Goal: Task Accomplishment & Management: Manage account settings

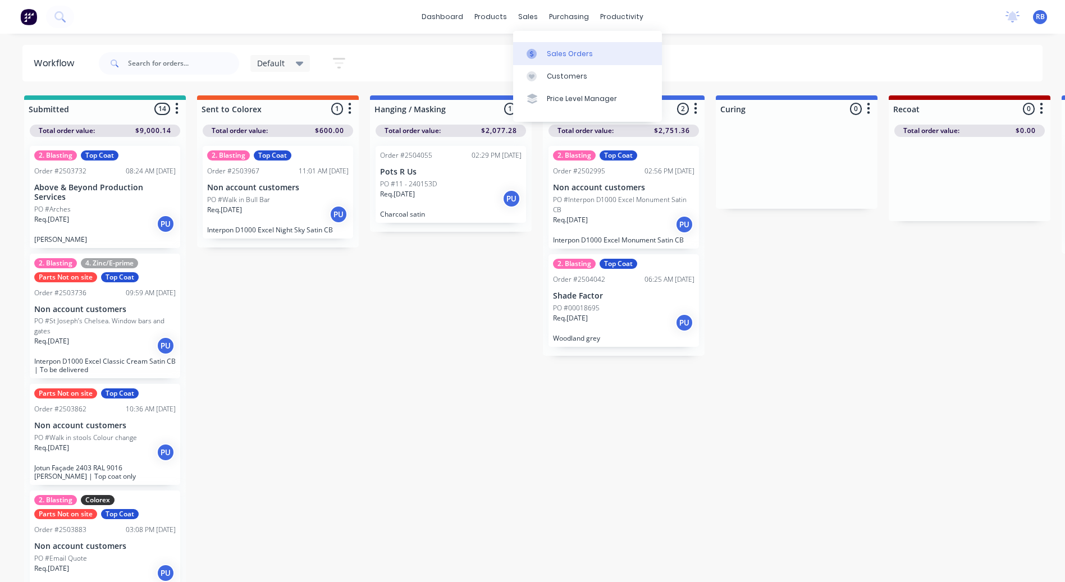
click at [534, 43] on link "Sales Orders" at bounding box center [587, 53] width 149 height 22
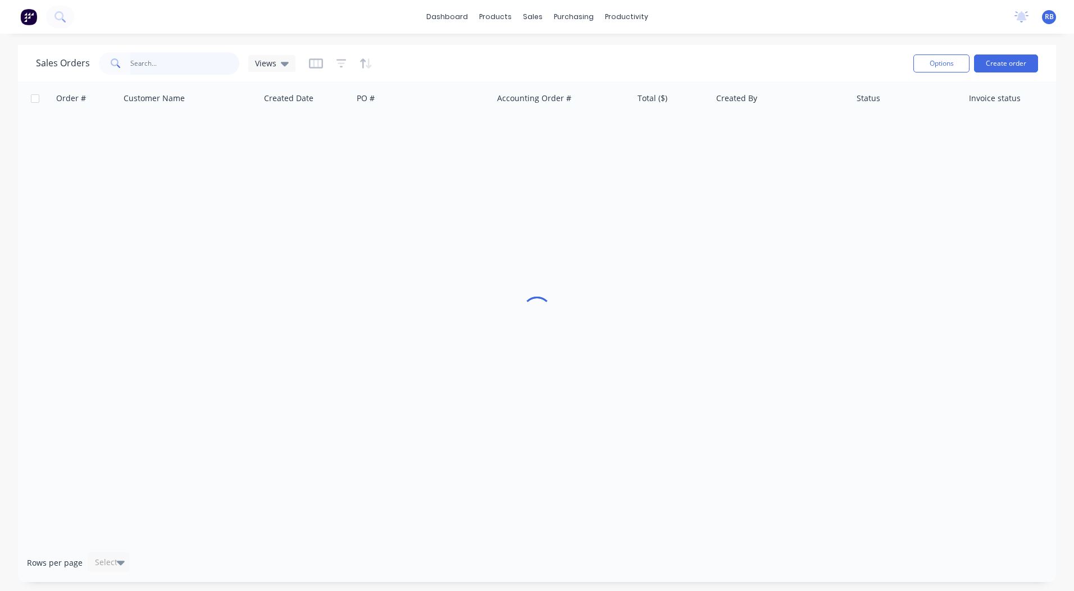
click at [145, 65] on input "text" at bounding box center [185, 63] width 110 height 22
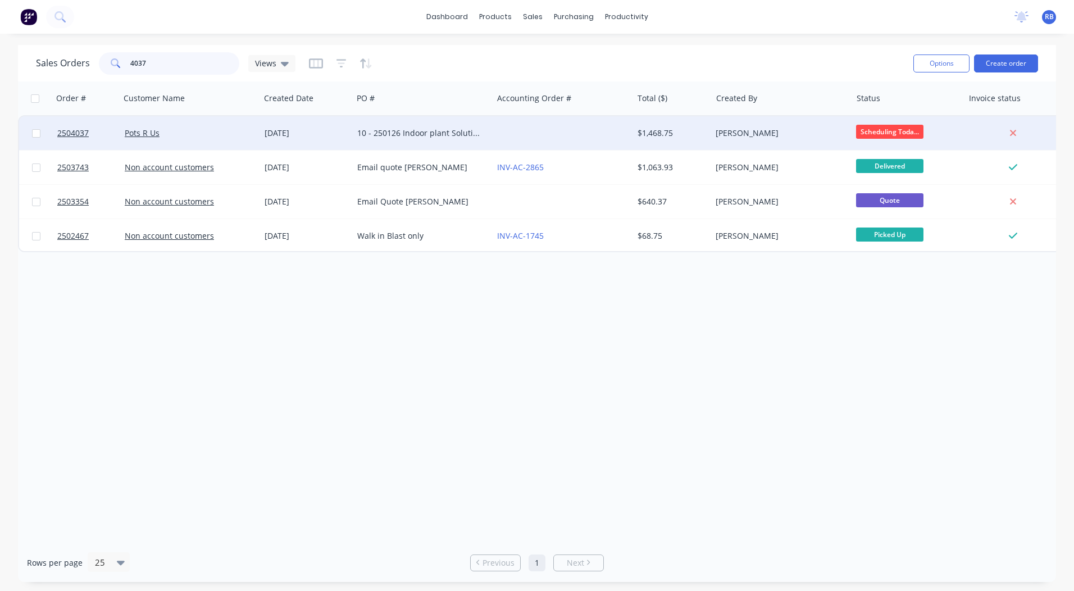
type input "4037"
click at [218, 134] on div "Pots R Us" at bounding box center [187, 132] width 125 height 11
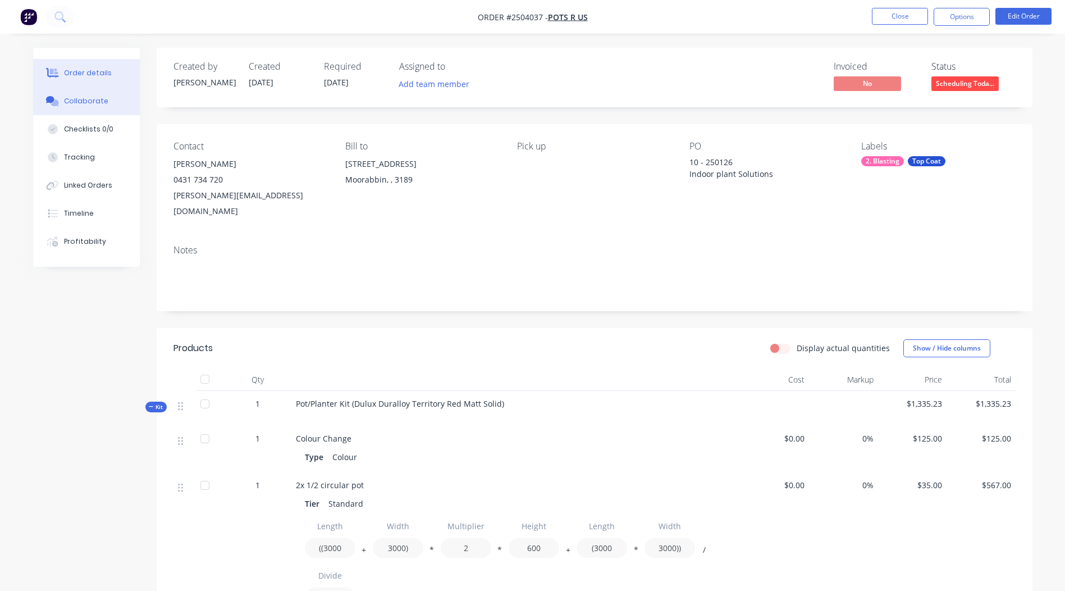
click at [101, 96] on div "Collaborate" at bounding box center [86, 101] width 44 height 10
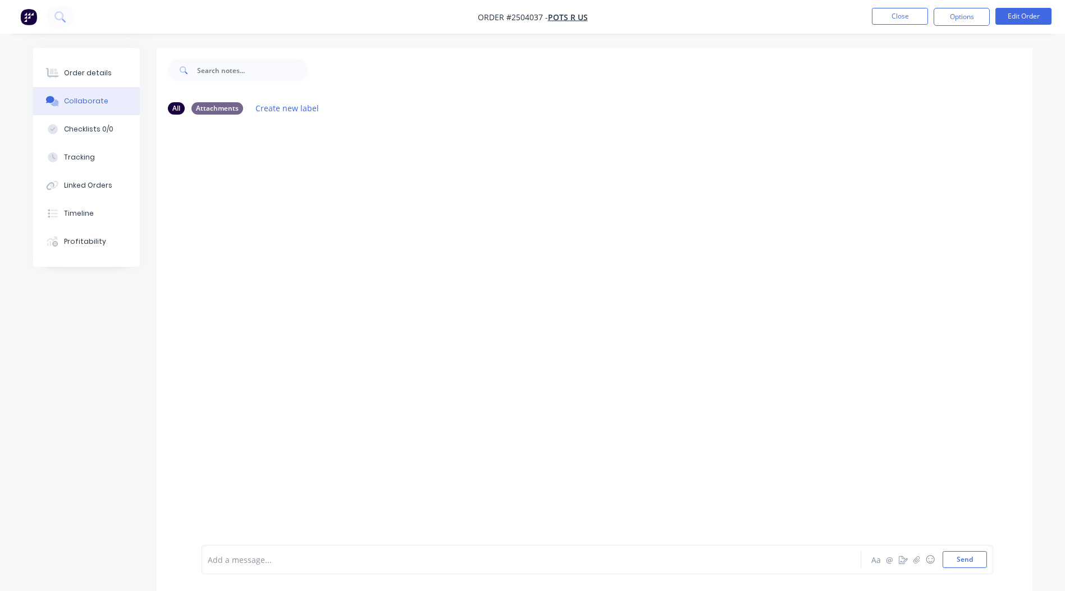
click at [288, 550] on div "Add a message... Aa @ ☺ Send" at bounding box center [598, 559] width 792 height 29
click at [232, 569] on div "Add a message... Aa @ ☺ Send" at bounding box center [598, 559] width 792 height 29
click at [247, 560] on div at bounding box center [500, 560] width 584 height 12
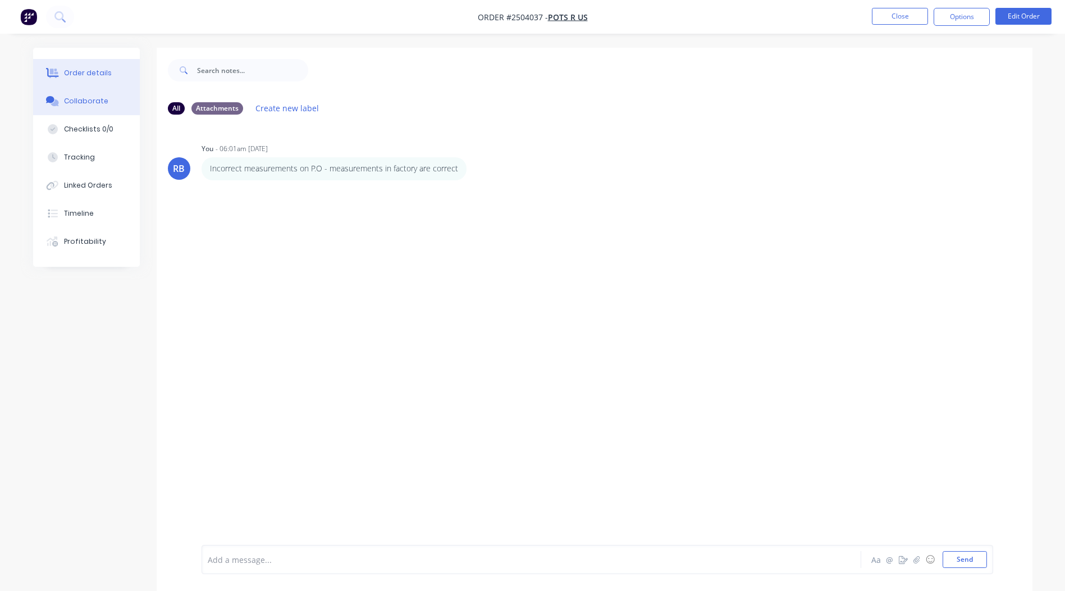
click at [98, 67] on button "Order details" at bounding box center [86, 73] width 107 height 28
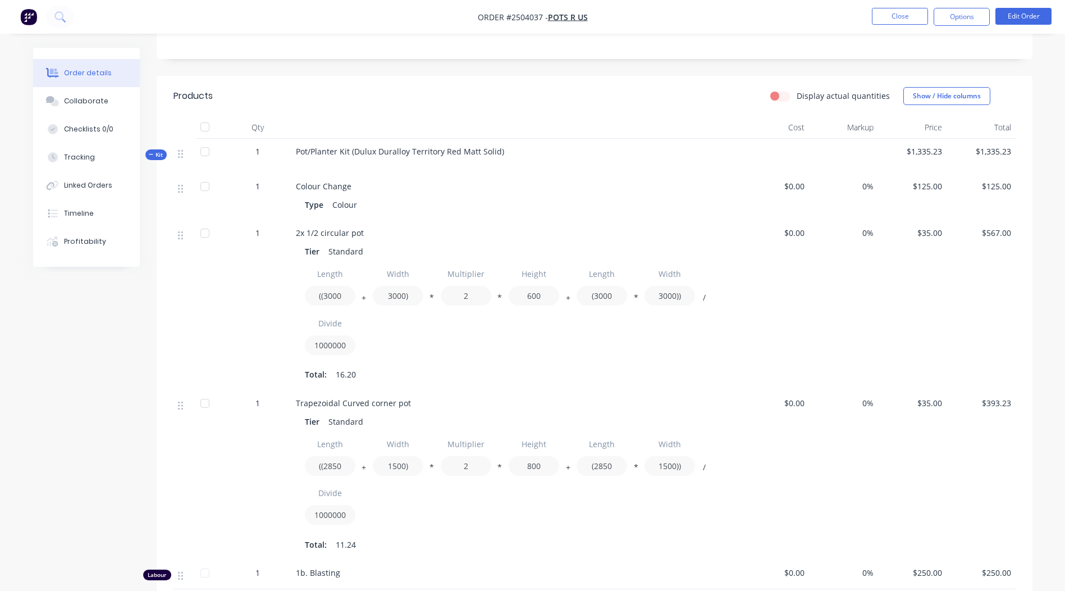
scroll to position [225, 0]
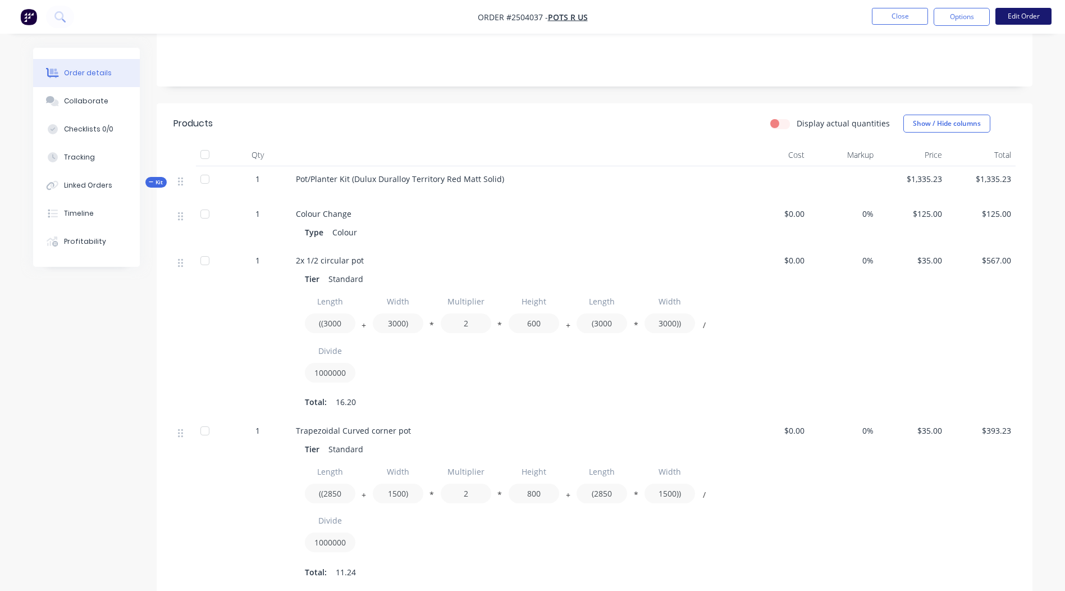
click at [1032, 21] on button "Edit Order" at bounding box center [1024, 16] width 56 height 17
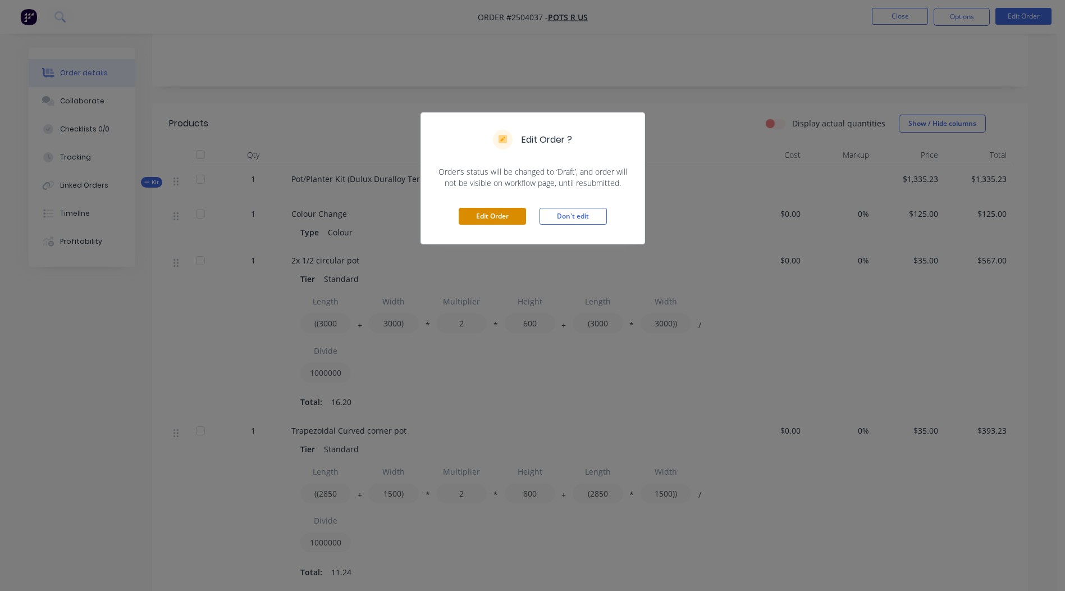
click at [487, 209] on button "Edit Order" at bounding box center [492, 216] width 67 height 17
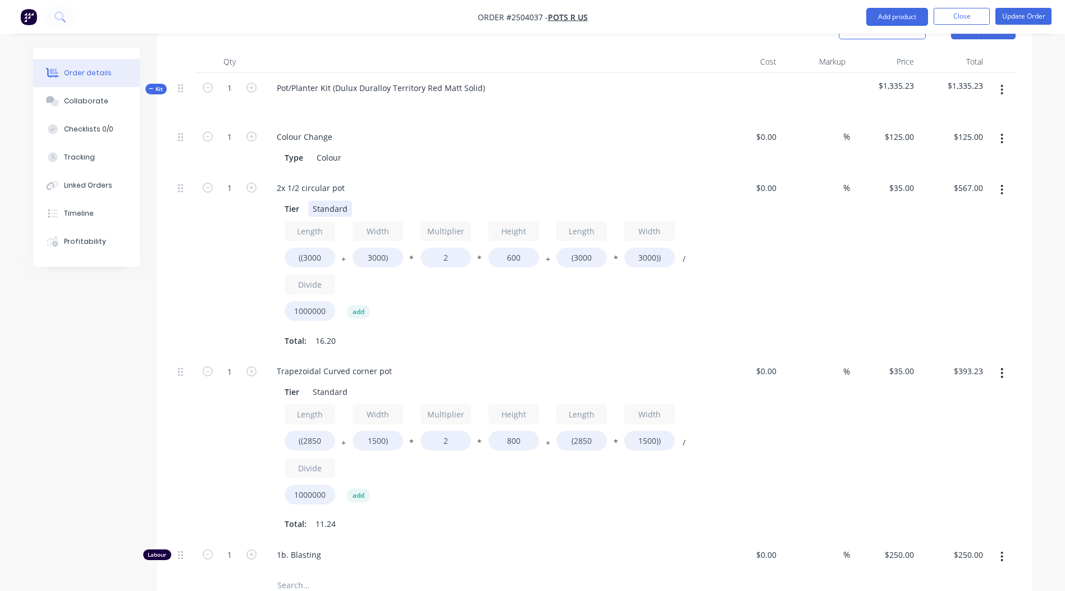
scroll to position [337, 0]
drag, startPoint x: 336, startPoint y: 57, endPoint x: 50, endPoint y: 109, distance: 290.6
click at [50, 109] on div "Order details Collaborate Checklists 0/0 Tracking Linked Orders Timeline Profit…" at bounding box center [533, 314] width 1022 height 1207
click at [428, 72] on div "Dulux Duralloy Territory Red Matt Solid)" at bounding box center [487, 96] width 449 height 49
drag, startPoint x: 475, startPoint y: 102, endPoint x: 467, endPoint y: 115, distance: 15.6
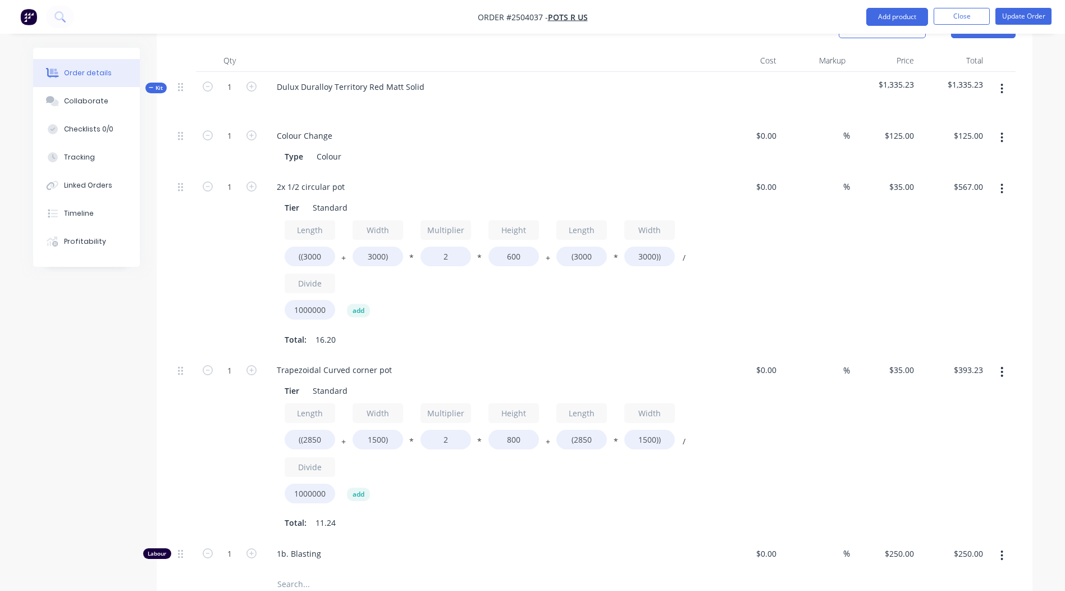
click at [476, 127] on div "Colour Change" at bounding box center [488, 135] width 440 height 16
drag, startPoint x: 288, startPoint y: 157, endPoint x: 123, endPoint y: 200, distance: 170.7
click at [123, 200] on div "Order details Collaborate Checklists 0/0 Tracking Linked Orders Timeline Profit…" at bounding box center [533, 314] width 1022 height 1207
drag, startPoint x: 387, startPoint y: 222, endPoint x: 374, endPoint y: 229, distance: 14.3
click at [374, 247] on input "3000)" at bounding box center [378, 257] width 51 height 20
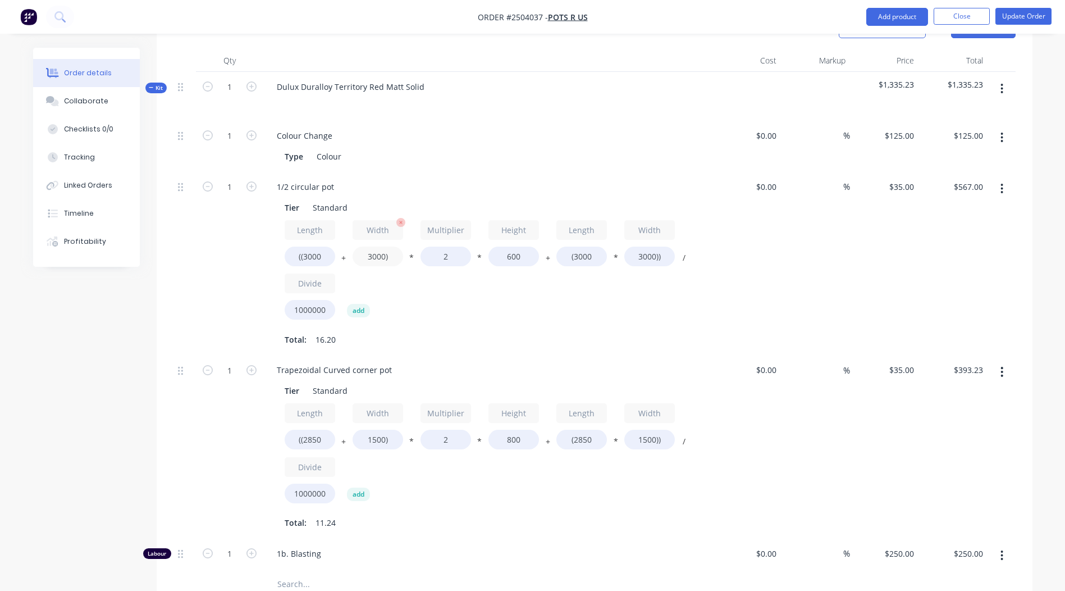
click at [395, 247] on input "3000)" at bounding box center [378, 257] width 51 height 20
click at [386, 247] on input "3000)" at bounding box center [378, 257] width 51 height 20
type input "1500)"
type input "$504.00"
click at [580, 127] on div "Colour Change" at bounding box center [488, 135] width 440 height 16
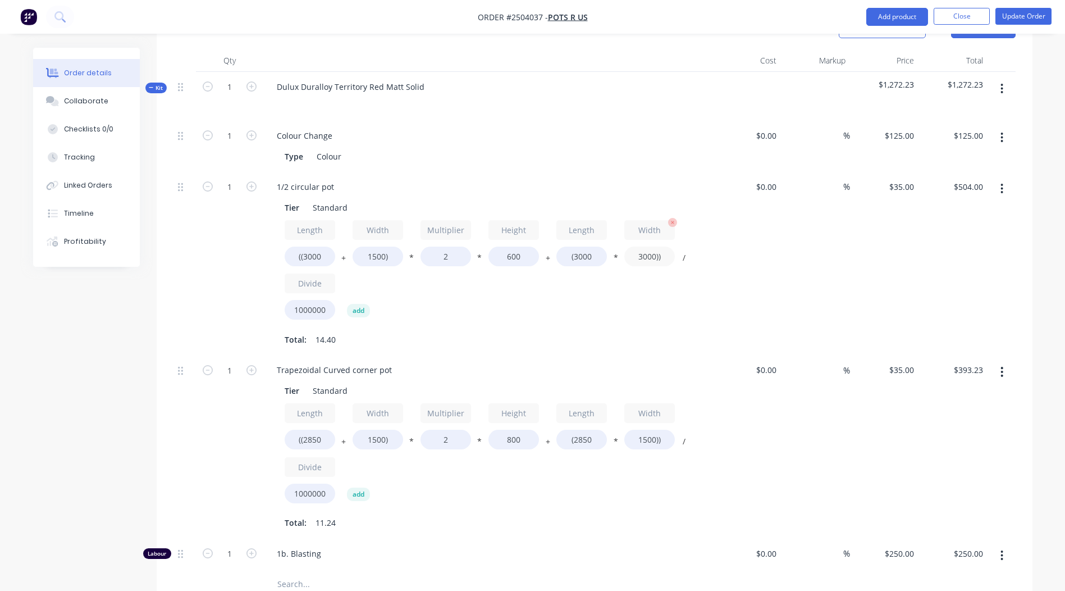
click at [655, 247] on input "3000))" at bounding box center [649, 257] width 51 height 20
type input "1500))"
type input "$346.50"
click at [834, 297] on div "%" at bounding box center [815, 264] width 69 height 184
click at [248, 181] on icon "button" at bounding box center [252, 186] width 10 height 10
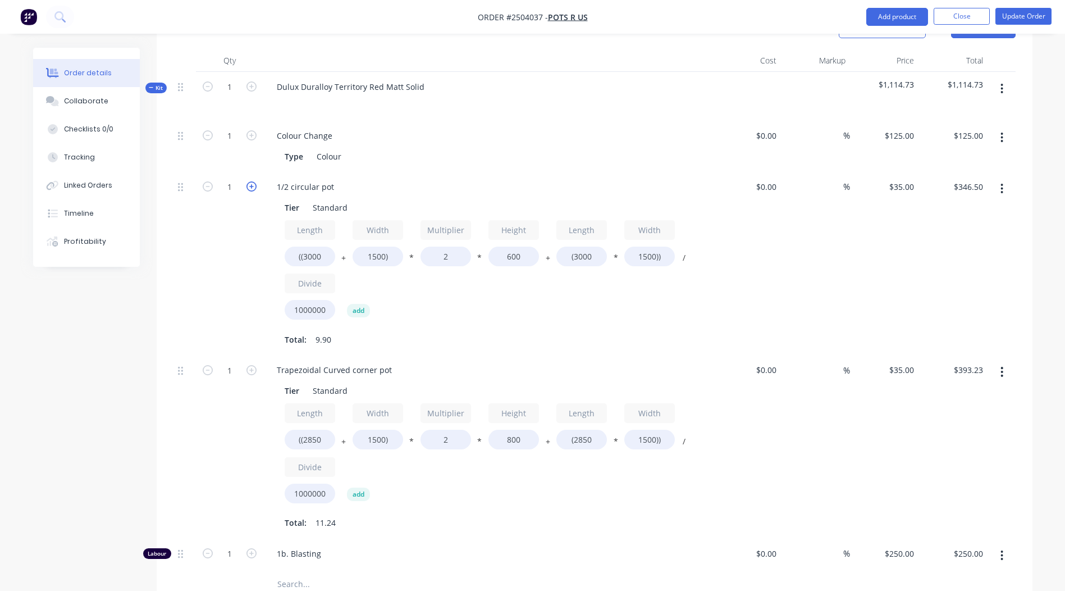
type input "2"
type input "$693.00"
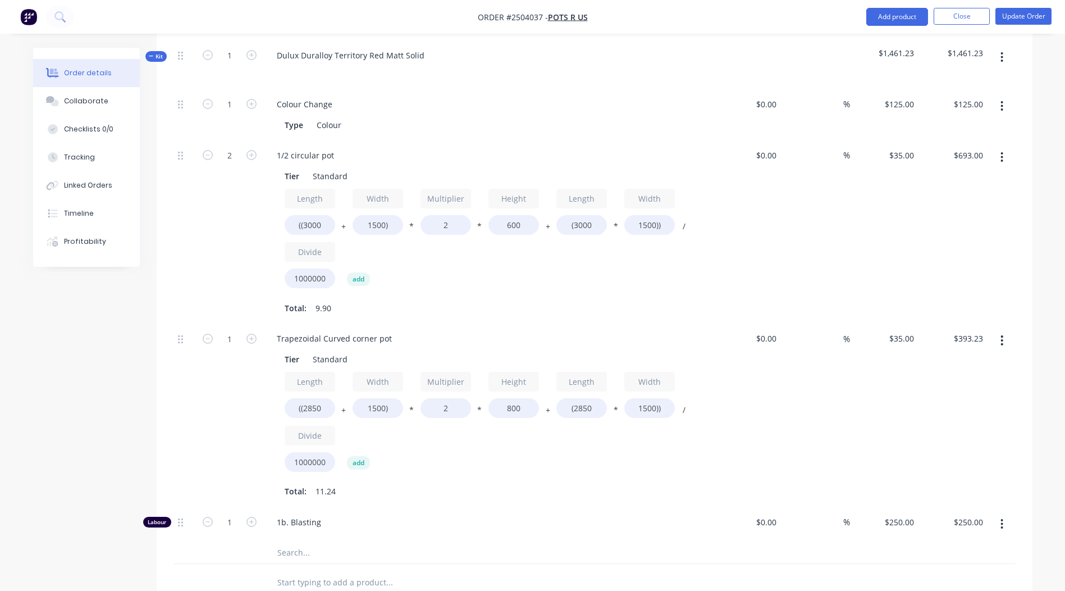
scroll to position [354, 0]
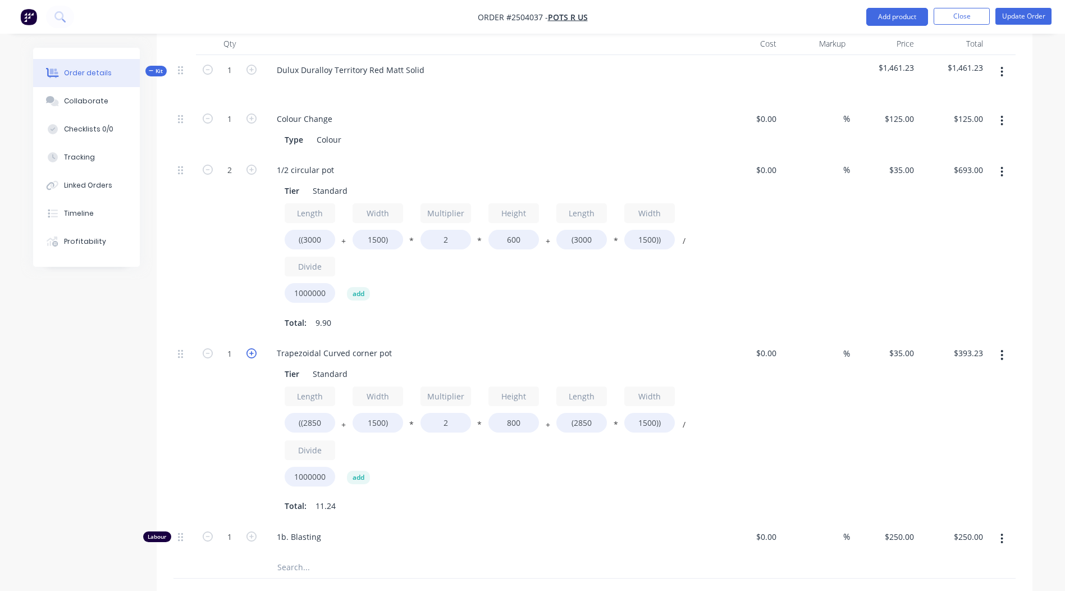
click at [256, 348] on icon "button" at bounding box center [252, 353] width 10 height 10
type input "2"
type input "$786.45"
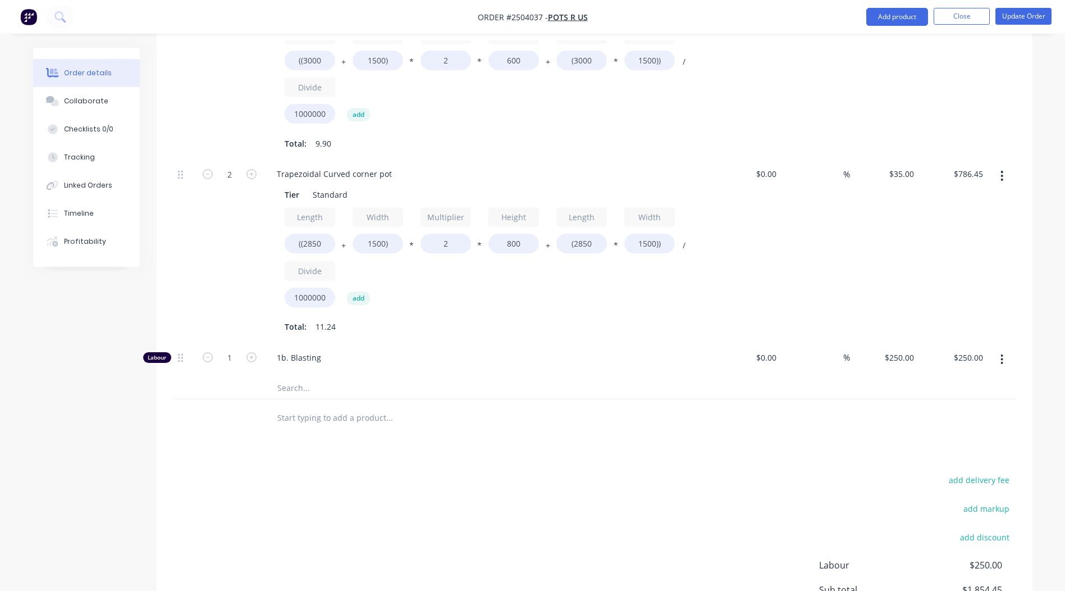
scroll to position [431, 0]
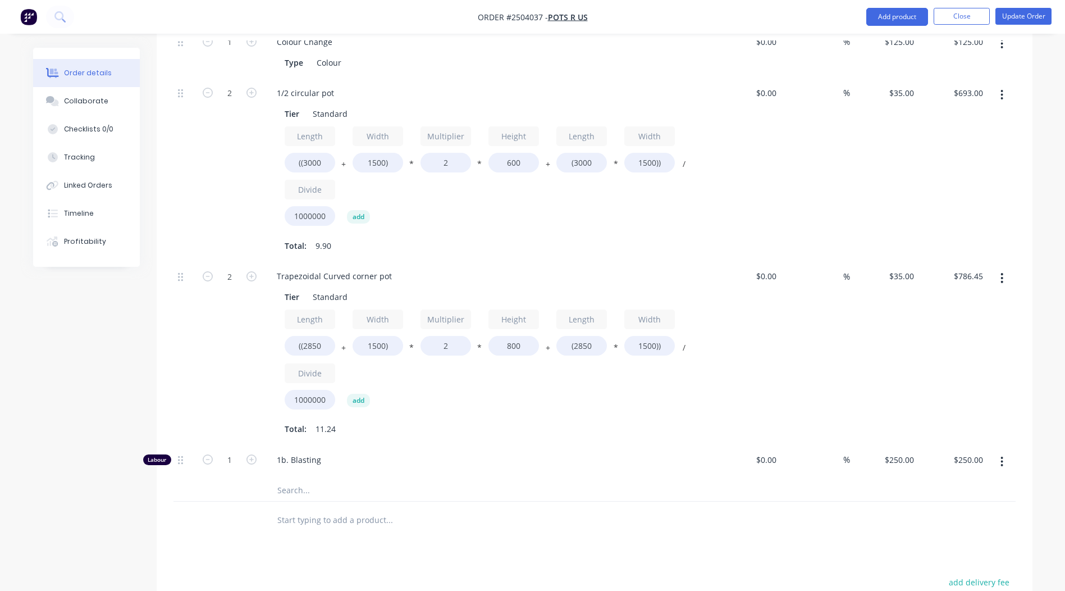
click at [1002, 273] on icon "button" at bounding box center [1002, 278] width 2 height 10
click at [959, 299] on div "Duplicate" at bounding box center [962, 307] width 86 height 16
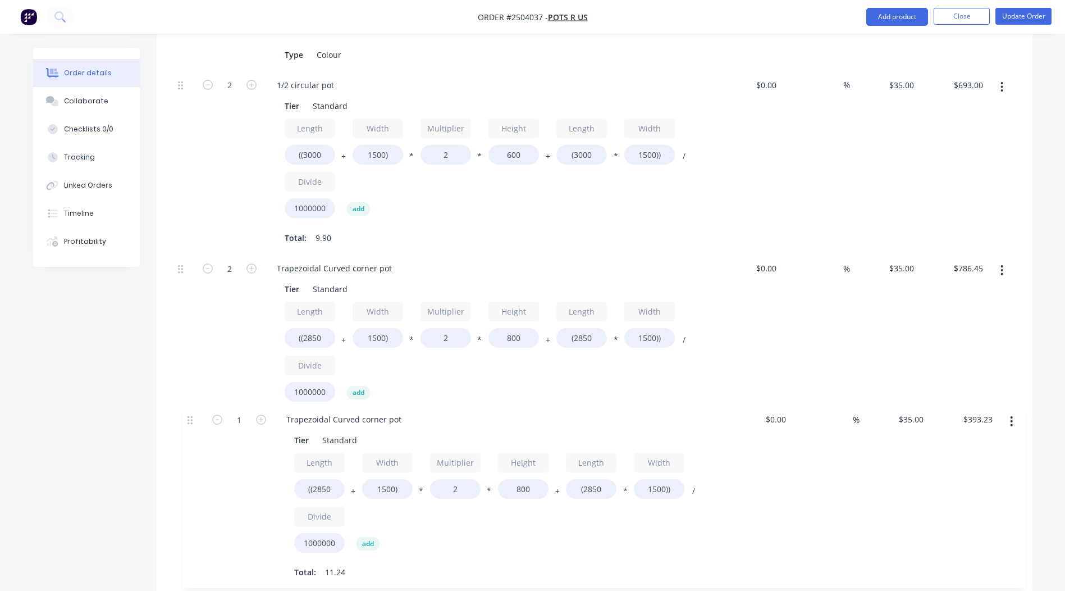
scroll to position [444, 0]
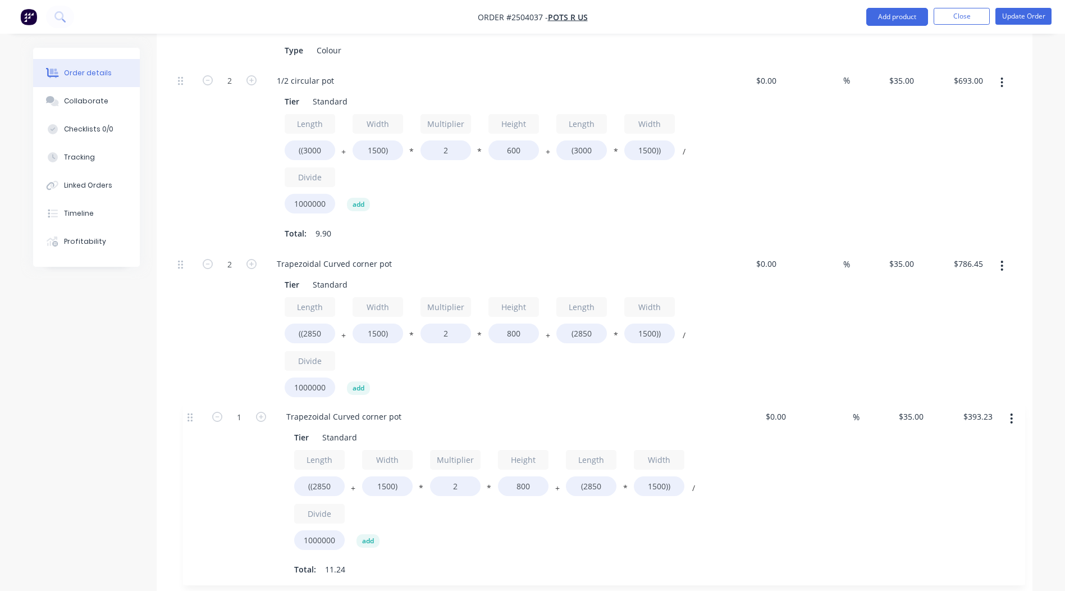
drag, startPoint x: 180, startPoint y: 461, endPoint x: 189, endPoint y: 404, distance: 57.5
click at [189, 404] on div "1 Colour Change Type Colour $0.00 $0.00 % $125.00 $125.00 $125.00 $125.00 2 1/2…" at bounding box center [595, 331] width 842 height 635
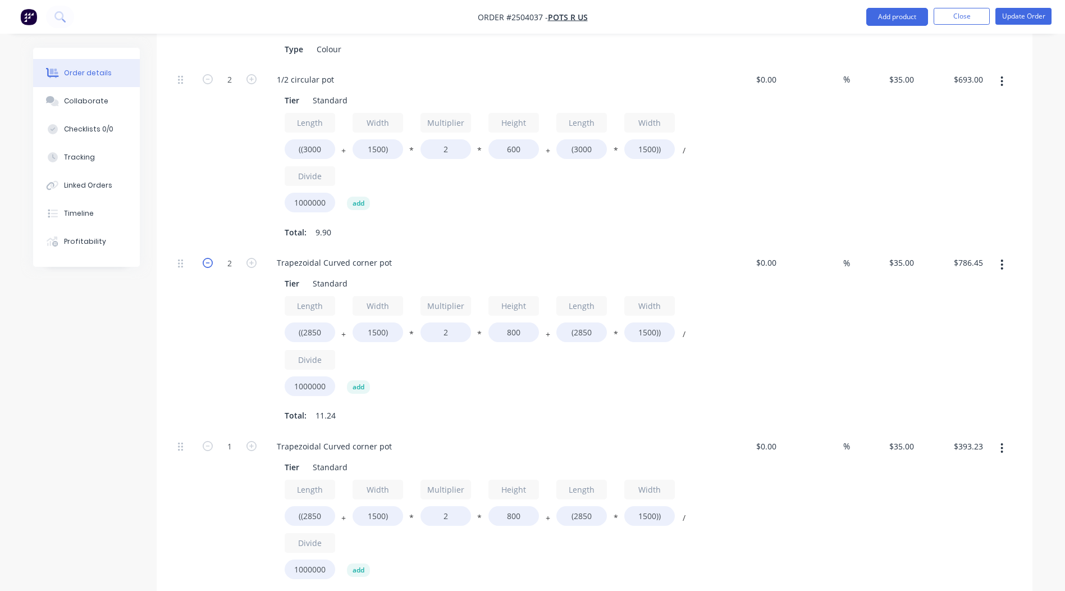
click at [211, 258] on icon "button" at bounding box center [208, 263] width 10 height 10
type input "1"
type input "$393.23"
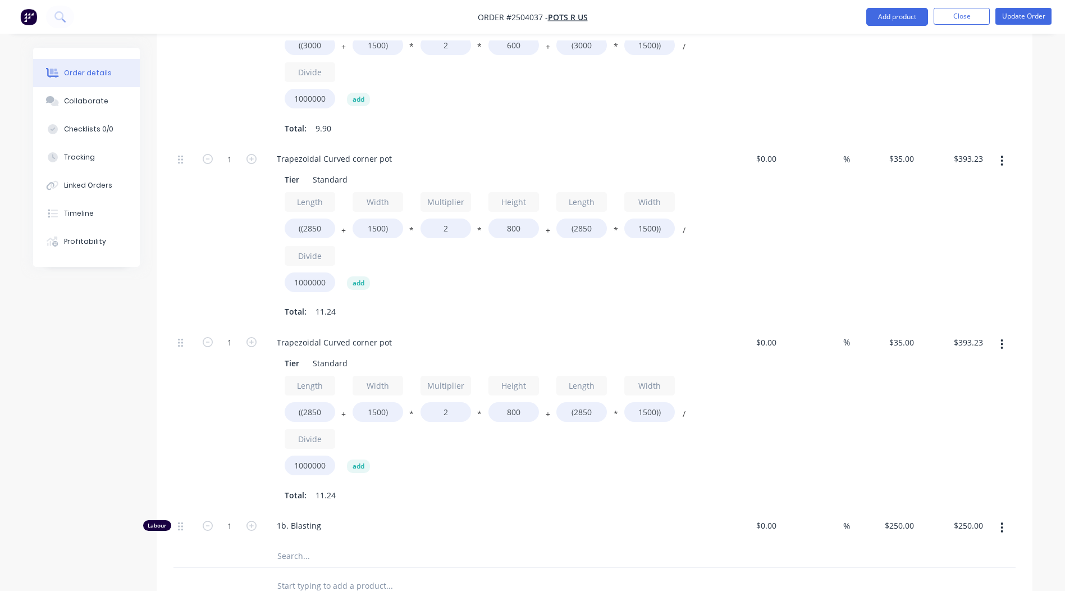
scroll to position [557, 0]
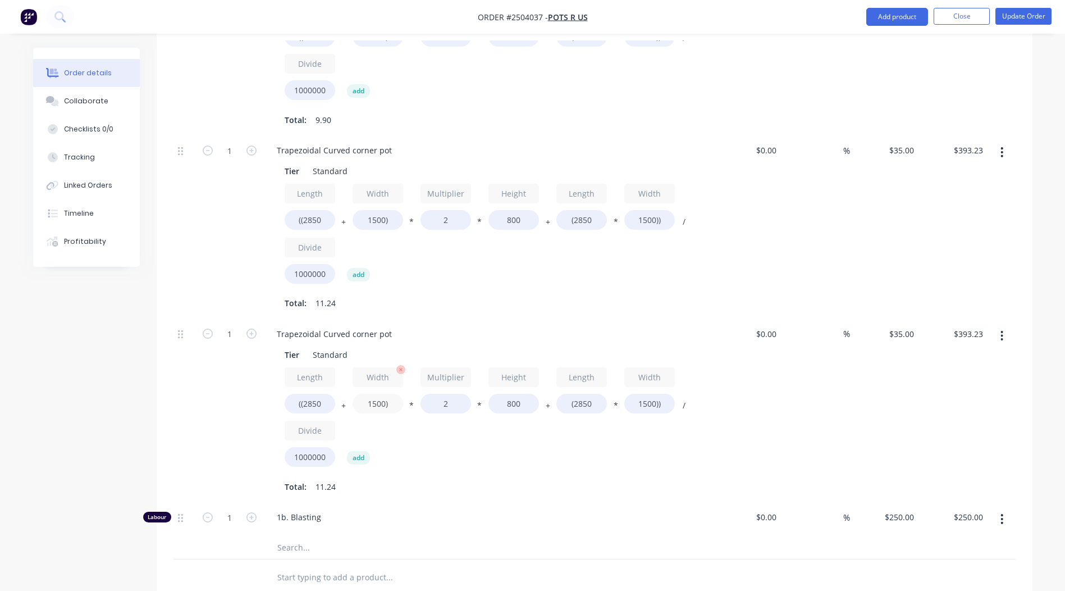
click at [375, 394] on input "1500)" at bounding box center [378, 404] width 51 height 20
type input "1300)"
type input "$382.03"
click at [650, 394] on input "1500))" at bounding box center [649, 404] width 51 height 20
click at [649, 394] on input "1500))" at bounding box center [649, 404] width 51 height 20
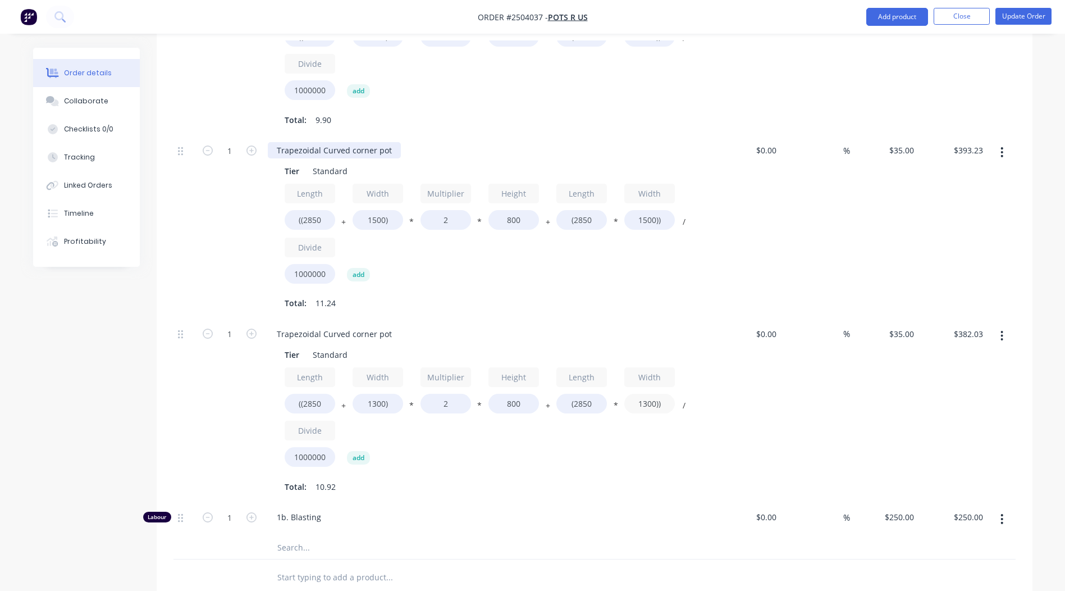
type input "1300))"
type input "$362.08"
click at [390, 142] on div "Trapezoidal Curved corner pot" at bounding box center [334, 150] width 133 height 16
click at [395, 326] on div "Trapezoidal Curved corner pot" at bounding box center [334, 334] width 133 height 16
click at [236, 509] on input "1" at bounding box center [229, 517] width 29 height 17
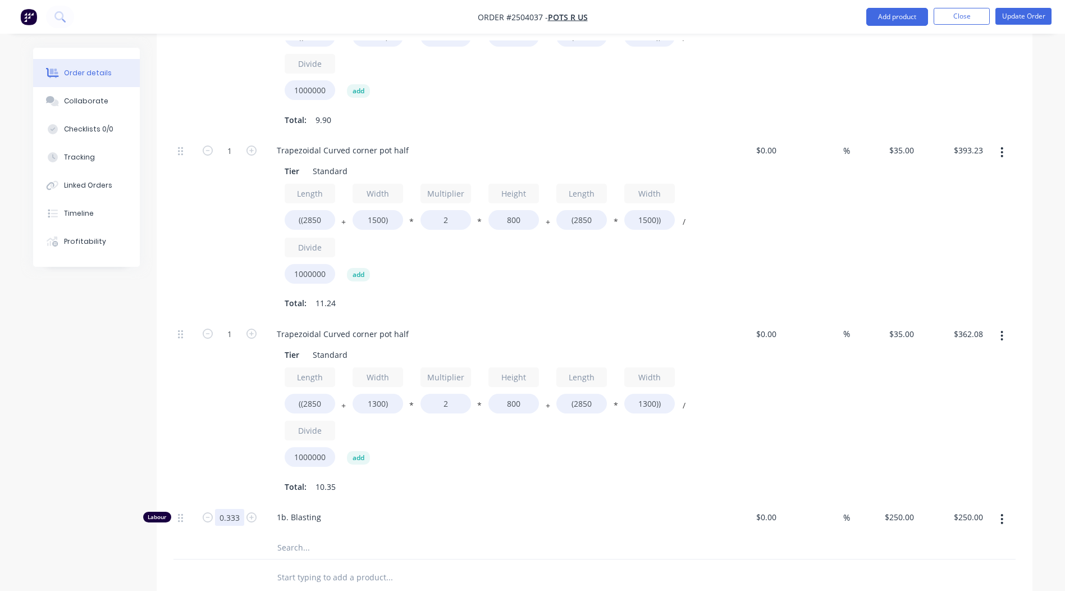
type input "0.333"
type input "$83.25"
click at [724, 559] on div at bounding box center [595, 577] width 842 height 37
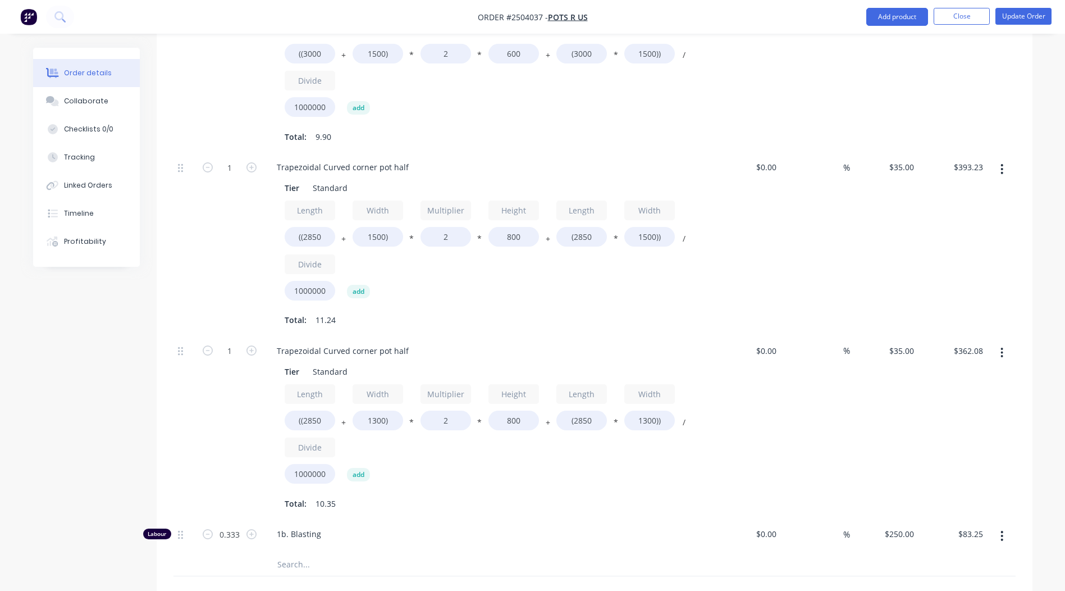
scroll to position [585, 0]
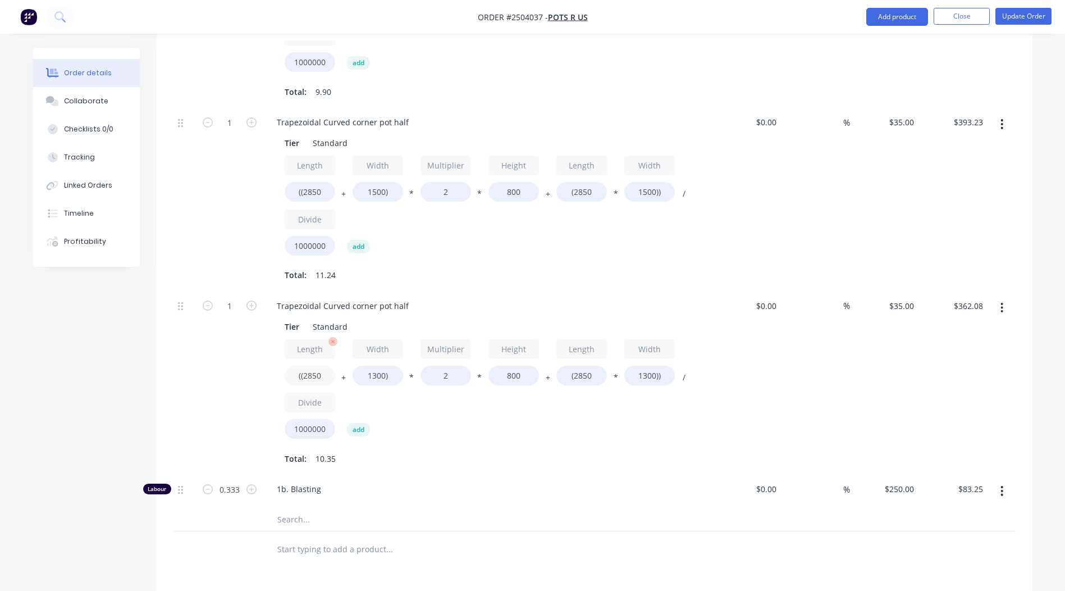
click at [317, 366] on input "((2850" at bounding box center [310, 376] width 51 height 20
type input "((2200"
type input "$325.68"
click at [589, 366] on input "(2850" at bounding box center [582, 376] width 51 height 20
type input "(2200"
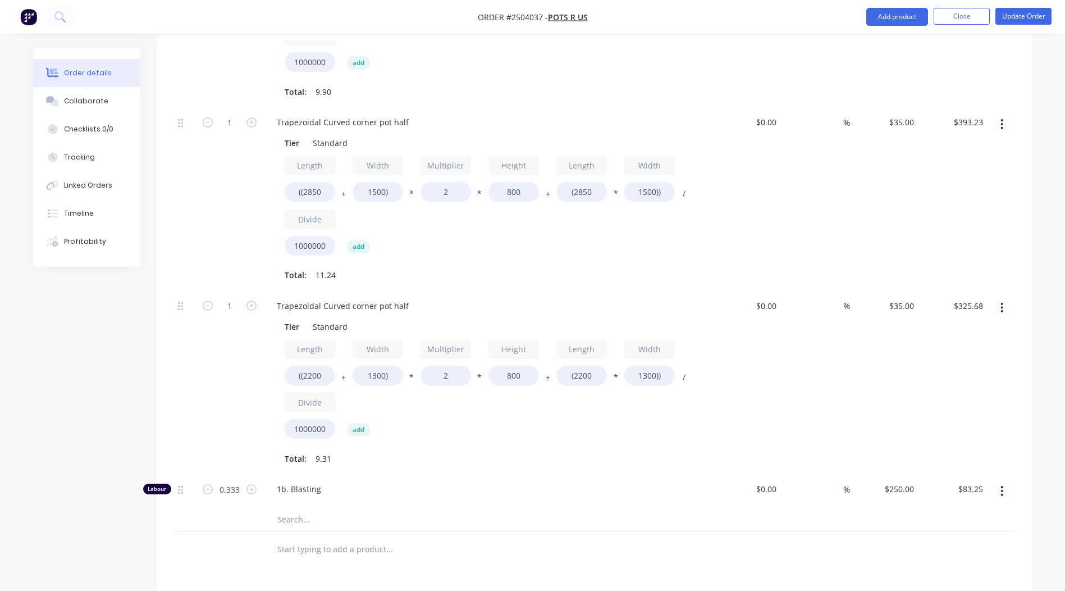
type input "$296.10"
click at [874, 375] on div "$35.00 $35.00" at bounding box center [884, 383] width 69 height 184
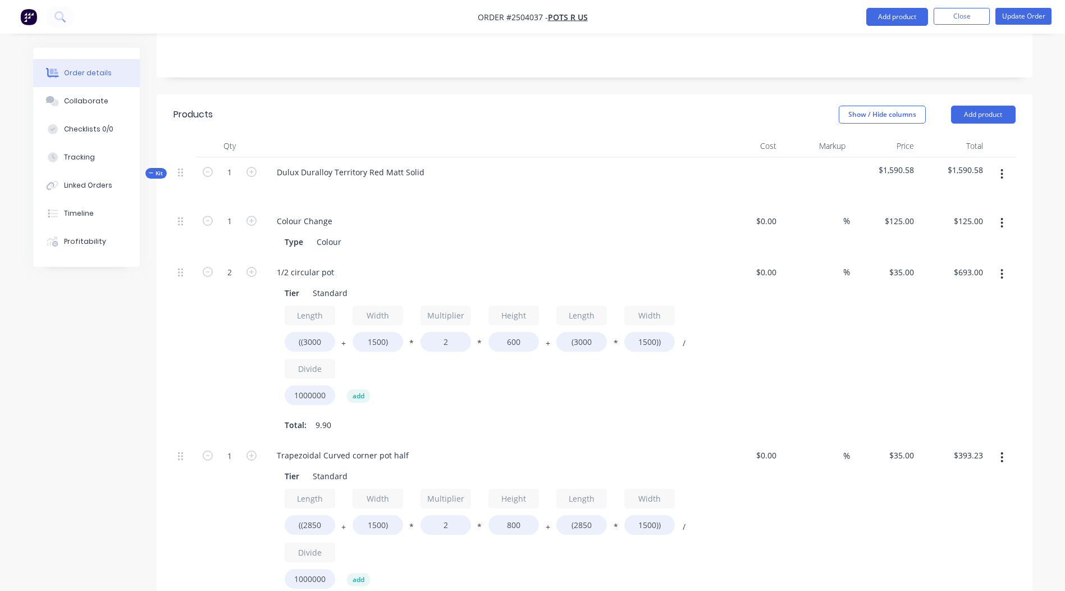
scroll to position [0, 0]
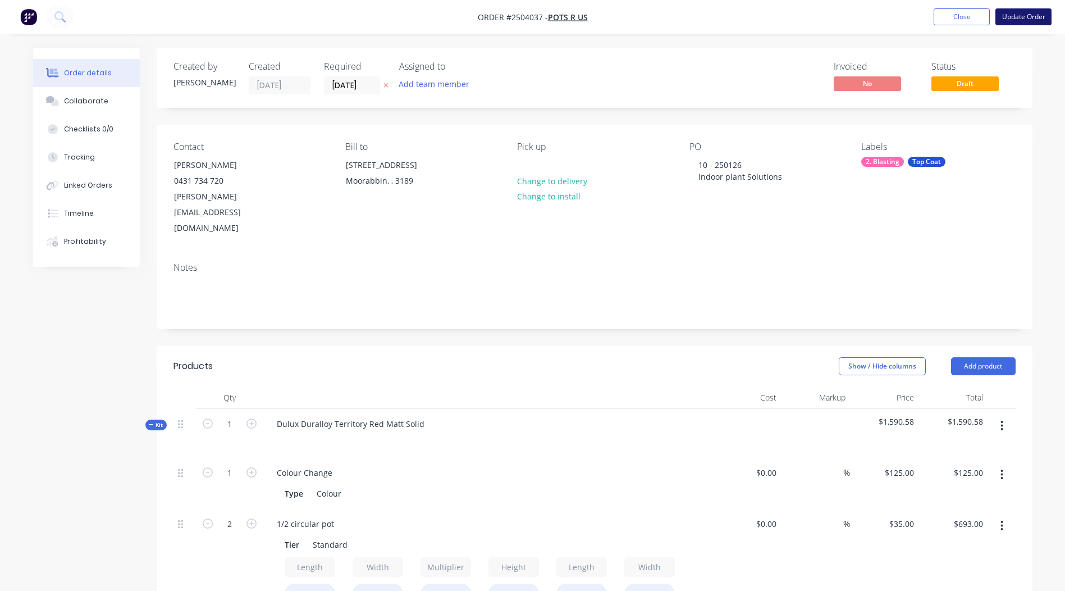
click at [1029, 13] on button "Update Order" at bounding box center [1024, 16] width 56 height 17
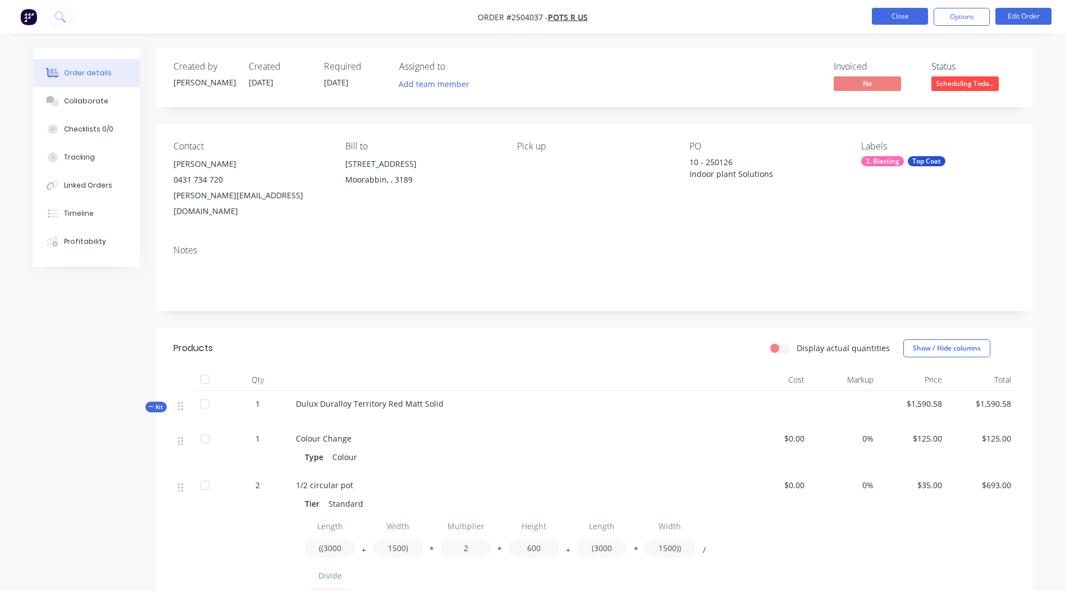
click at [911, 12] on button "Close" at bounding box center [900, 16] width 56 height 17
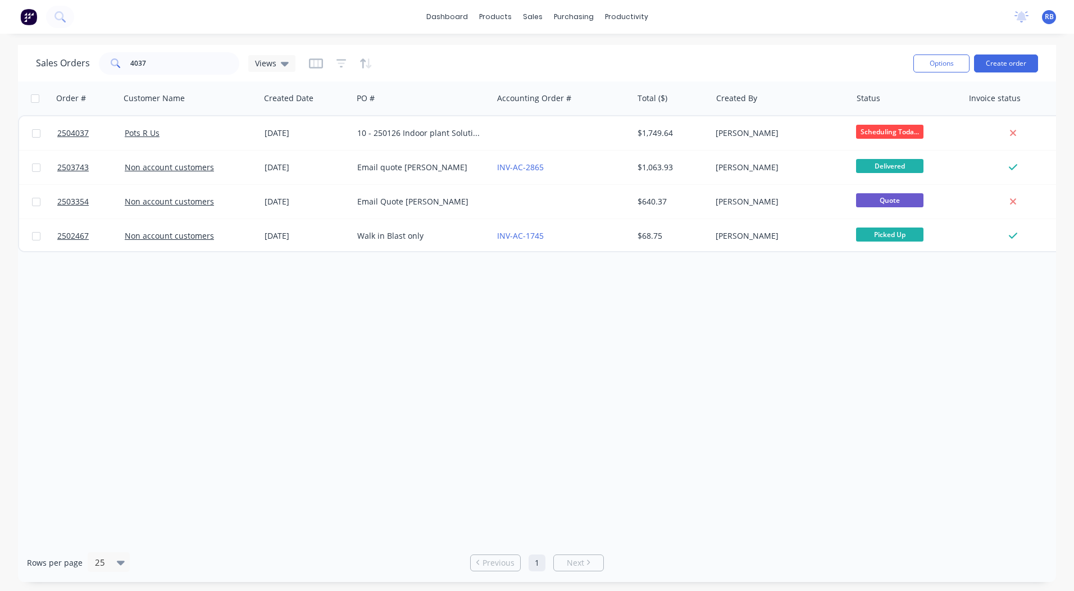
click at [454, 376] on div "Order # Customer Name Created Date PO # Accounting Order # Total ($) Created By…" at bounding box center [537, 312] width 1038 height 462
click at [1009, 66] on button "Create order" at bounding box center [1006, 63] width 64 height 18
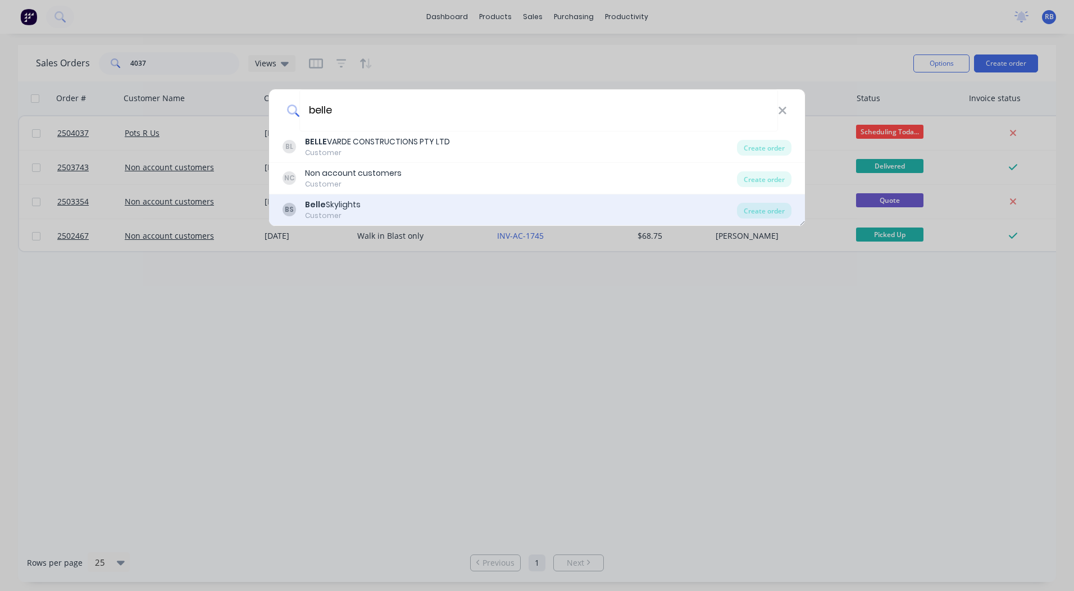
type input "belle"
click at [348, 206] on div "Belle Skylights" at bounding box center [333, 205] width 56 height 12
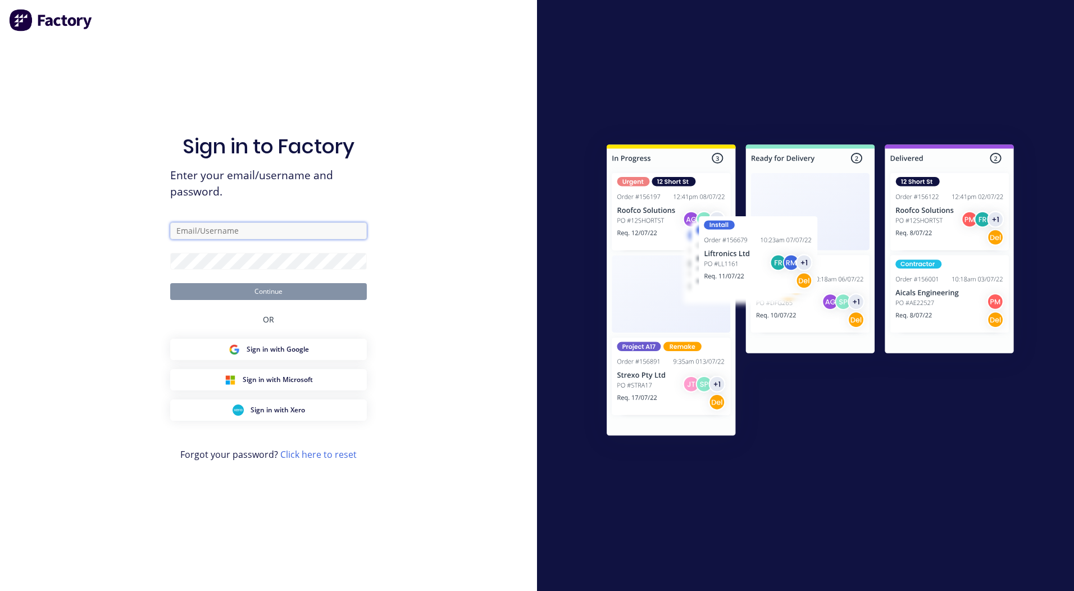
click at [227, 225] on input "text" at bounding box center [268, 230] width 197 height 17
type input "[PERSON_NAME][EMAIL_ADDRESS][DOMAIN_NAME]"
click at [170, 283] on button "Continue" at bounding box center [268, 291] width 197 height 17
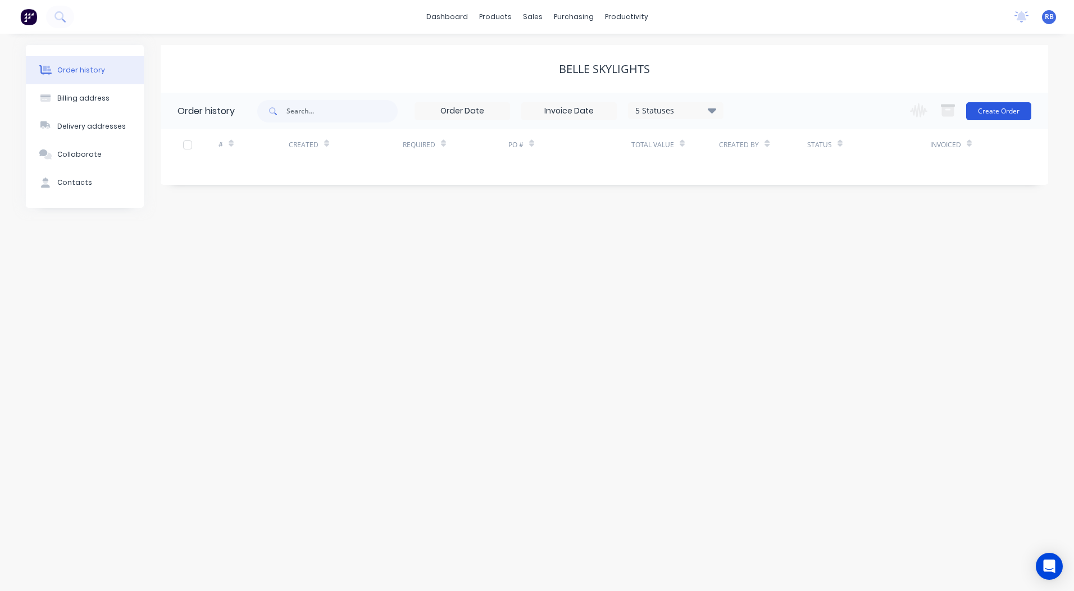
click at [978, 103] on button "Create Order" at bounding box center [998, 111] width 65 height 18
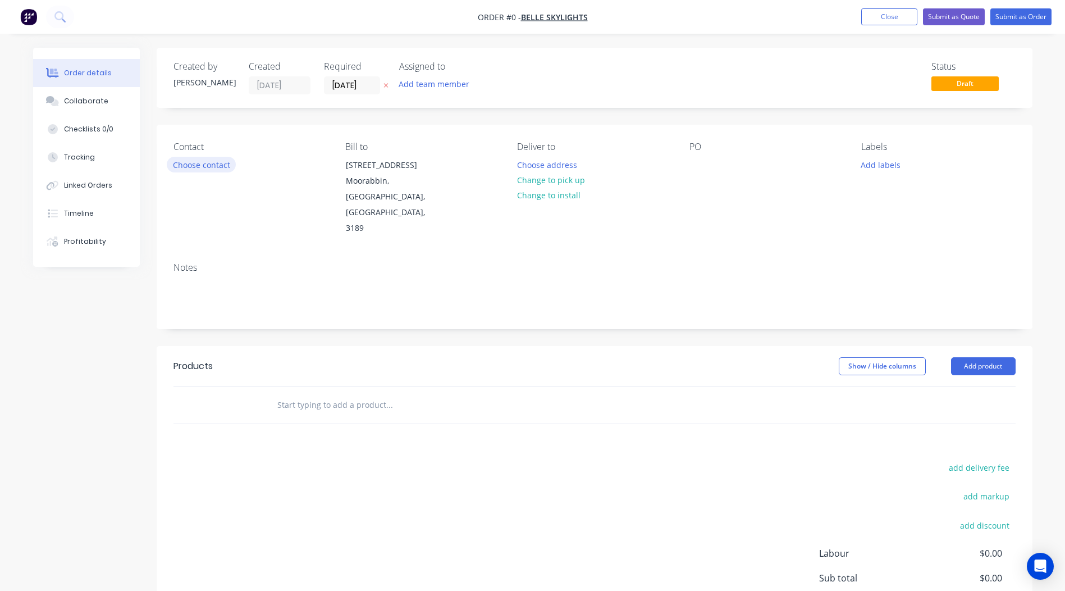
click at [225, 170] on button "Choose contact" at bounding box center [201, 164] width 69 height 15
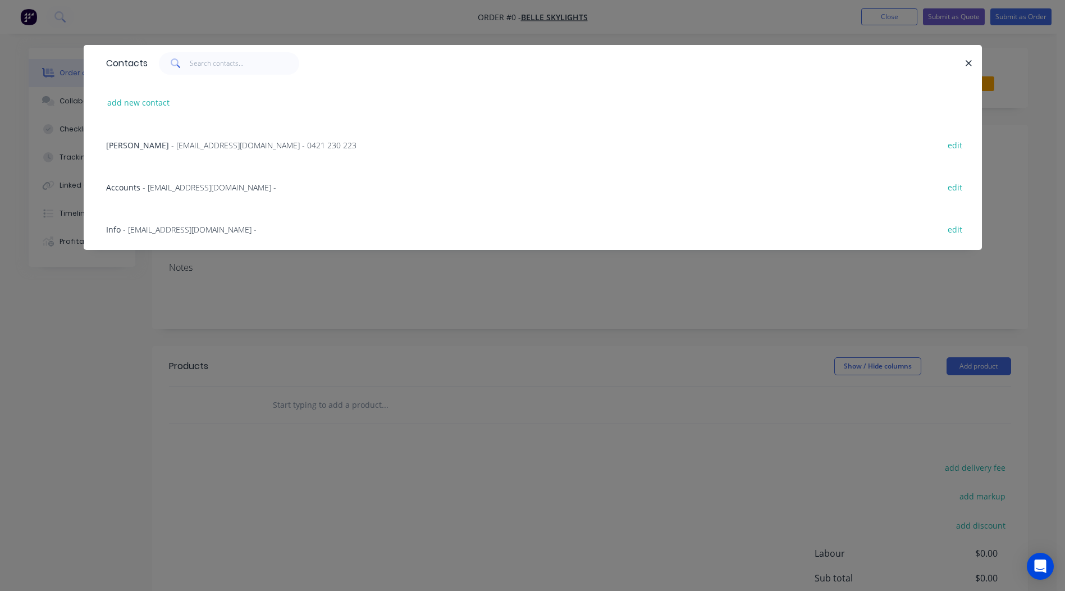
click at [138, 146] on span "[PERSON_NAME]" at bounding box center [137, 145] width 63 height 11
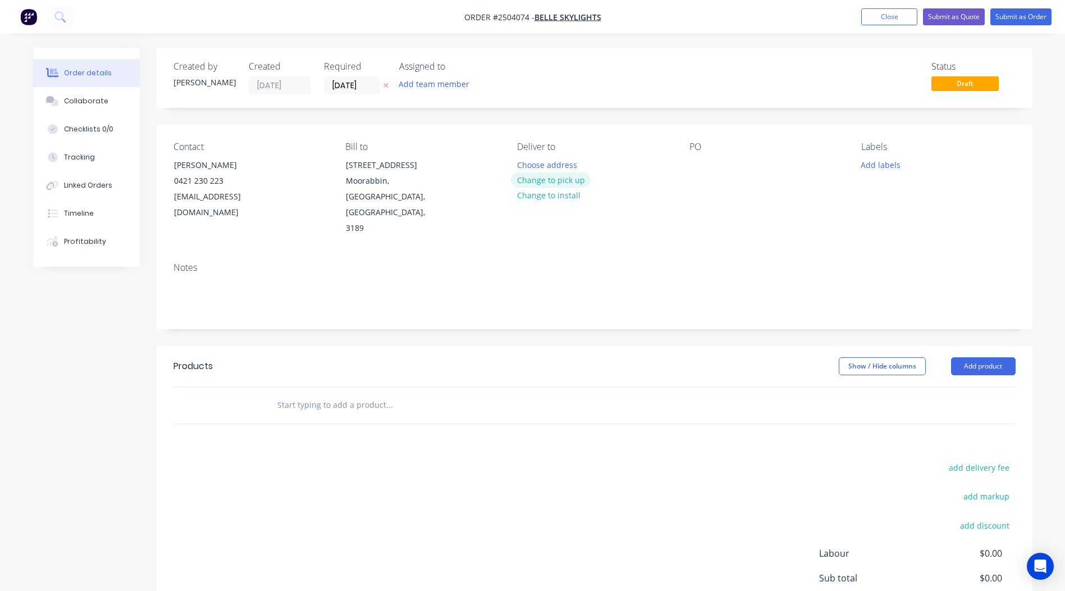
click at [532, 177] on button "Change to pick up" at bounding box center [551, 179] width 80 height 15
click at [696, 165] on div at bounding box center [699, 165] width 18 height 16
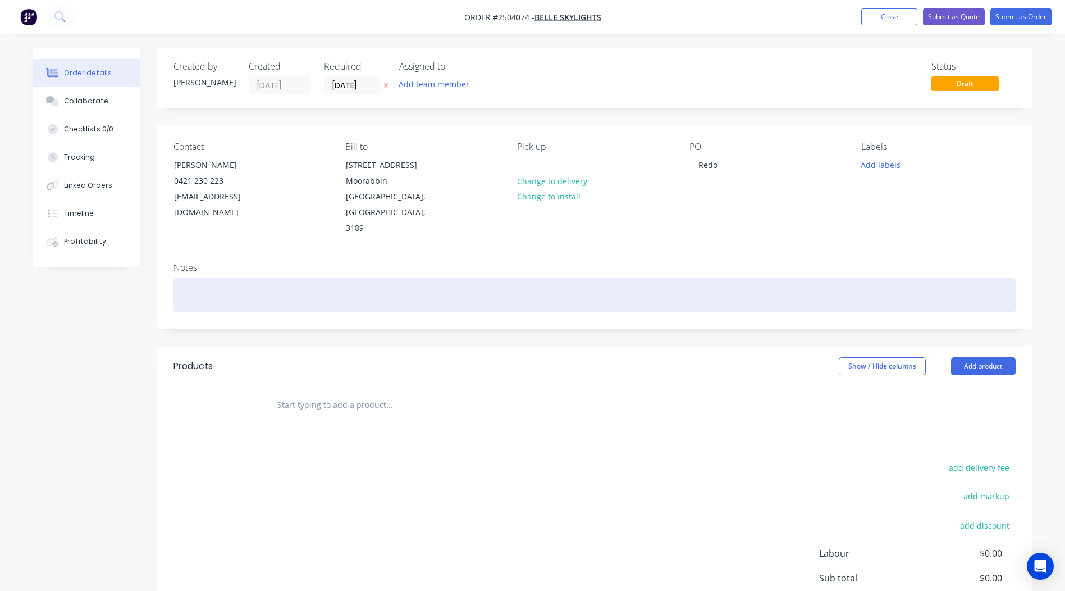
click at [203, 278] on div at bounding box center [595, 295] width 842 height 34
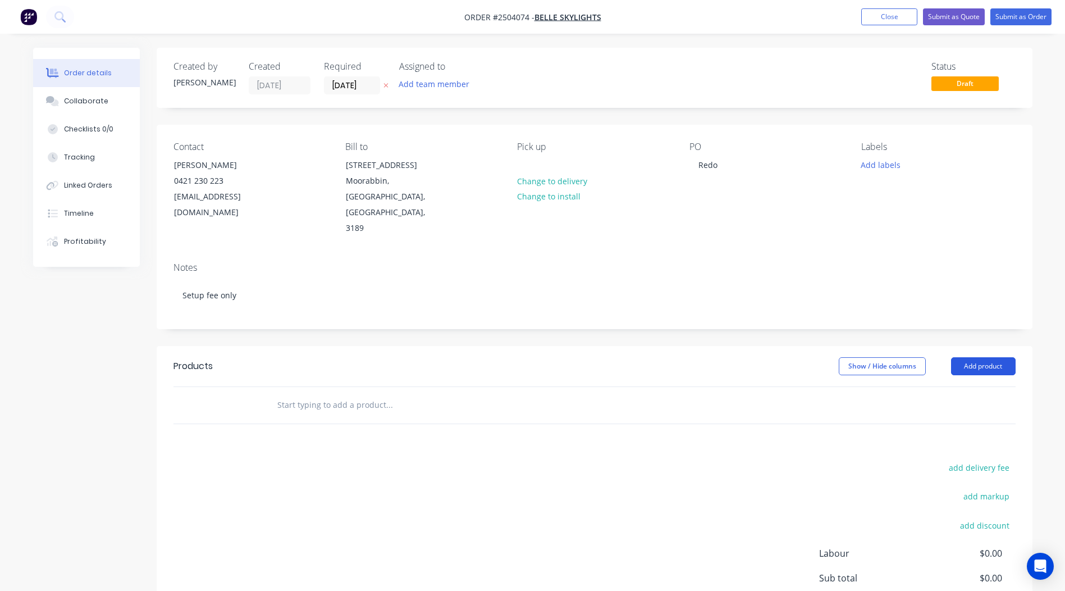
click at [973, 357] on button "Add product" at bounding box center [983, 366] width 65 height 18
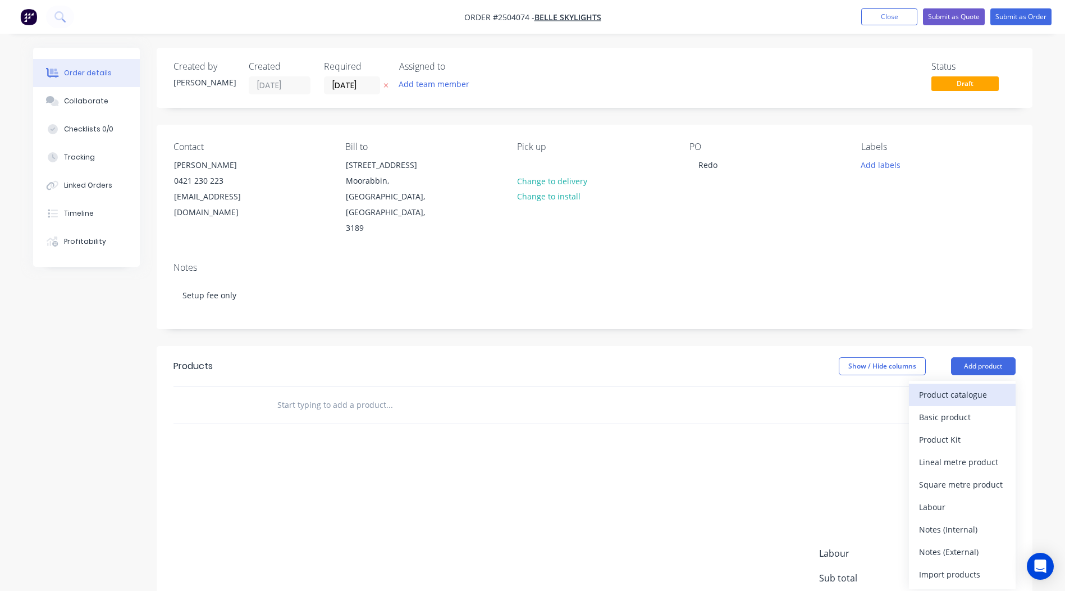
click at [950, 386] on div "Product catalogue" at bounding box center [962, 394] width 86 height 16
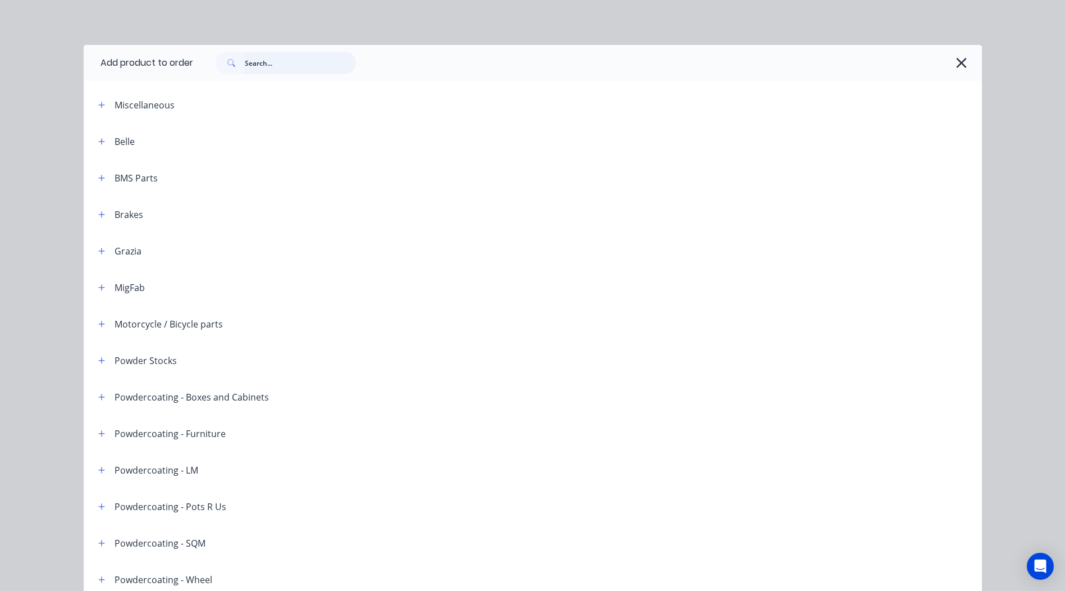
click at [251, 63] on input "text" at bounding box center [300, 63] width 111 height 22
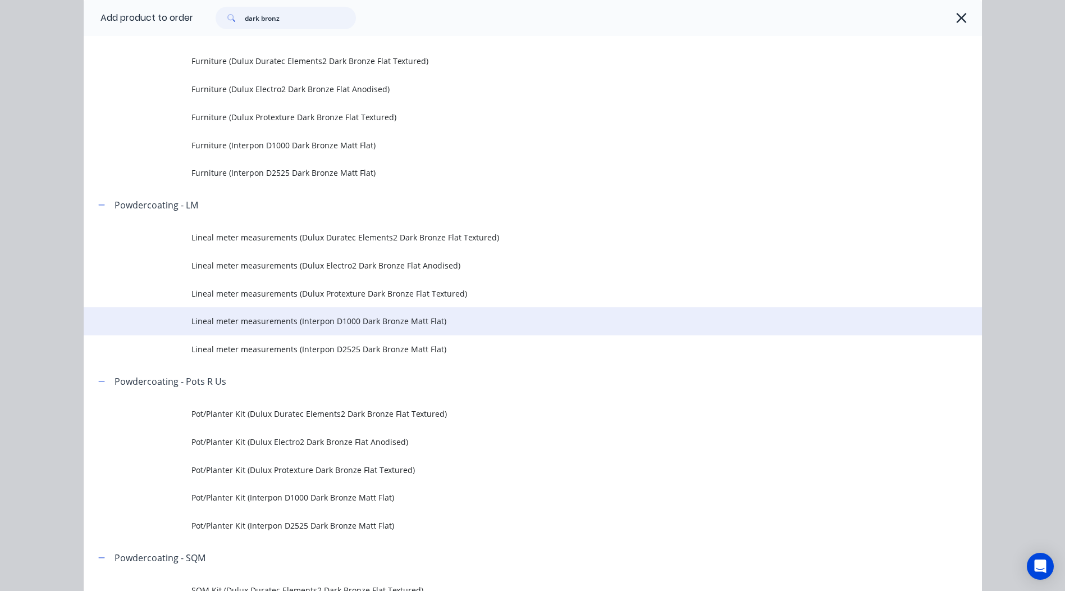
scroll to position [449, 0]
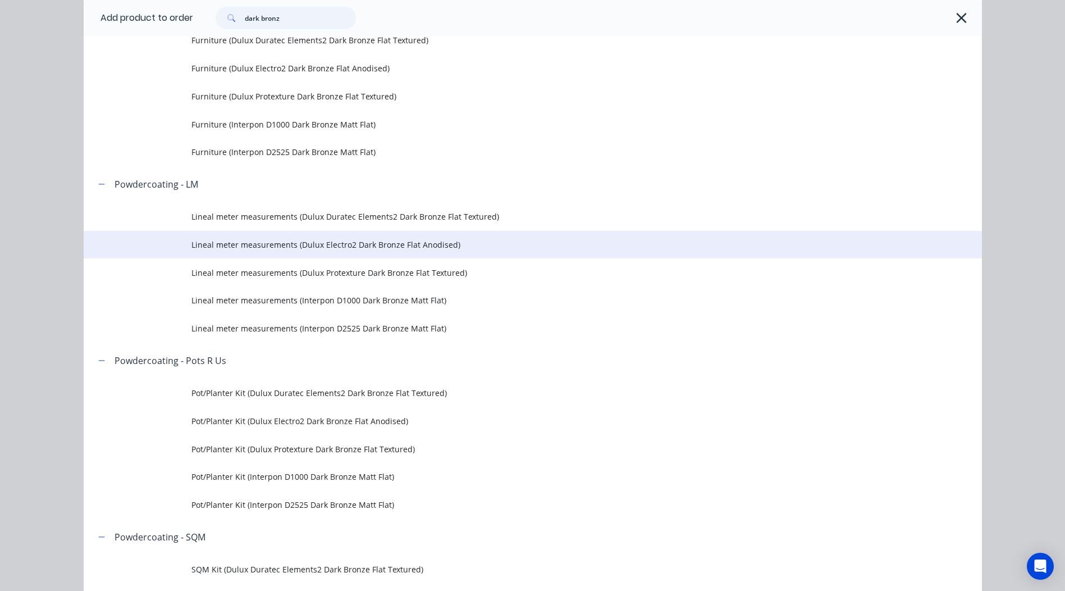
type input "dark bronz"
click at [412, 242] on span "Lineal meter measurements (Dulux Electro2 Dark Bronze Flat Anodised)" at bounding box center [507, 245] width 632 height 12
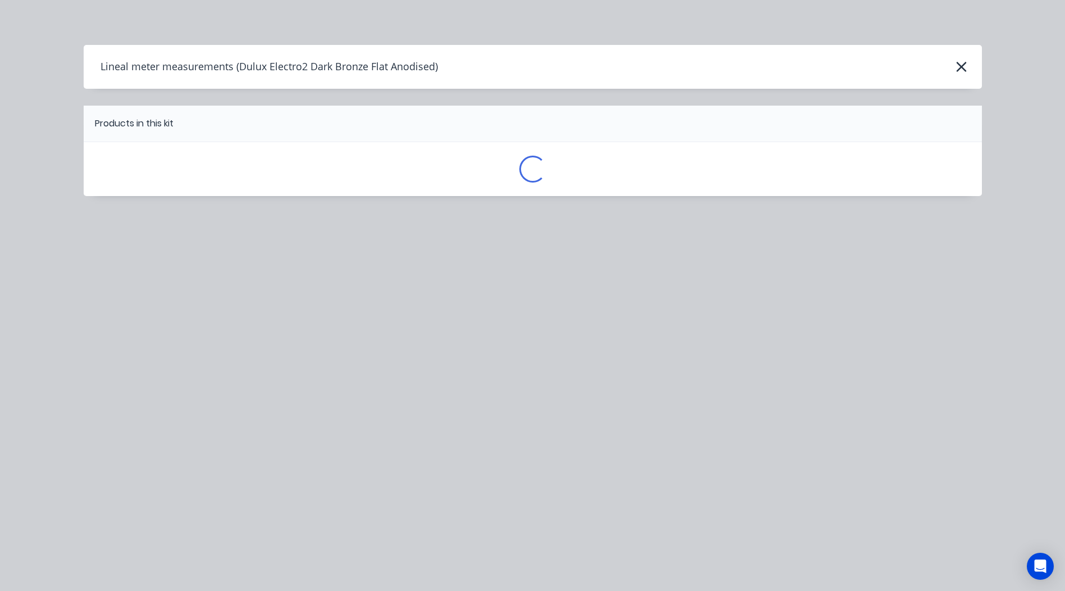
scroll to position [0, 0]
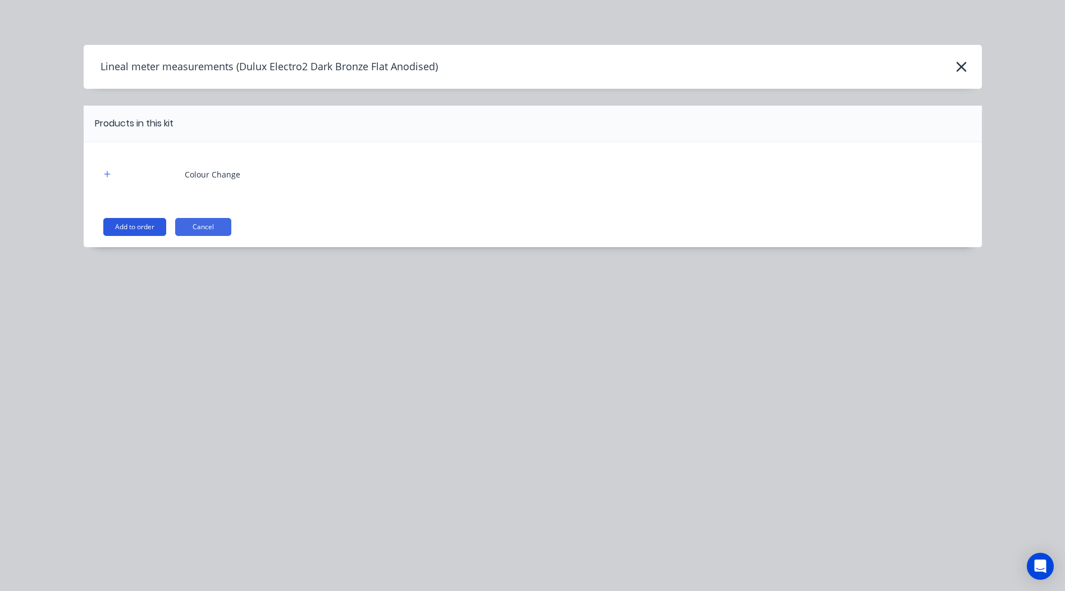
click at [145, 228] on button "Add to order" at bounding box center [134, 227] width 63 height 18
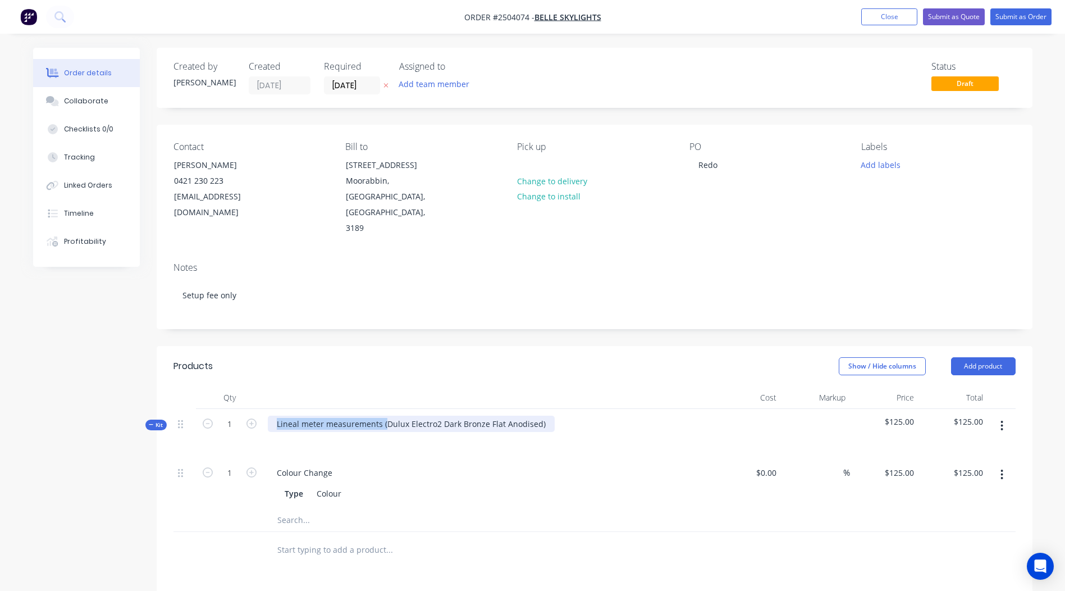
drag, startPoint x: 386, startPoint y: 388, endPoint x: 24, endPoint y: 428, distance: 363.8
click at [0, 428] on html "Order #2504074 - Belle Skylights Add product Close Submit as Quote Submit as Or…" at bounding box center [532, 427] width 1065 height 855
click at [436, 416] on div "Dulux Electro2 Dark Bronze Flat Anodised)" at bounding box center [356, 424] width 176 height 16
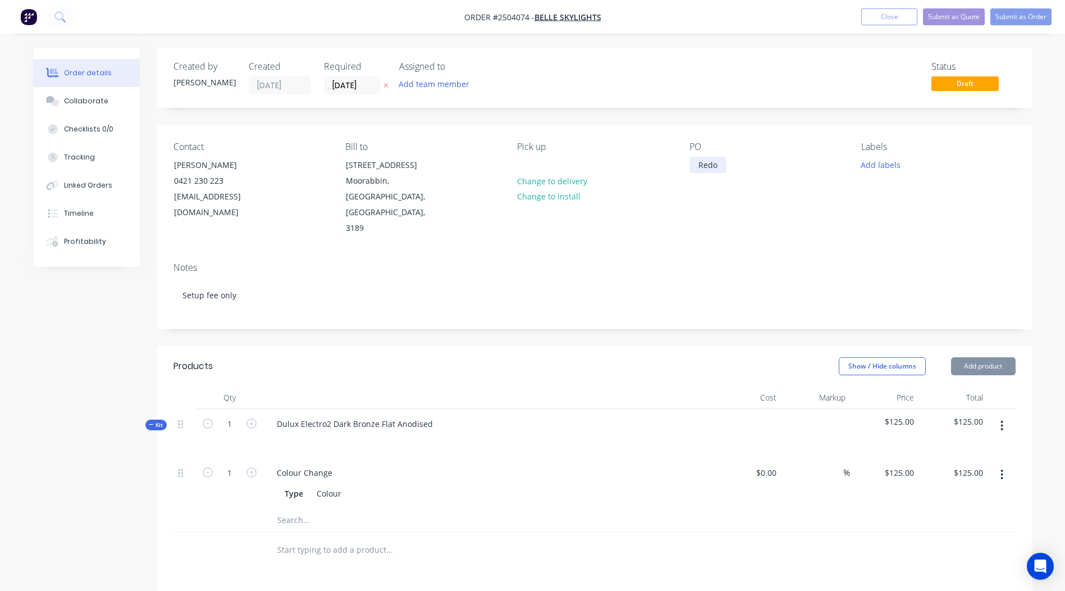
click at [727, 165] on div "Redo" at bounding box center [708, 165] width 37 height 16
click at [697, 163] on div "Redo" at bounding box center [708, 165] width 37 height 16
click at [792, 132] on div "Contact [PERSON_NAME] [PHONE_NUMBER] [EMAIL_ADDRESS][DOMAIN_NAME] Bill to [STRE…" at bounding box center [595, 189] width 876 height 129
click at [1009, 9] on button "Submit as Order" at bounding box center [1021, 16] width 61 height 17
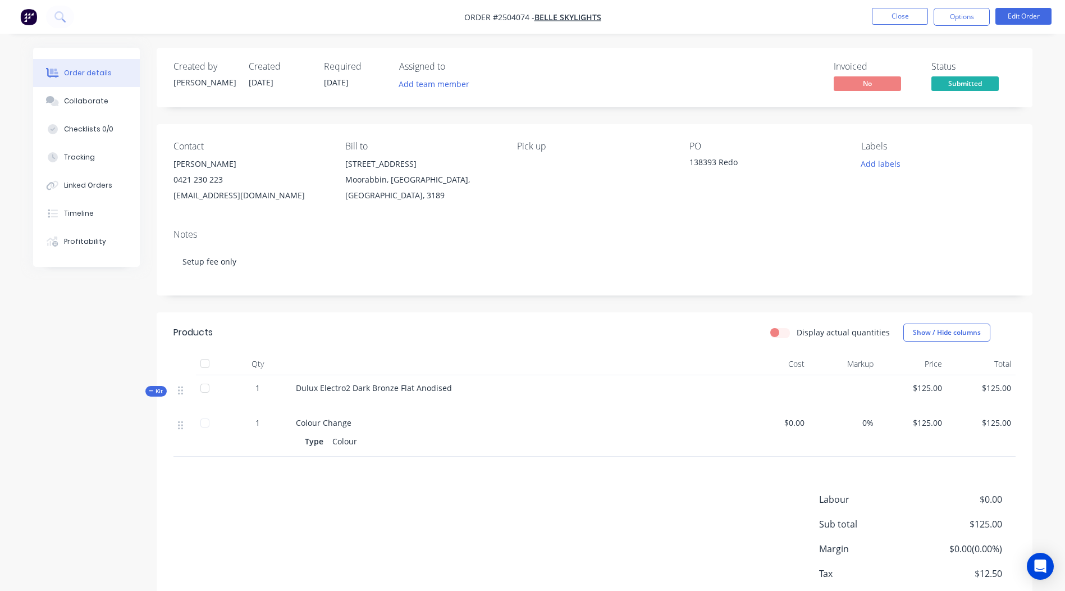
click at [972, 79] on span "Submitted" at bounding box center [965, 83] width 67 height 14
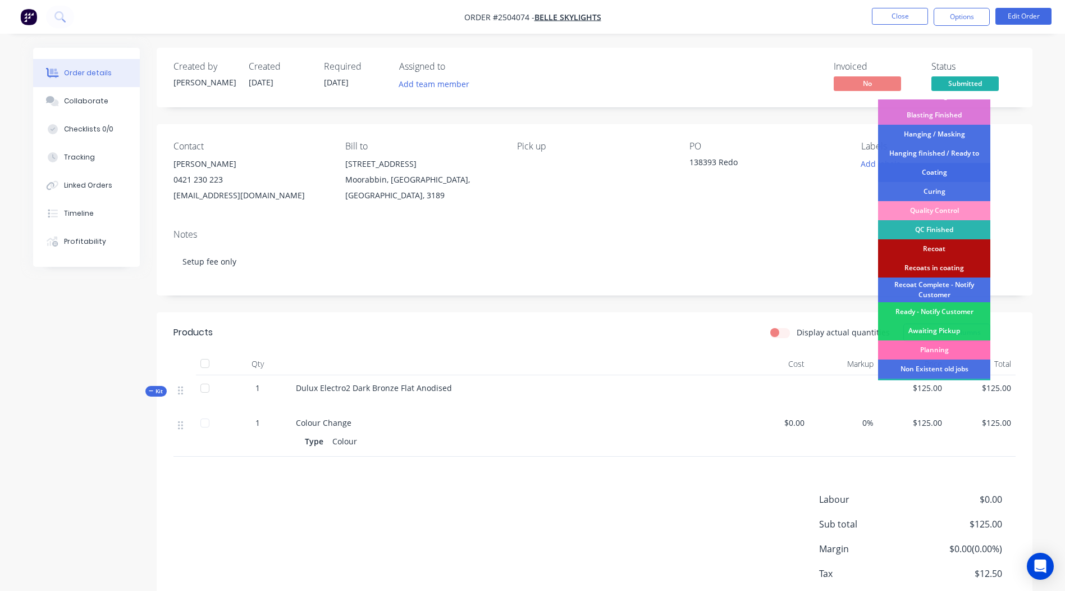
scroll to position [184, 0]
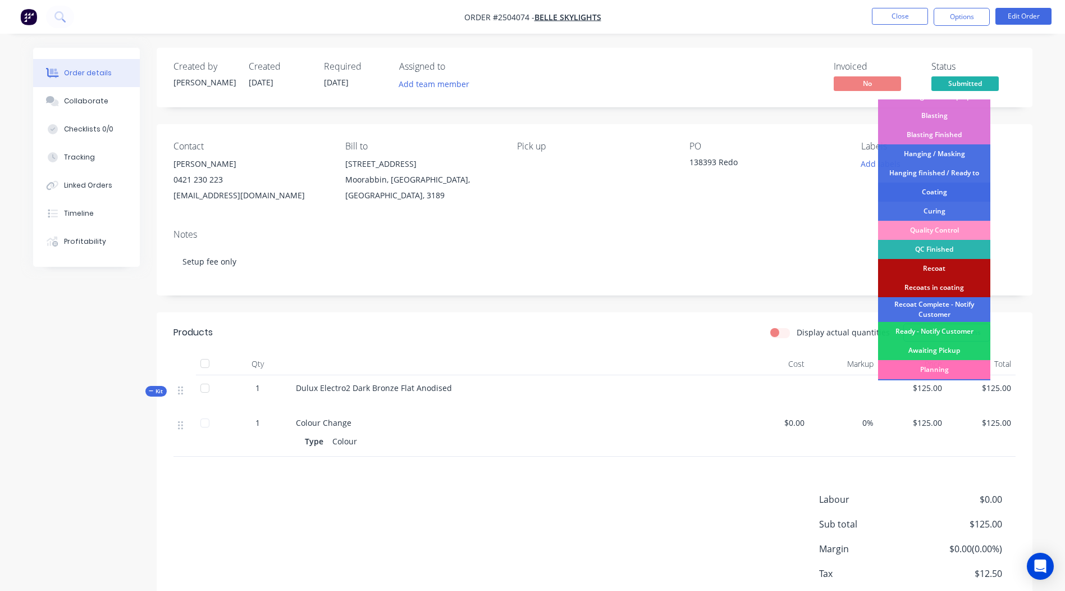
click at [937, 186] on div "Coating" at bounding box center [934, 192] width 112 height 19
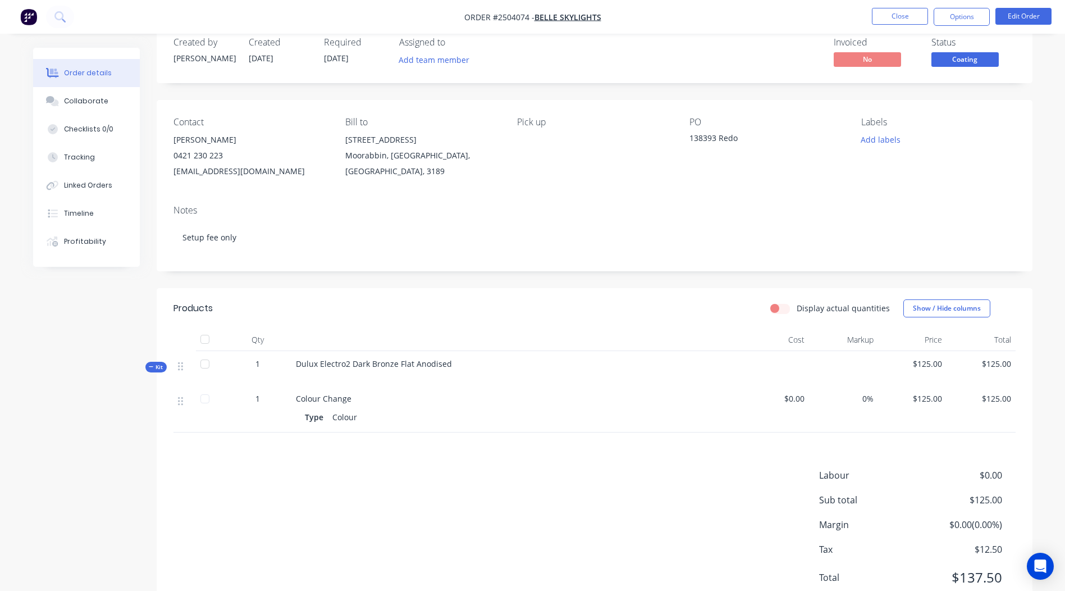
scroll to position [0, 0]
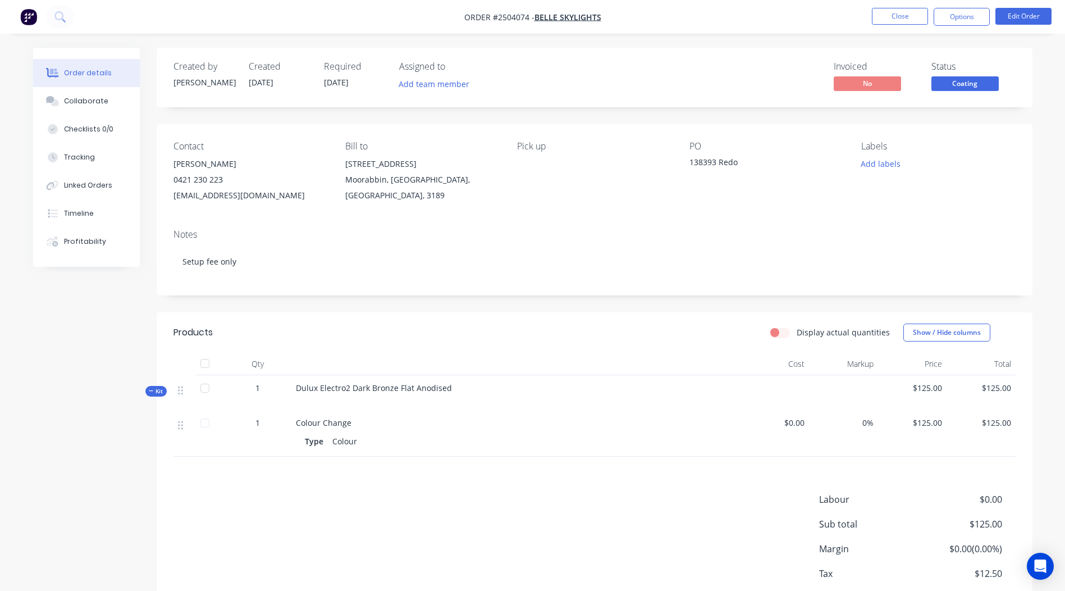
click at [959, 83] on span "Coating" at bounding box center [965, 83] width 67 height 14
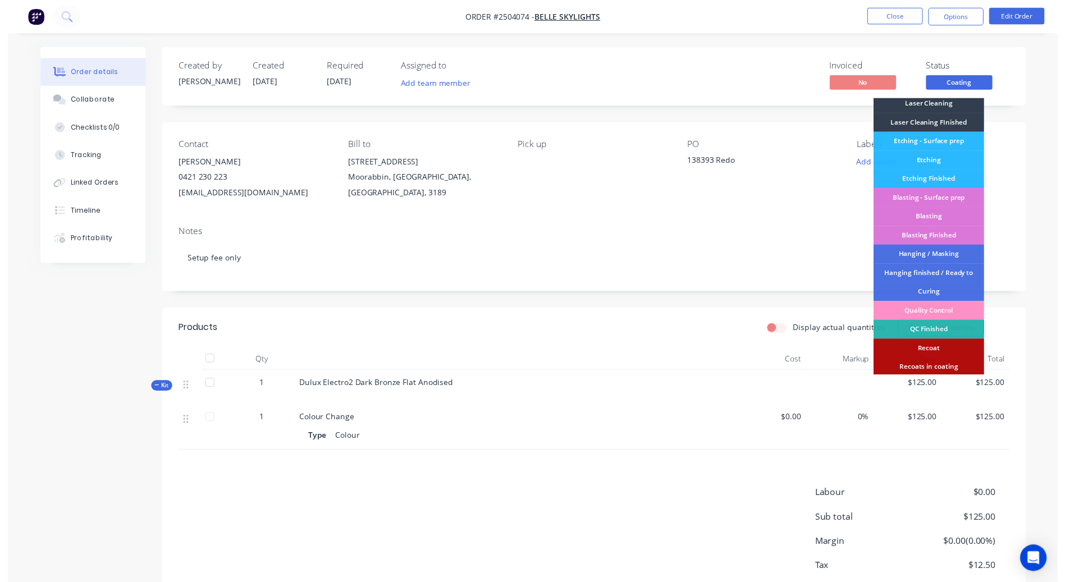
scroll to position [240, 0]
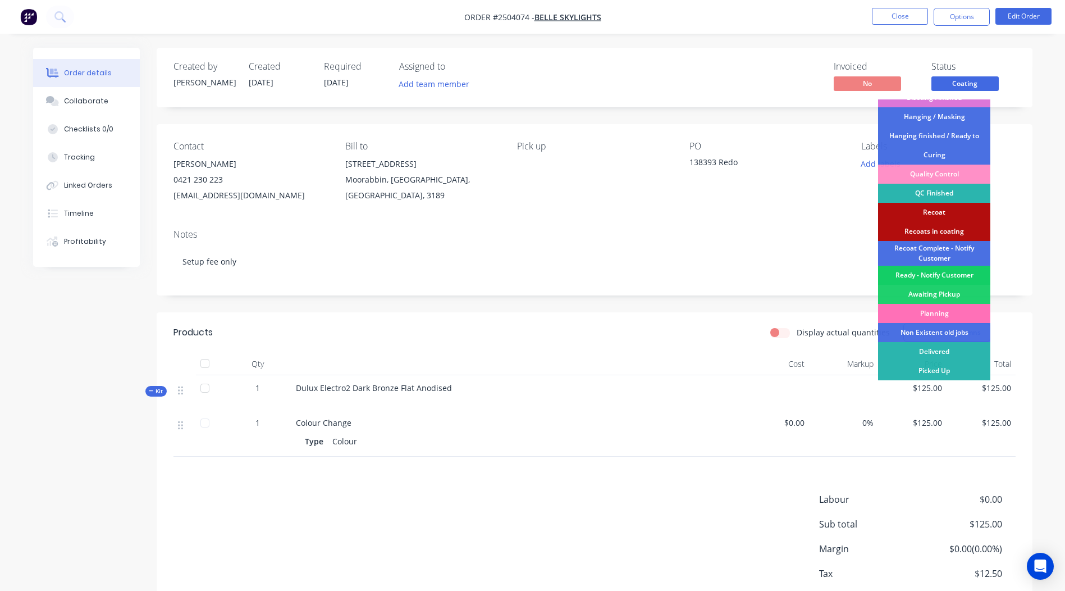
click at [937, 270] on div "Ready - Notify Customer" at bounding box center [934, 275] width 112 height 19
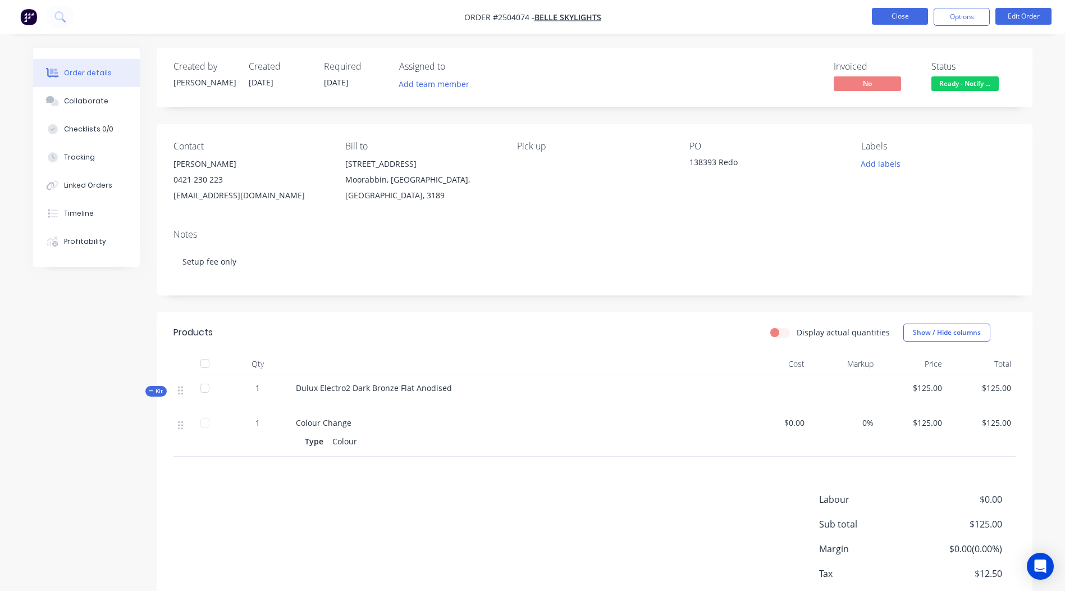
click at [899, 17] on button "Close" at bounding box center [900, 16] width 56 height 17
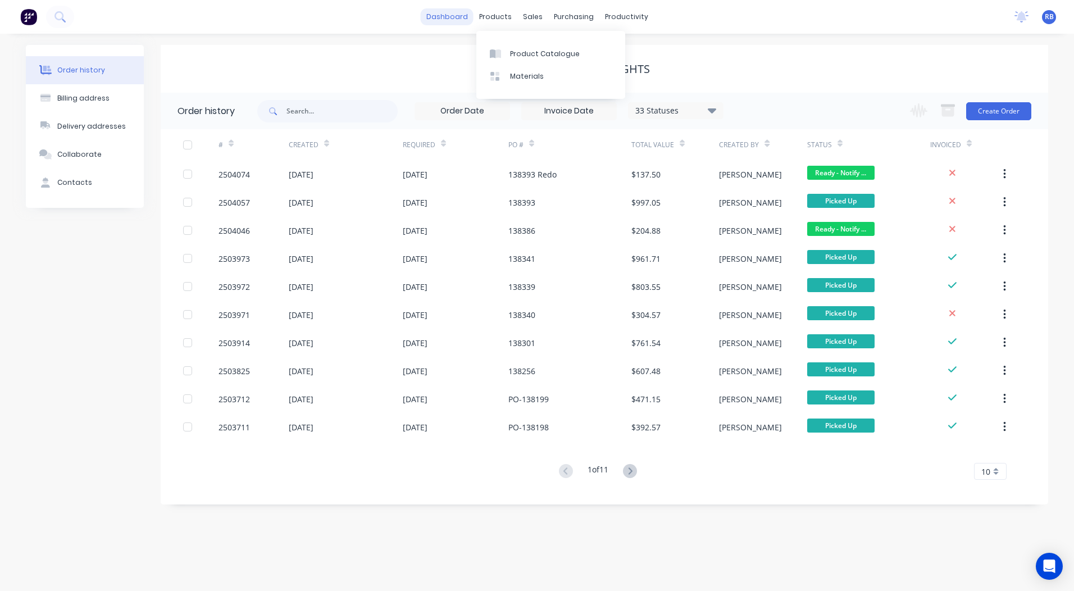
click at [450, 19] on link "dashboard" at bounding box center [447, 16] width 53 height 17
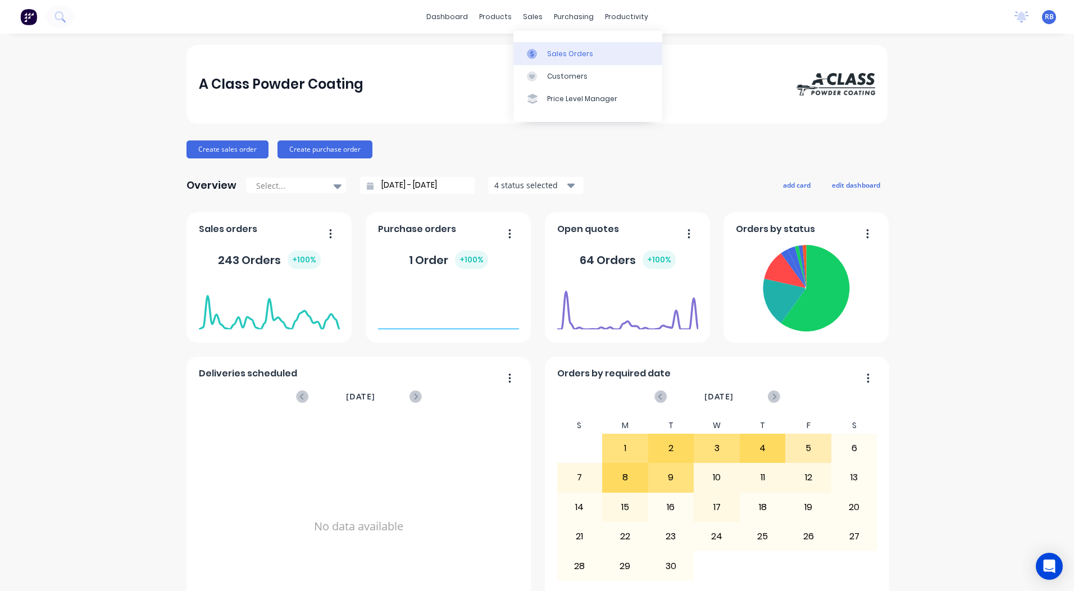
click at [547, 44] on link "Sales Orders" at bounding box center [587, 53] width 149 height 22
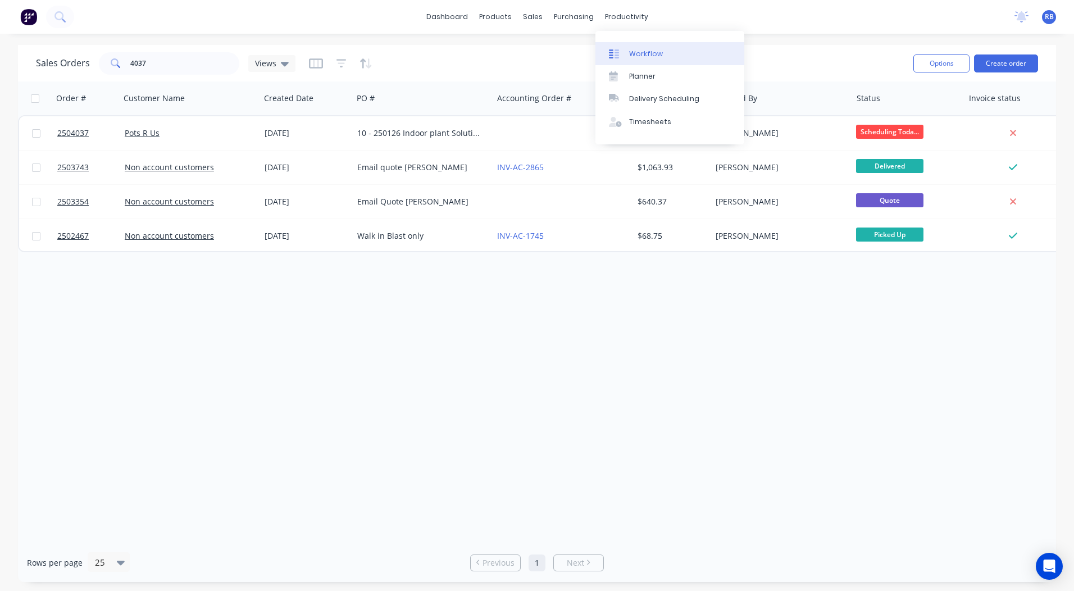
click at [639, 50] on div "Workflow" at bounding box center [646, 54] width 34 height 10
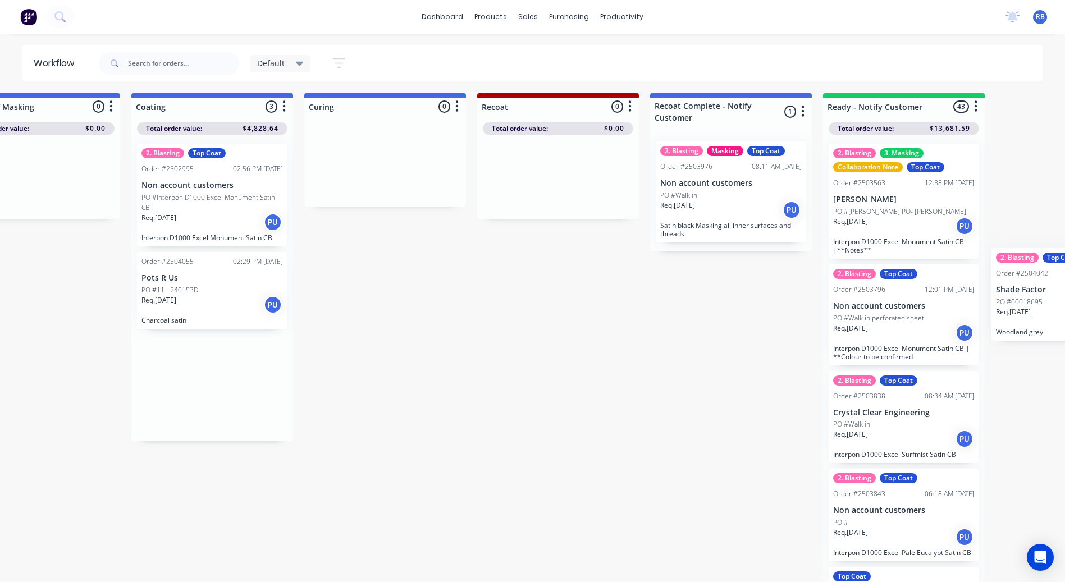
scroll to position [11, 606]
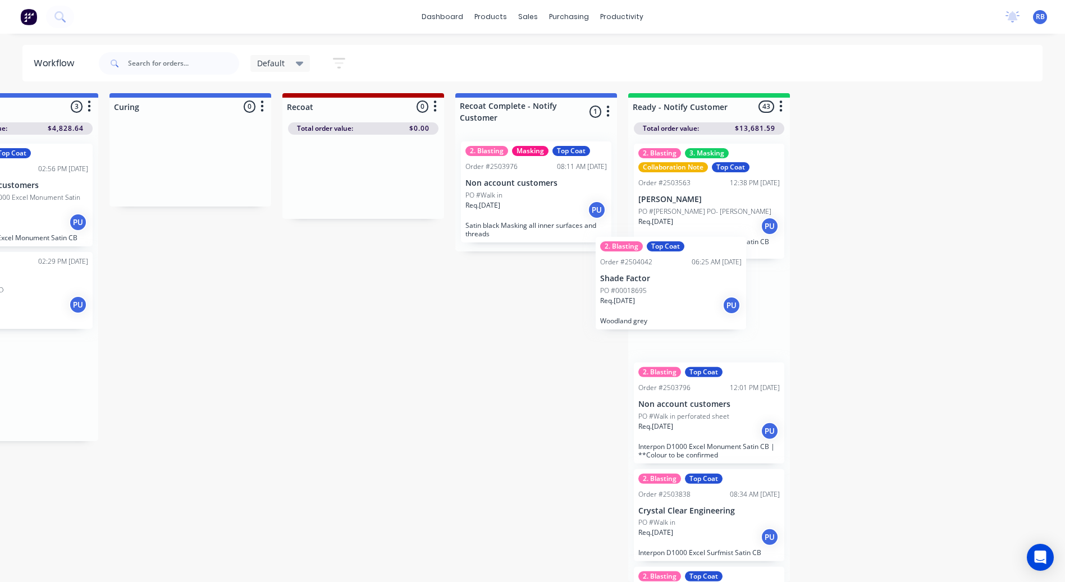
drag, startPoint x: 613, startPoint y: 312, endPoint x: 664, endPoint y: 304, distance: 51.6
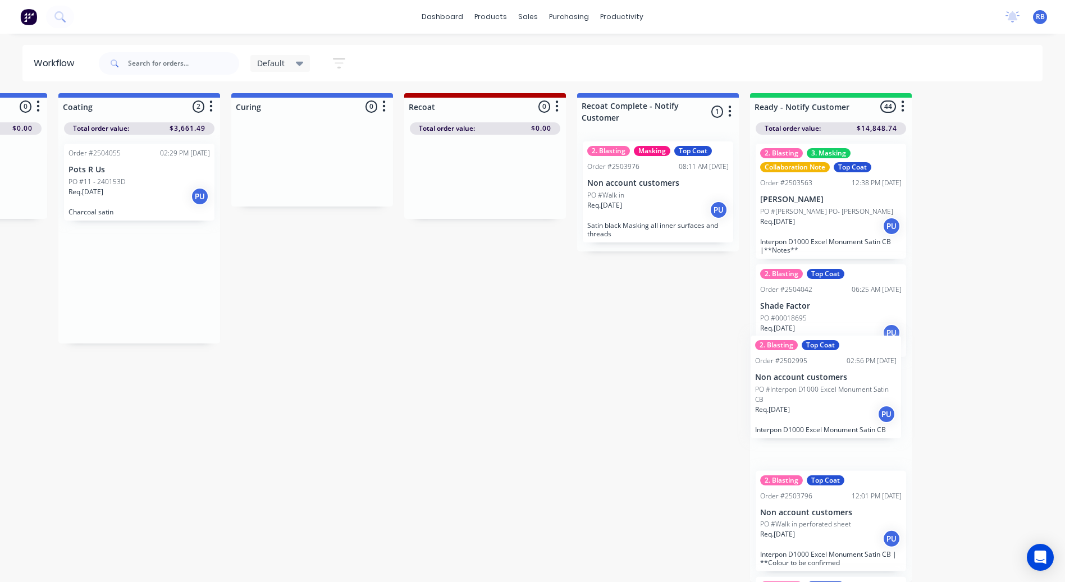
scroll to position [11, 491]
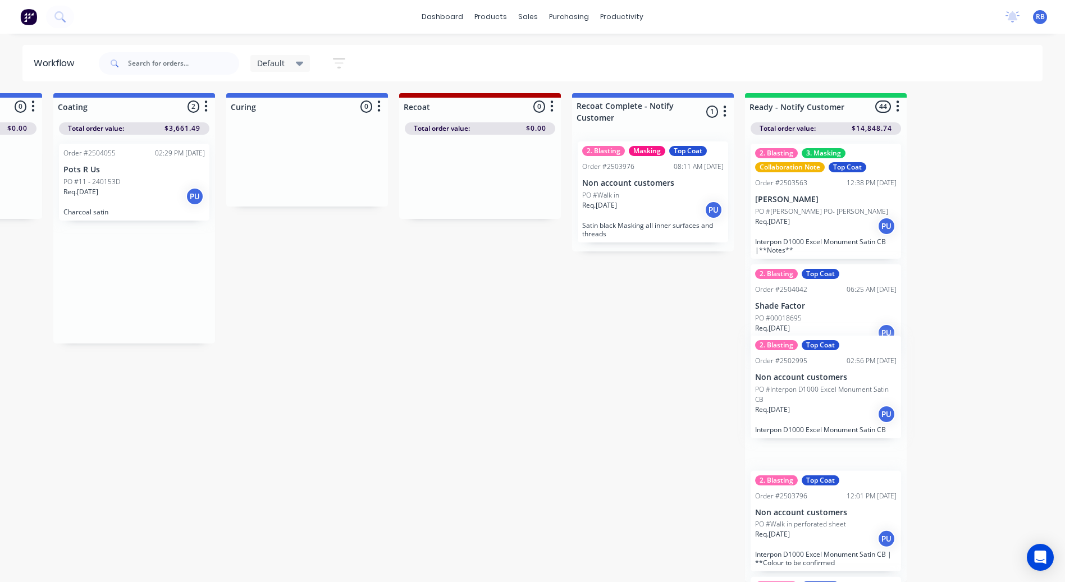
drag, startPoint x: 106, startPoint y: 194, endPoint x: 808, endPoint y: 396, distance: 730.3
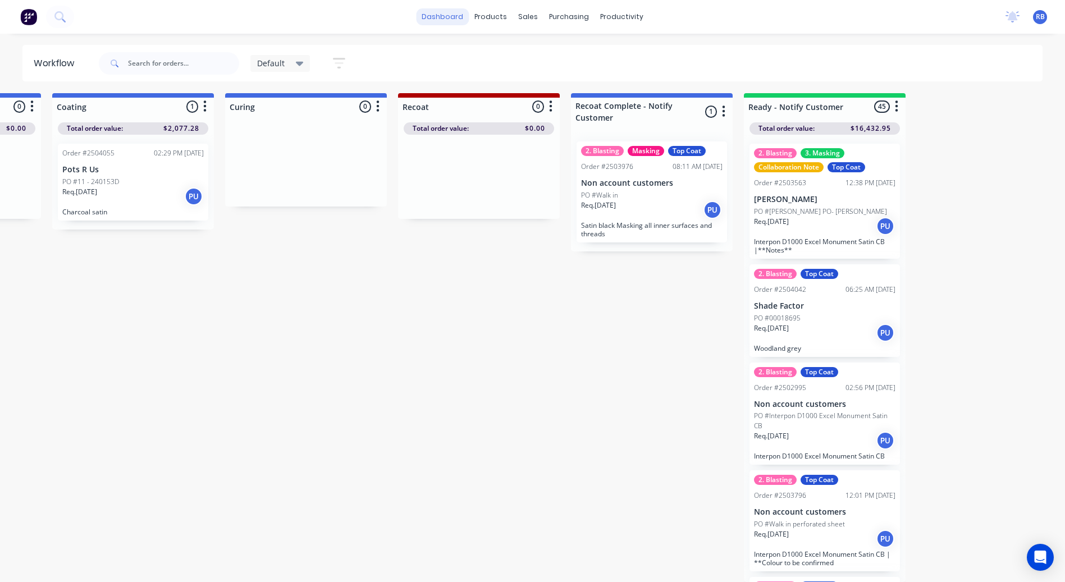
click at [449, 22] on link "dashboard" at bounding box center [442, 16] width 53 height 17
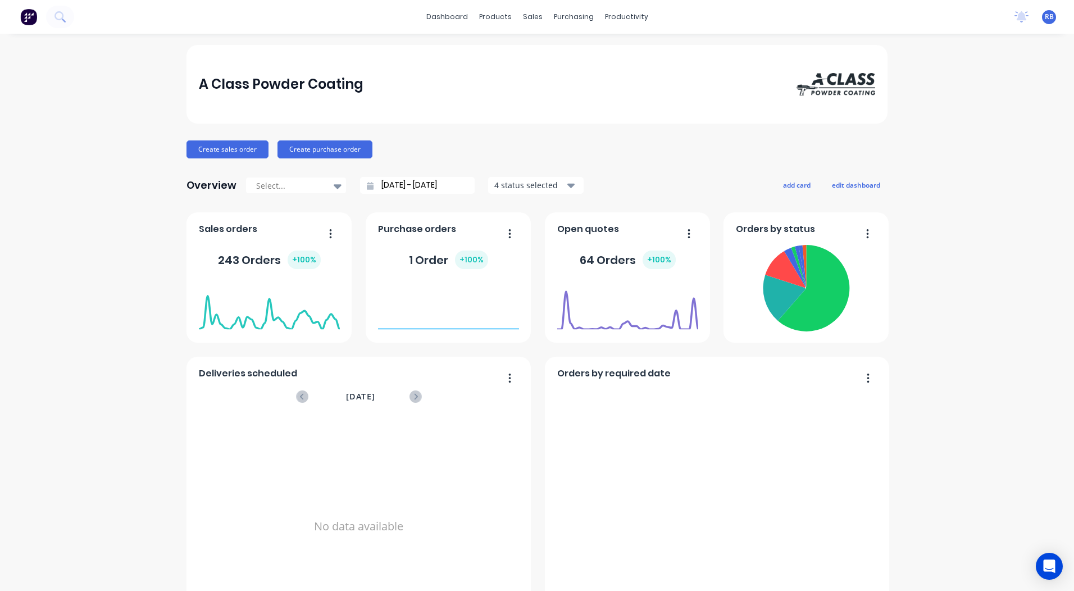
scroll to position [485, 0]
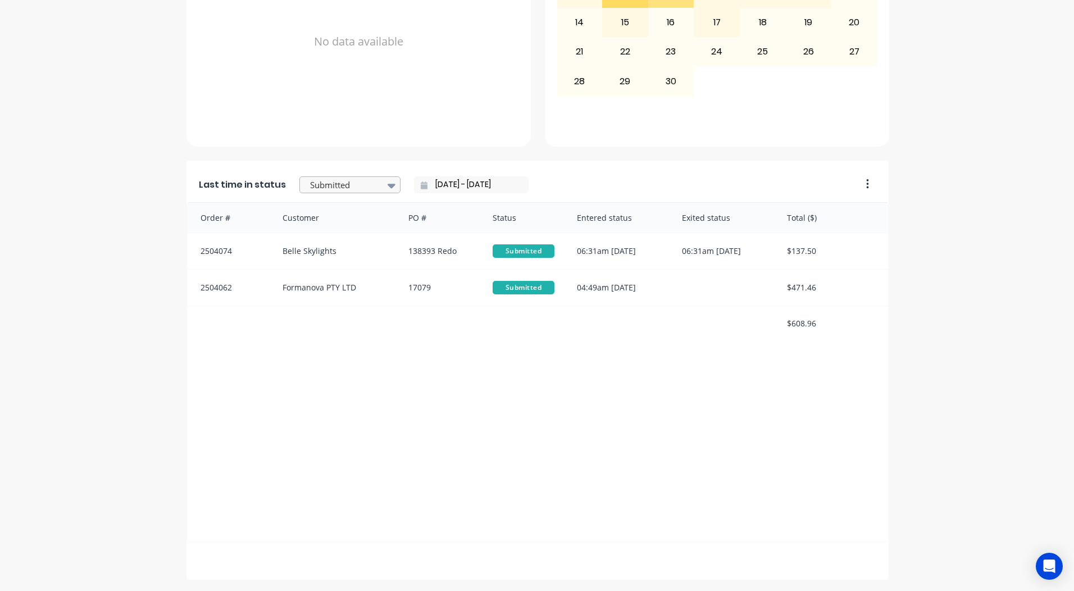
click at [353, 184] on div at bounding box center [344, 185] width 71 height 14
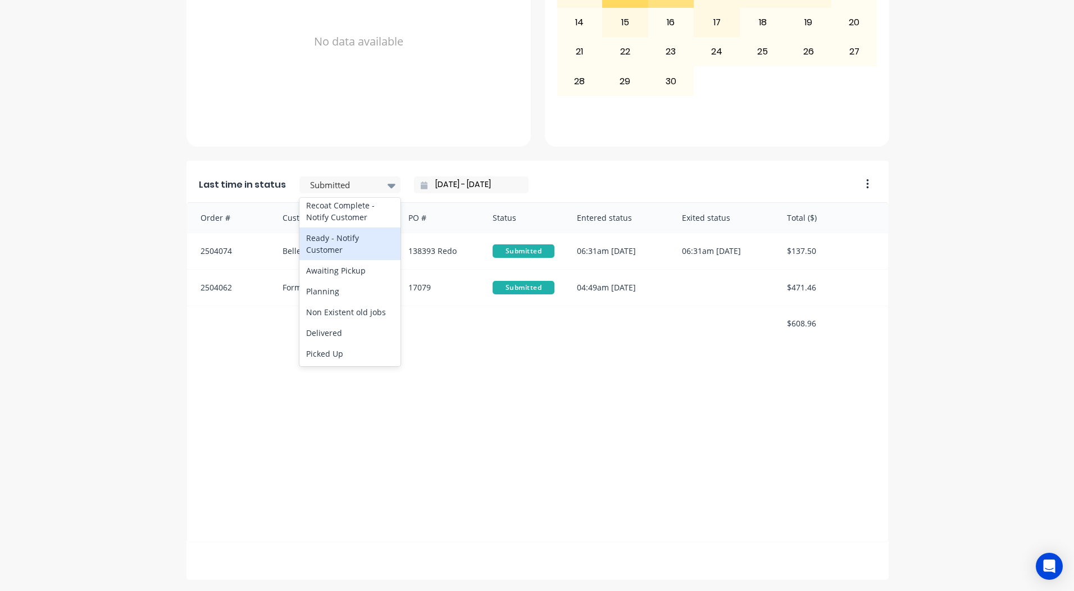
click at [337, 250] on div "Ready - Notify Customer" at bounding box center [349, 243] width 101 height 33
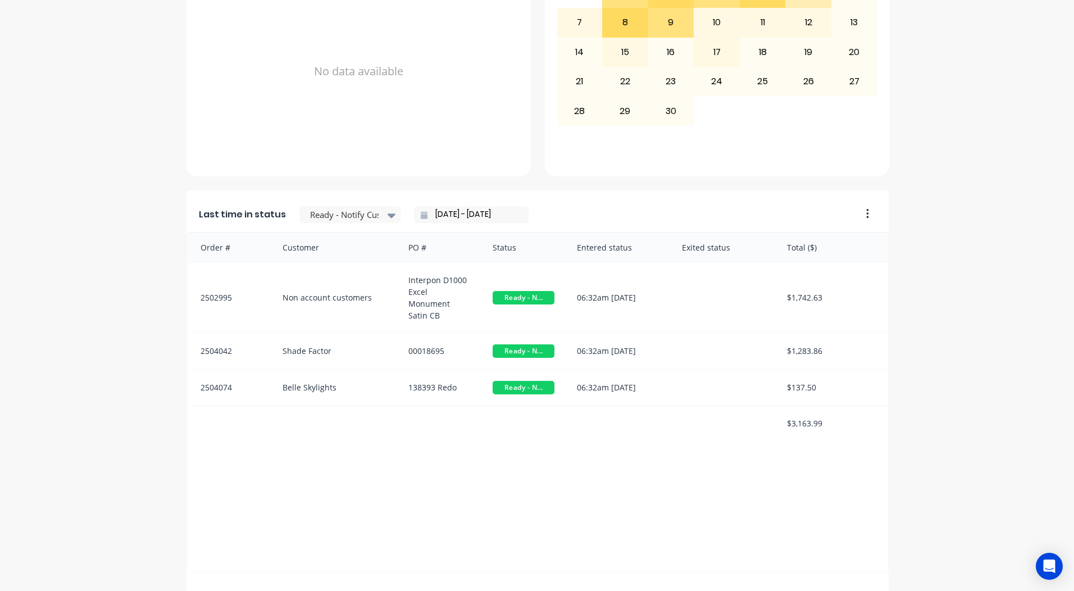
scroll to position [0, 0]
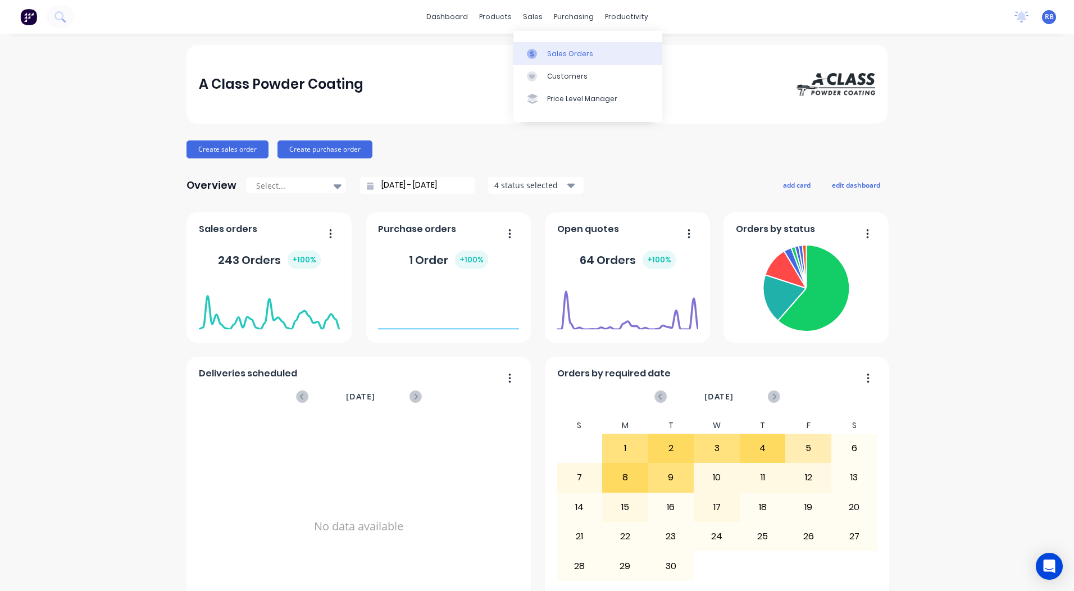
click at [540, 49] on div at bounding box center [535, 54] width 17 height 10
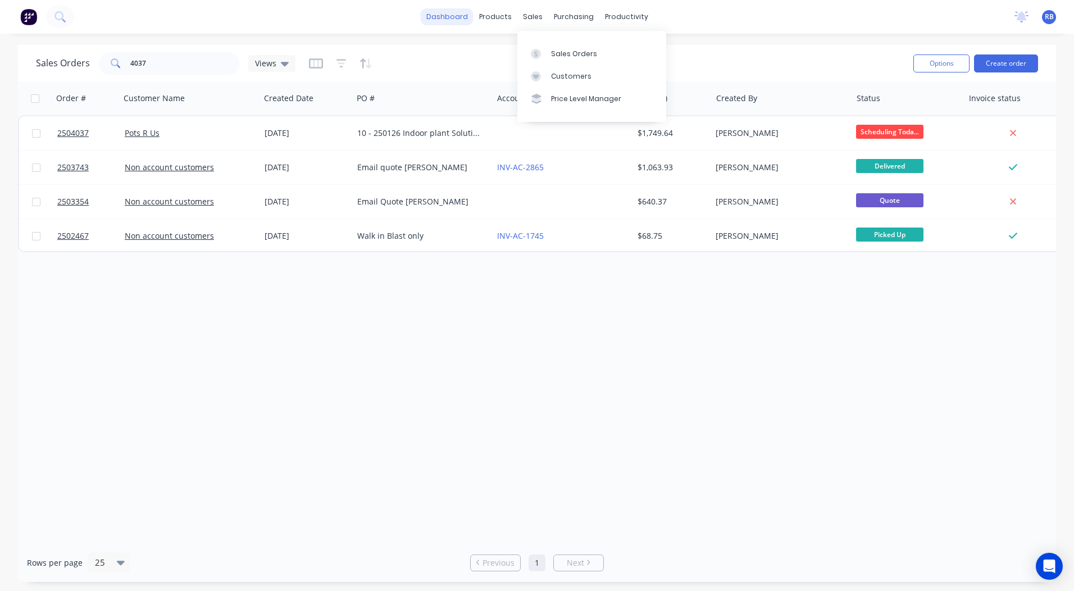
click at [452, 17] on link "dashboard" at bounding box center [447, 16] width 53 height 17
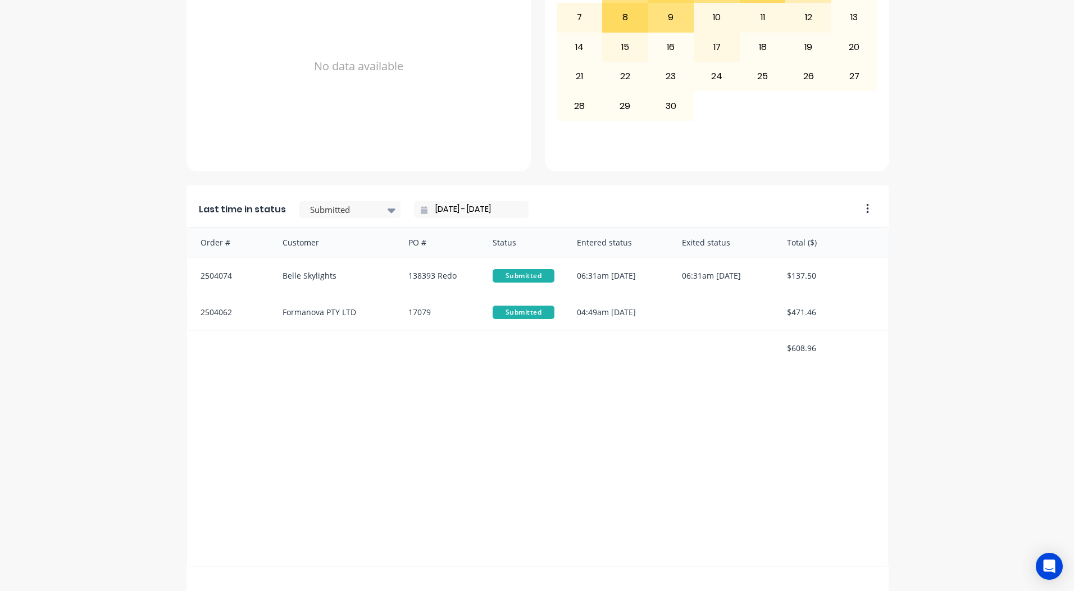
scroll to position [466, 0]
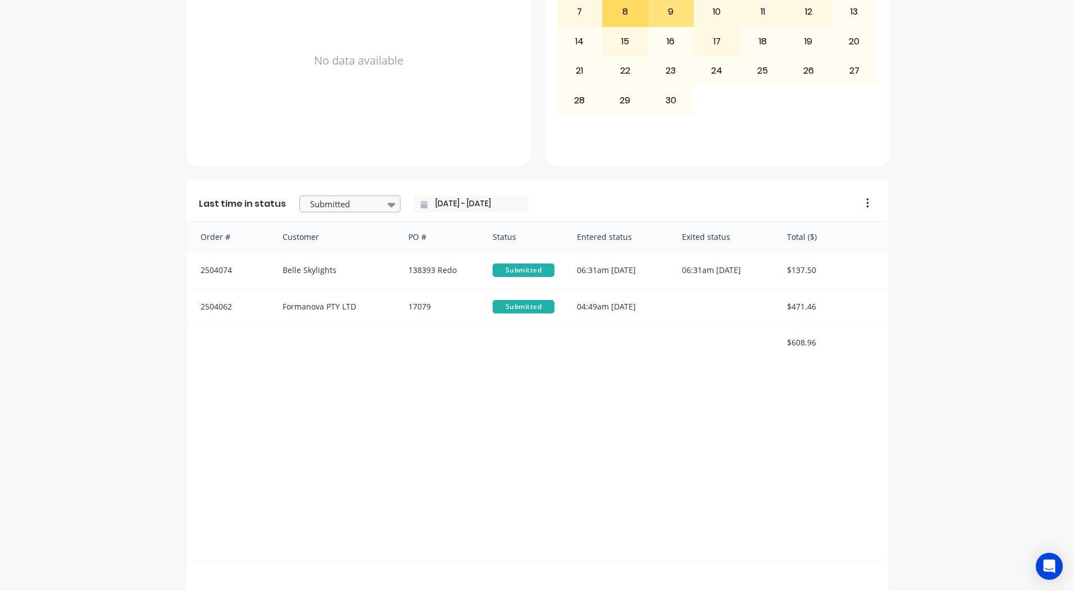
click at [335, 198] on div at bounding box center [344, 204] width 71 height 14
click at [324, 257] on div "Ready - Notify Customer" at bounding box center [349, 263] width 101 height 33
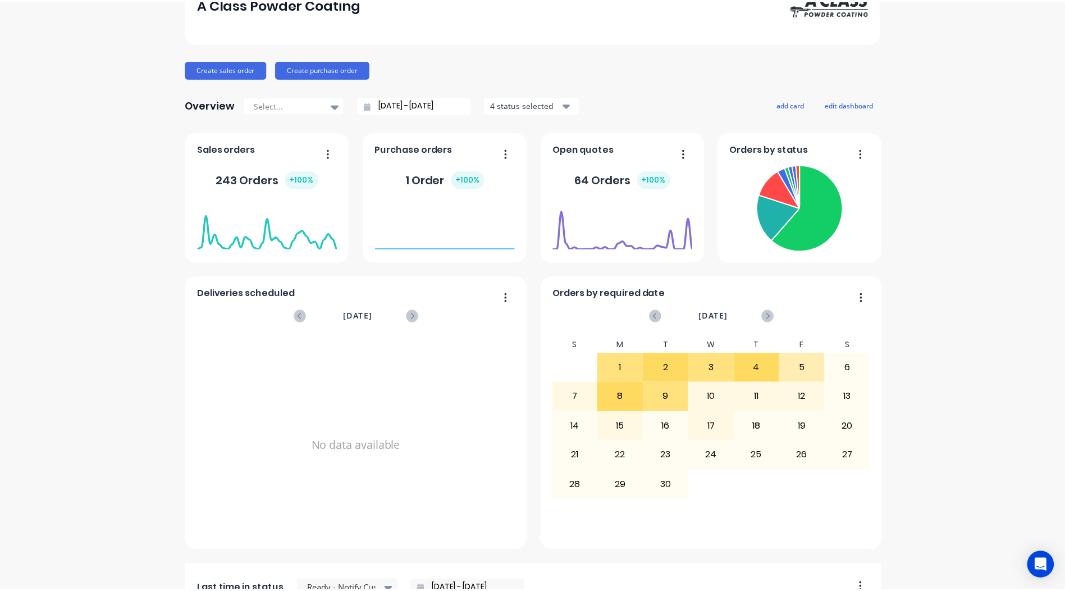
scroll to position [0, 0]
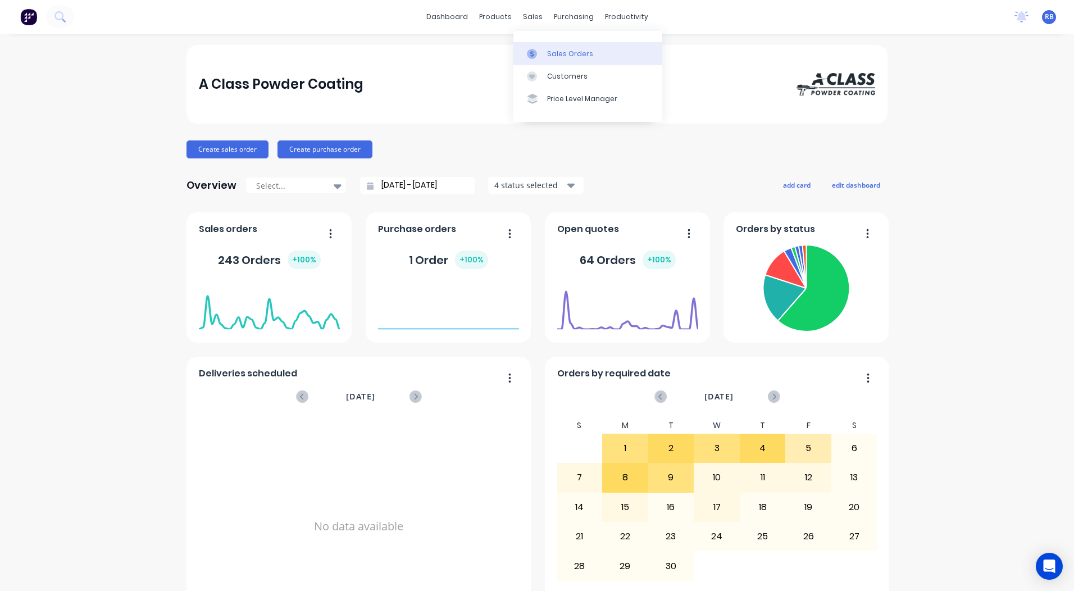
click at [540, 46] on link "Sales Orders" at bounding box center [587, 53] width 149 height 22
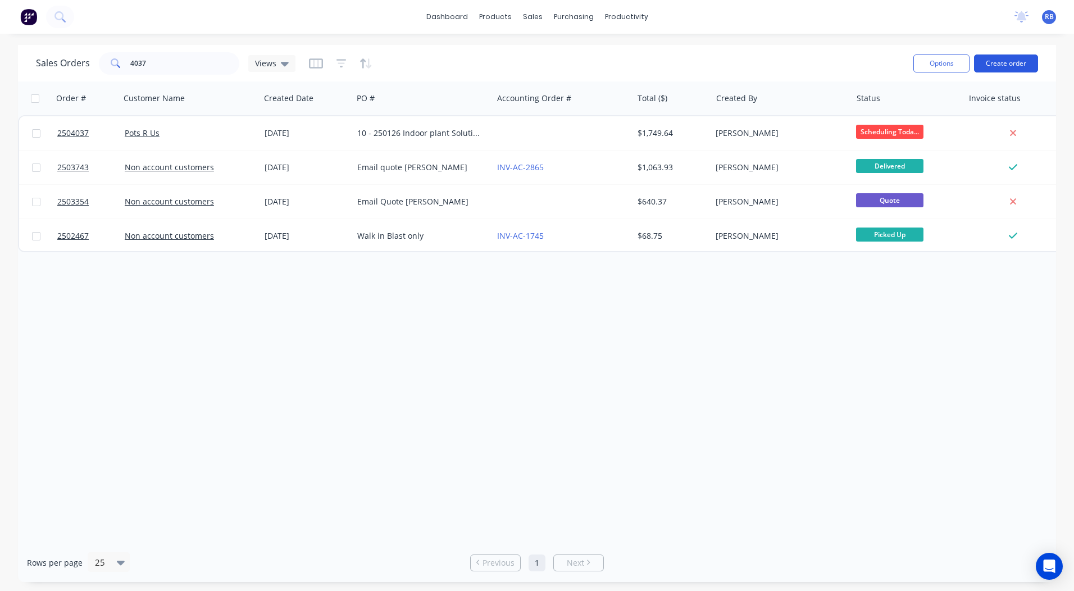
click at [1026, 61] on button "Create order" at bounding box center [1006, 63] width 64 height 18
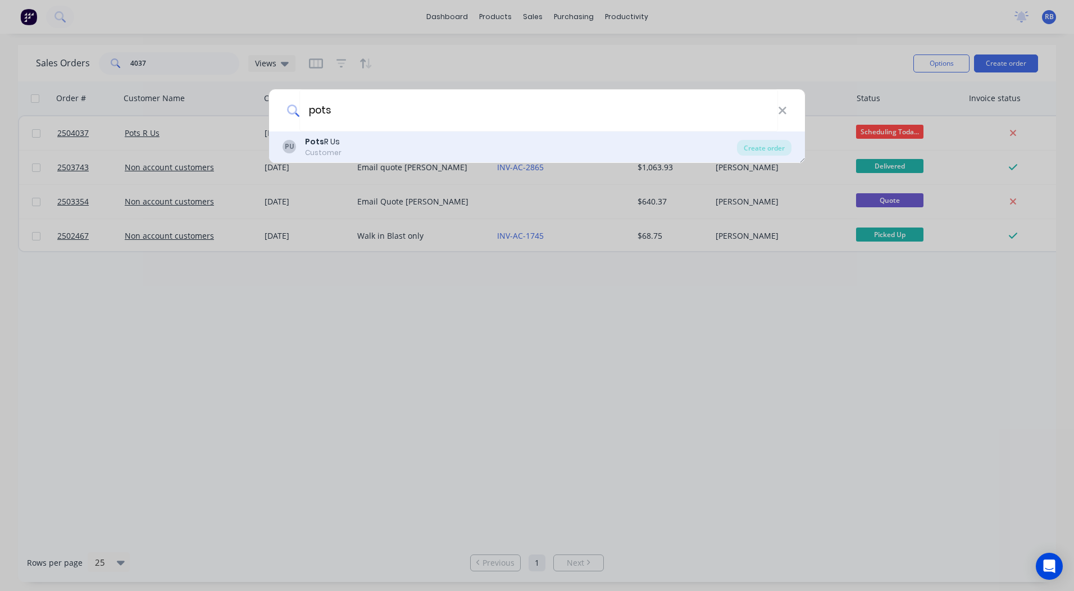
type input "pots"
click at [373, 156] on div "PU Pots R Us Customer" at bounding box center [509, 147] width 454 height 22
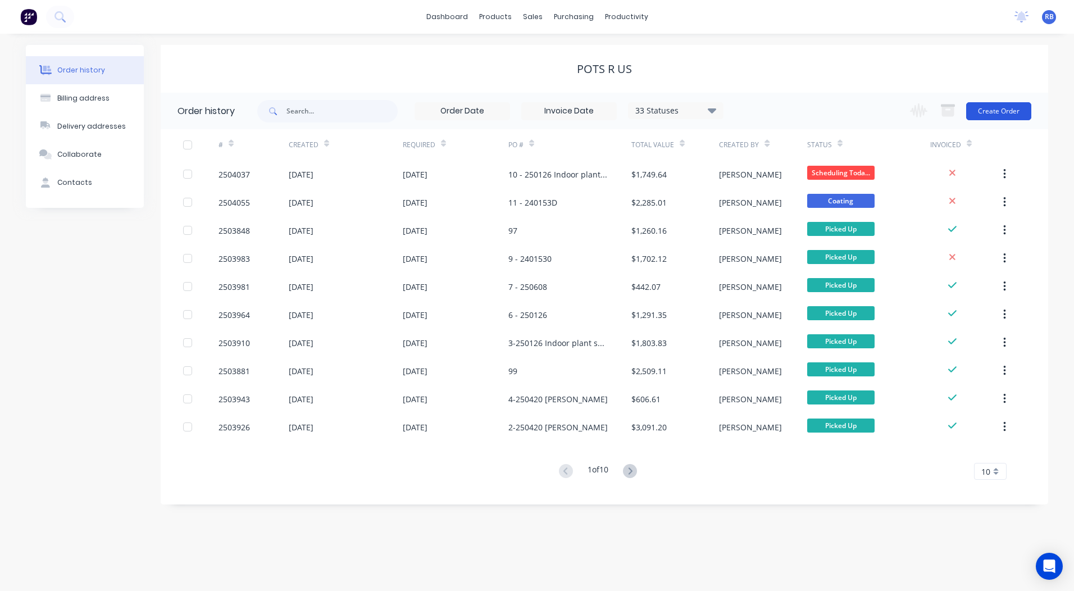
click at [1016, 109] on button "Create Order" at bounding box center [998, 111] width 65 height 18
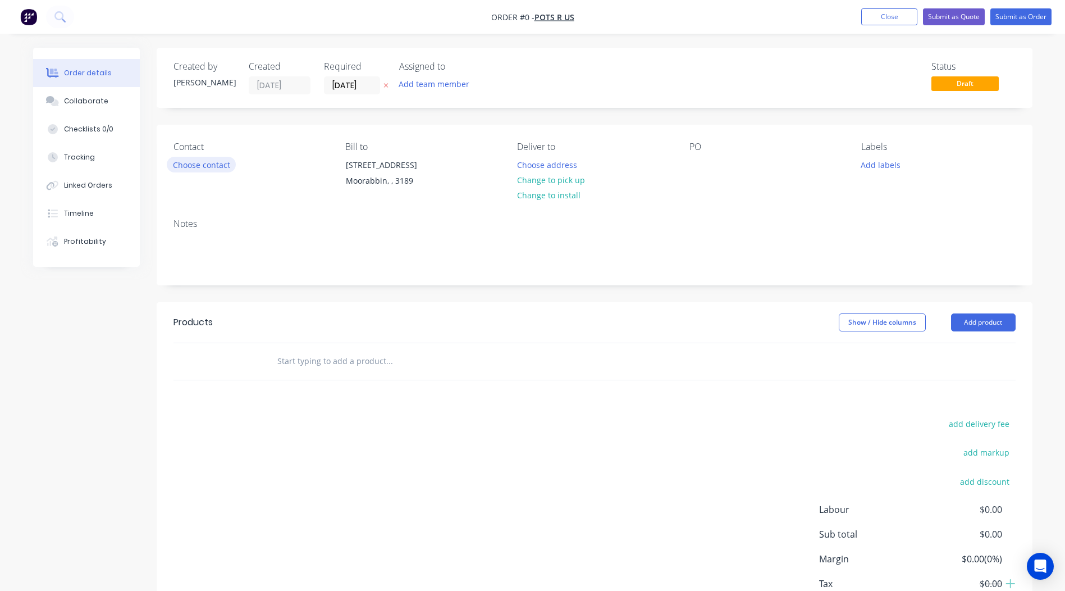
click at [212, 166] on button "Choose contact" at bounding box center [201, 164] width 69 height 15
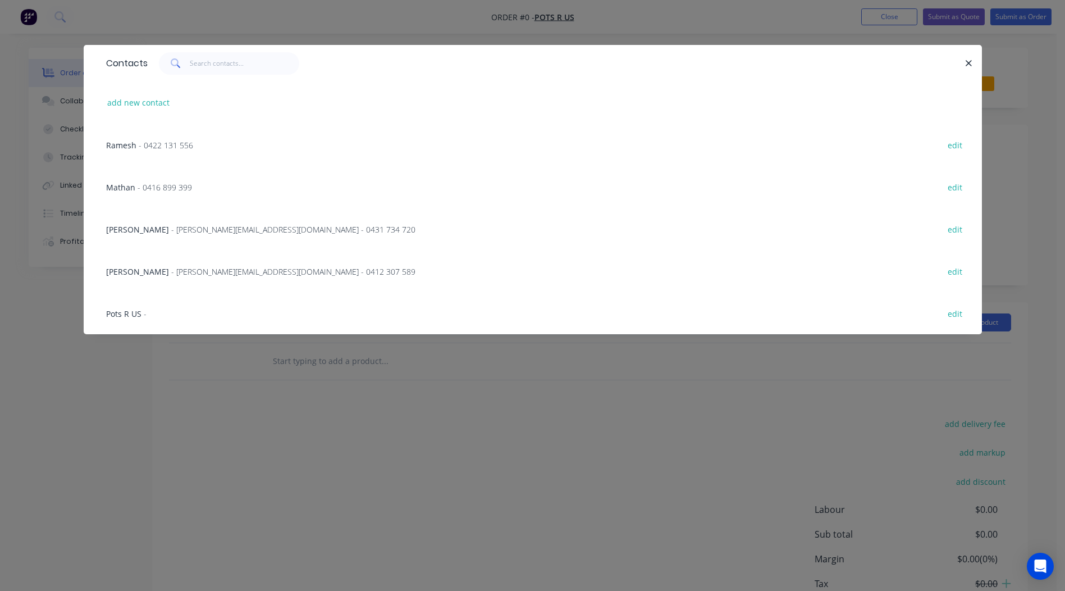
click at [145, 144] on span "- 0422 131 556" at bounding box center [166, 145] width 54 height 11
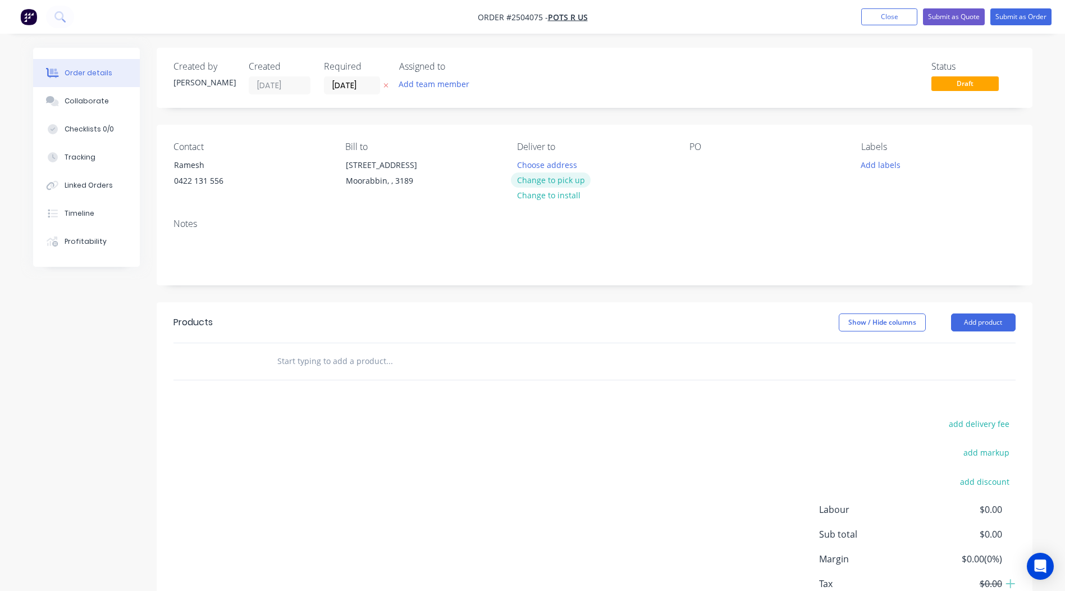
click at [553, 178] on button "Change to pick up" at bounding box center [551, 179] width 80 height 15
click at [706, 163] on div at bounding box center [699, 165] width 18 height 16
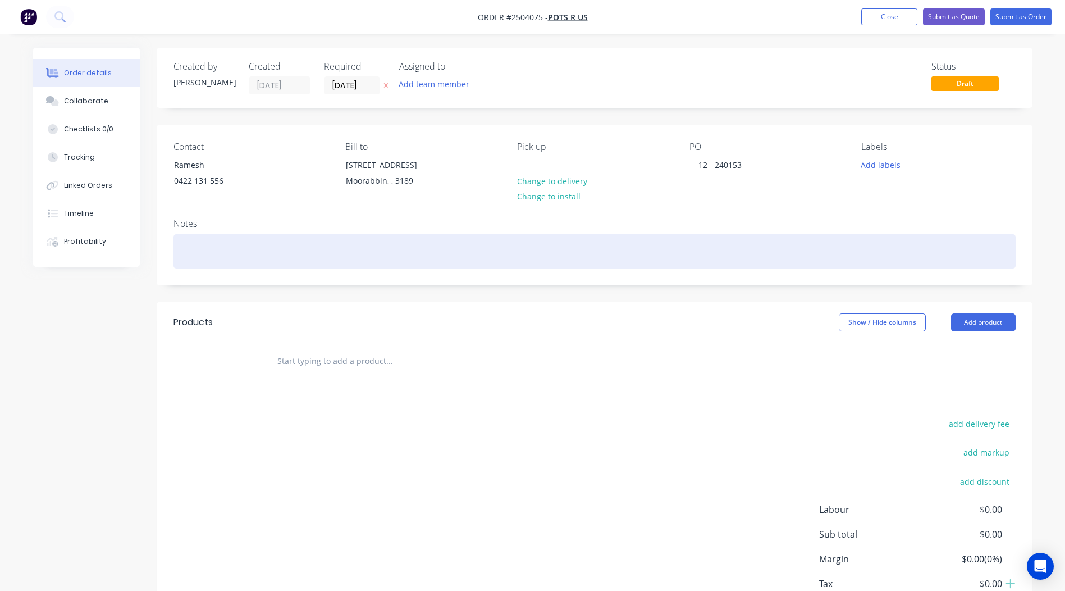
click at [198, 248] on div at bounding box center [595, 251] width 842 height 34
drag, startPoint x: 237, startPoint y: 250, endPoint x: 93, endPoint y: 257, distance: 143.9
click at [93, 257] on div "Order details Collaborate Checklists 0/0 Tracking Linked Orders Timeline Profit…" at bounding box center [533, 357] width 1022 height 619
copy div "Wallaby satin"
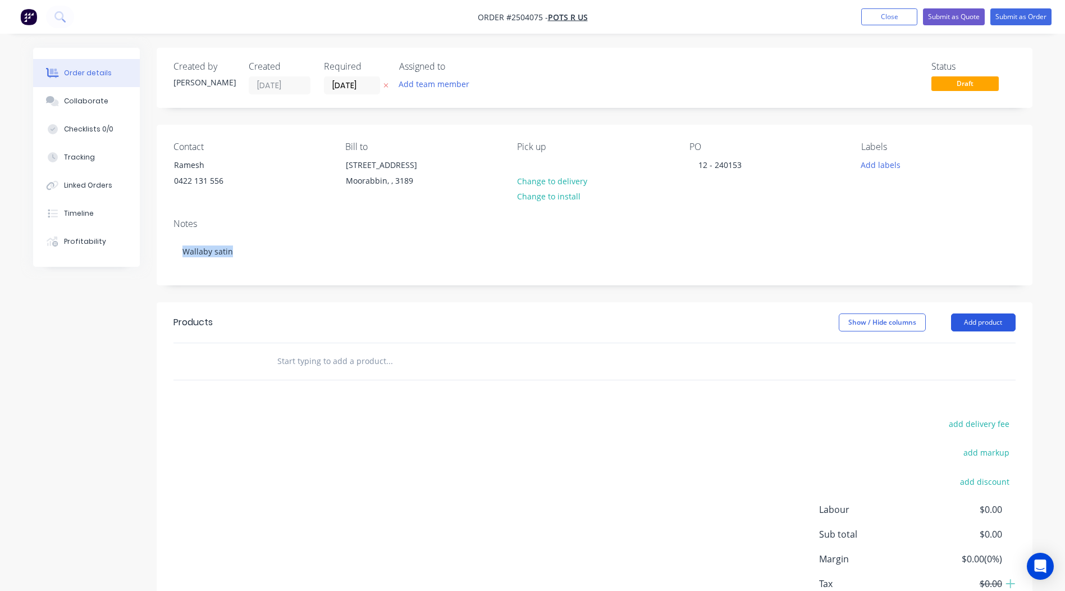
click at [977, 328] on button "Add product" at bounding box center [983, 322] width 65 height 18
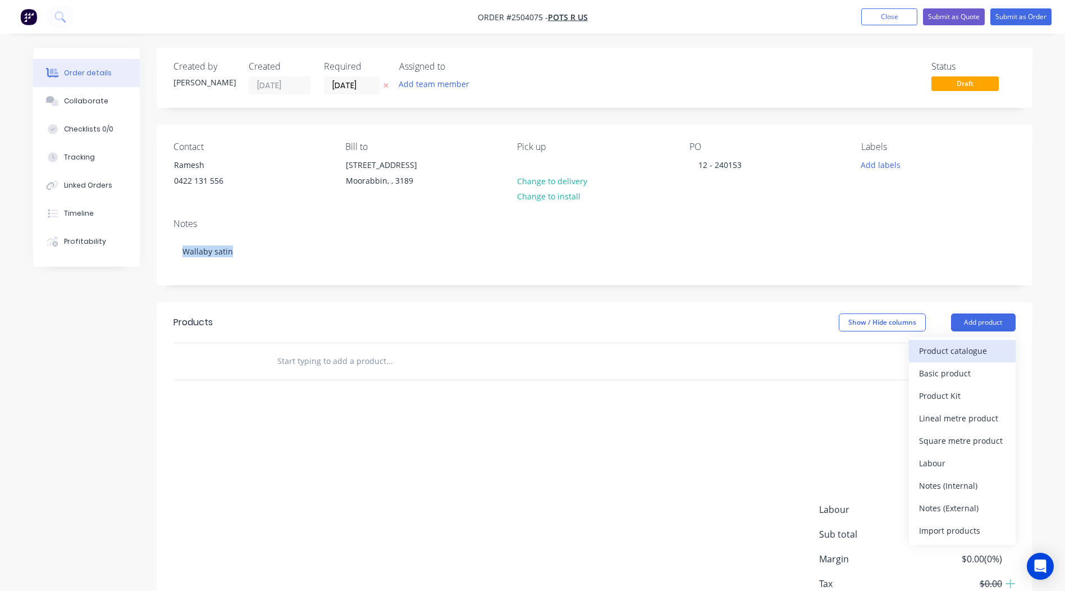
click at [982, 348] on div "Product catalogue" at bounding box center [962, 351] width 86 height 16
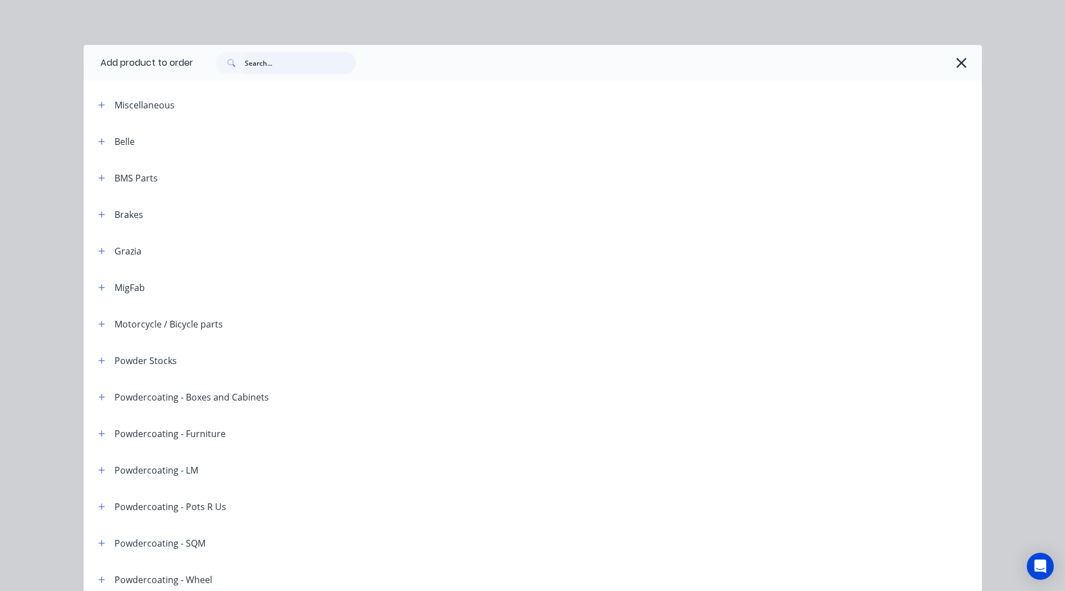
click at [276, 67] on input "text" at bounding box center [300, 63] width 111 height 22
paste input "Wallaby satin"
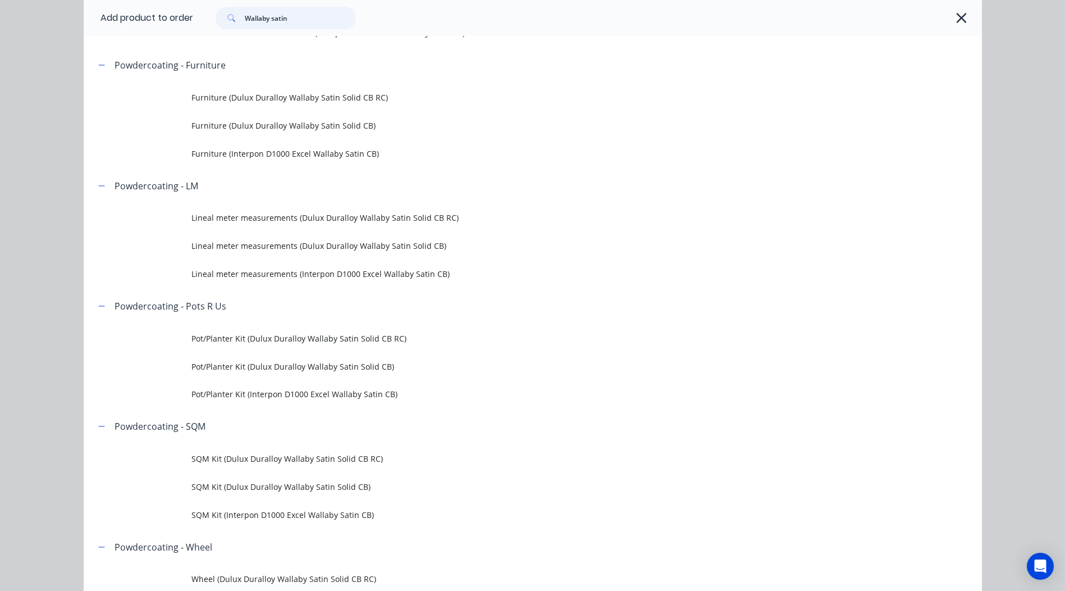
scroll to position [281, 0]
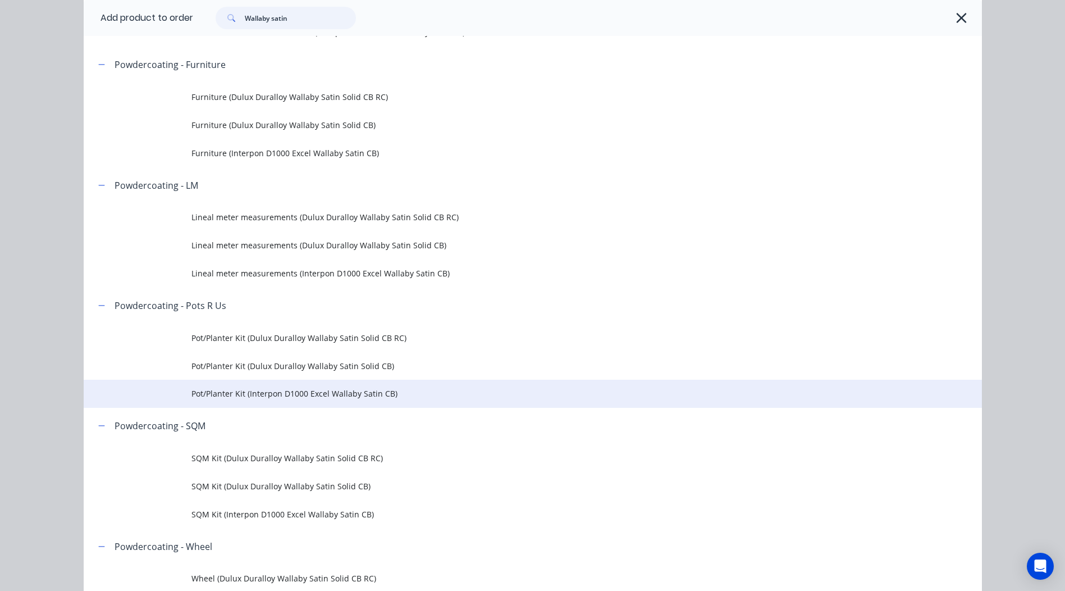
type input "Wallaby satin"
click at [360, 396] on span "Pot/Planter Kit (Interpon D1000 Excel Wallaby Satin CB)" at bounding box center [507, 393] width 632 height 12
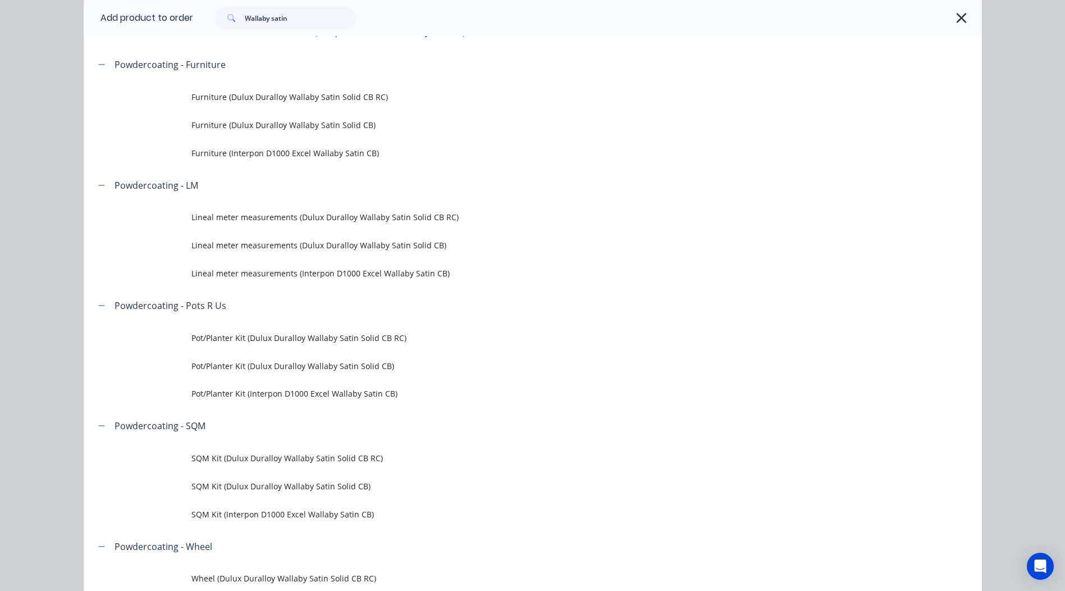
scroll to position [0, 0]
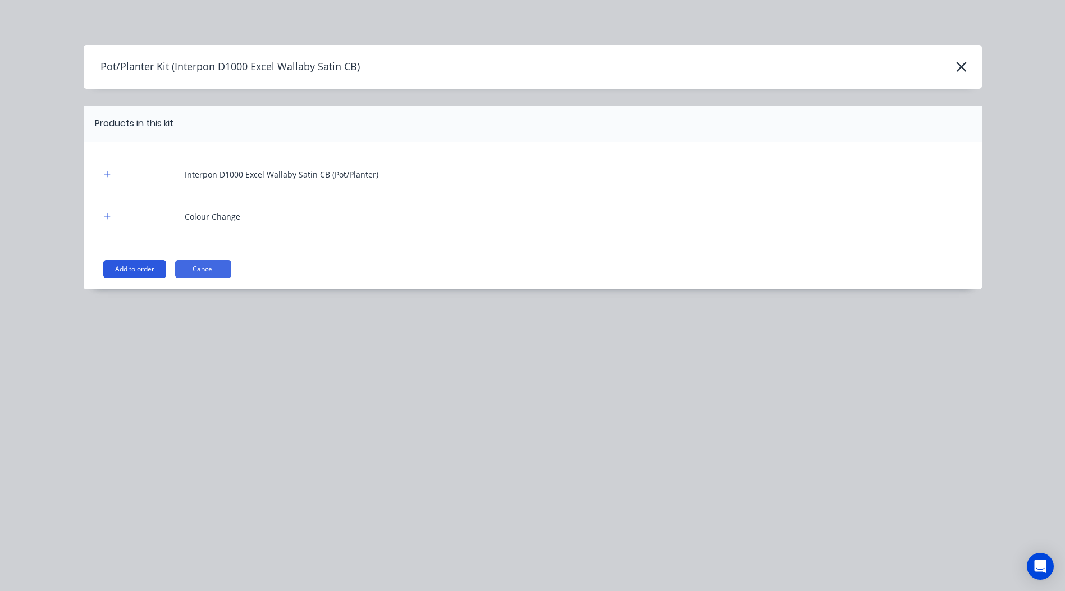
click at [166, 267] on button "Add to order" at bounding box center [134, 269] width 63 height 18
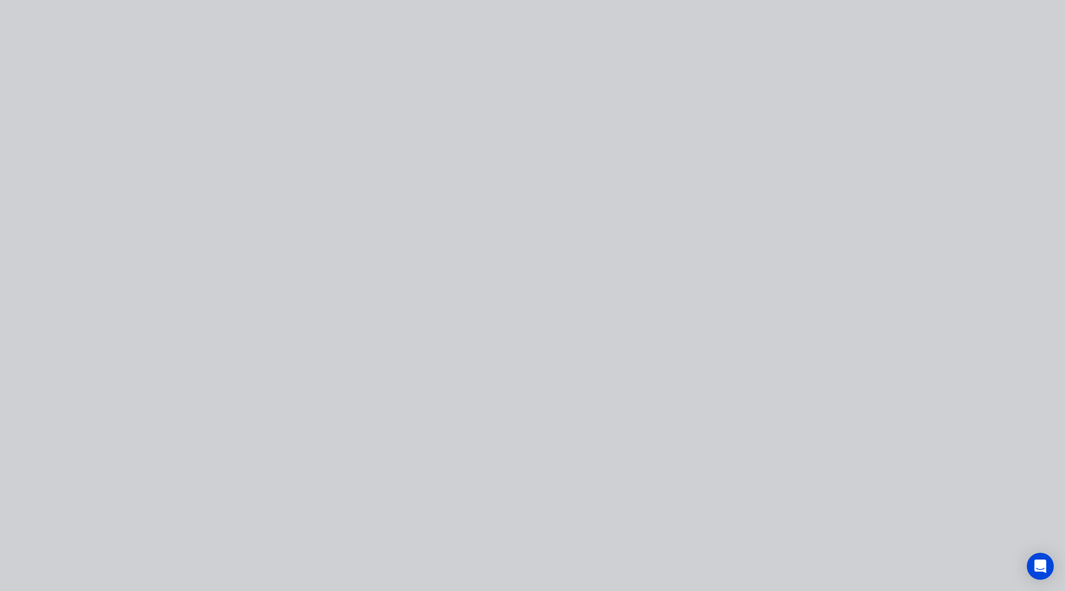
type input "$35.00"
type input "$31.92"
type input "$125.00"
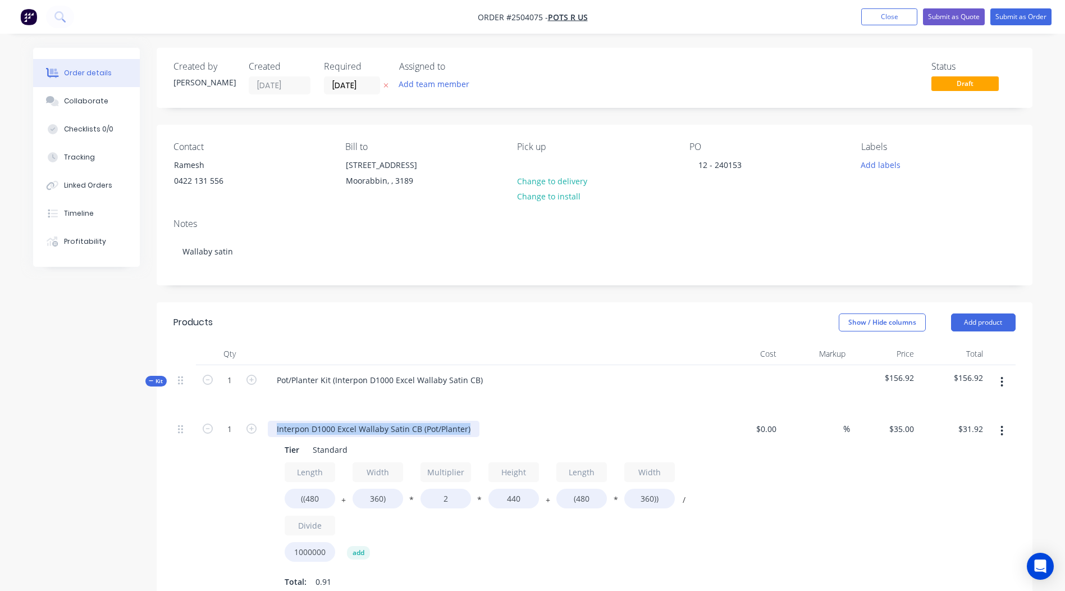
drag, startPoint x: 468, startPoint y: 427, endPoint x: 0, endPoint y: 426, distance: 468.4
click at [0, 427] on html "Order #2504075 - Pots R Us Add product Close Submit as Quote Submit as Order Or…" at bounding box center [532, 497] width 1065 height 994
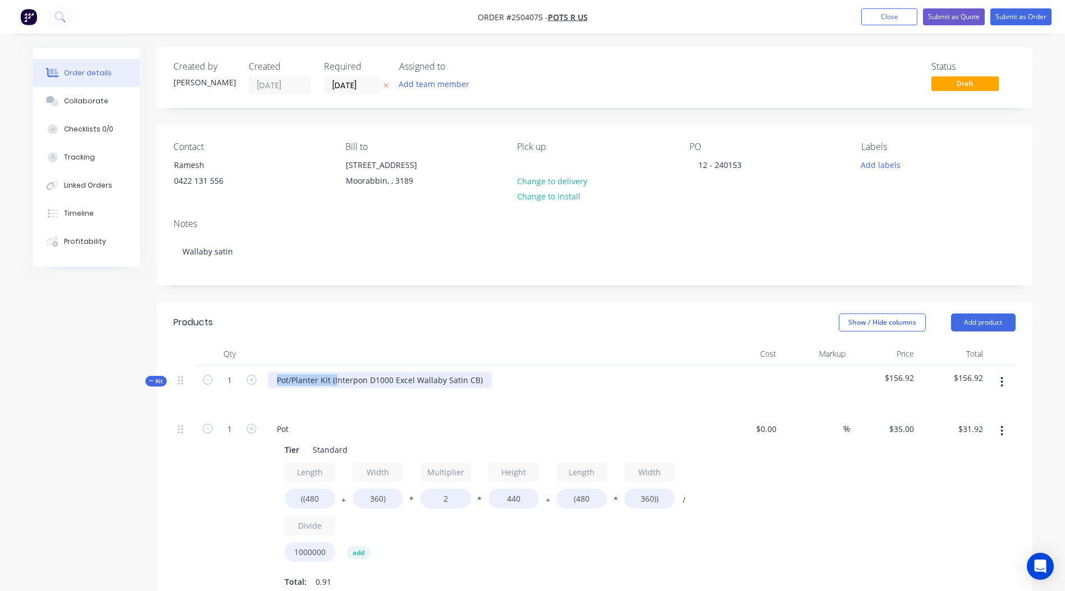
drag, startPoint x: 335, startPoint y: 380, endPoint x: 26, endPoint y: 424, distance: 312.0
click at [26, 424] on div "Order details Collaborate Checklists 0/0 Tracking Linked Orders Timeline Profit…" at bounding box center [533, 521] width 1022 height 946
click at [425, 384] on div "Interpon D1000 Excel Wallaby Satin CB)" at bounding box center [351, 380] width 166 height 16
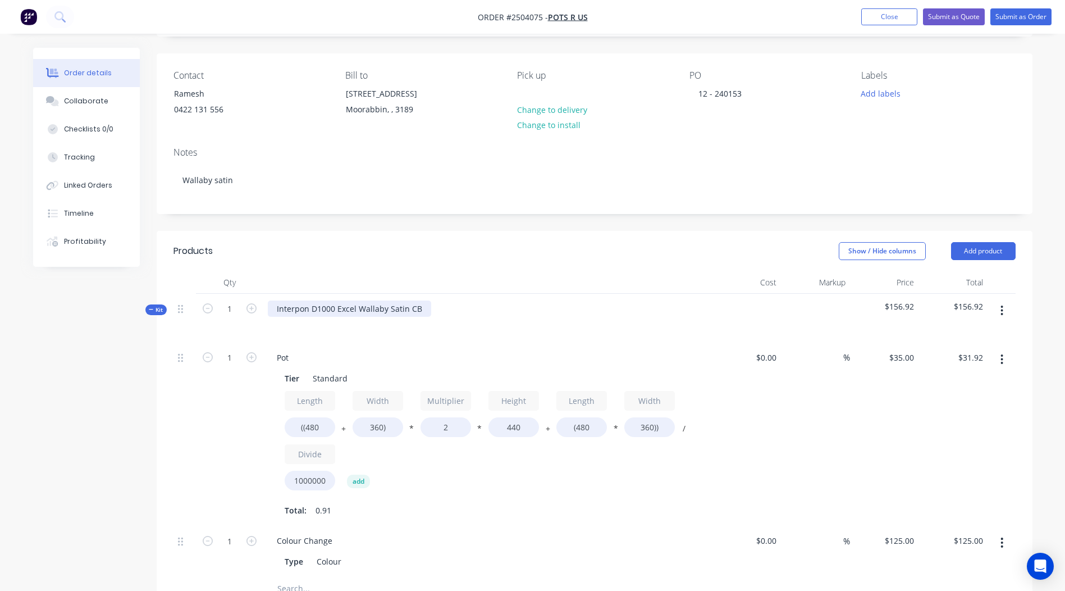
scroll to position [75, 0]
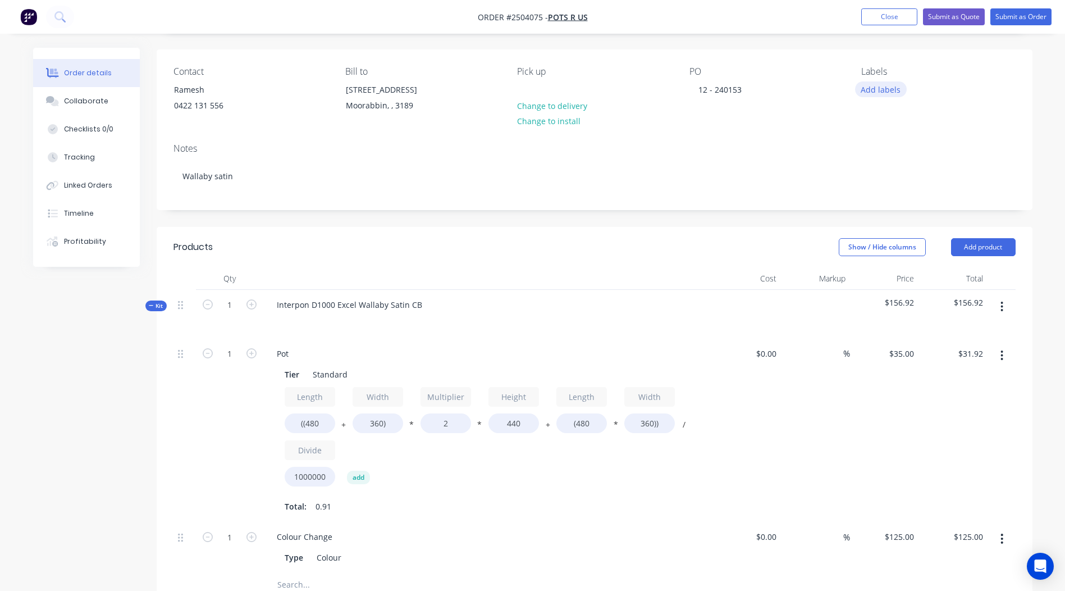
click at [870, 88] on button "Add labels" at bounding box center [881, 88] width 52 height 15
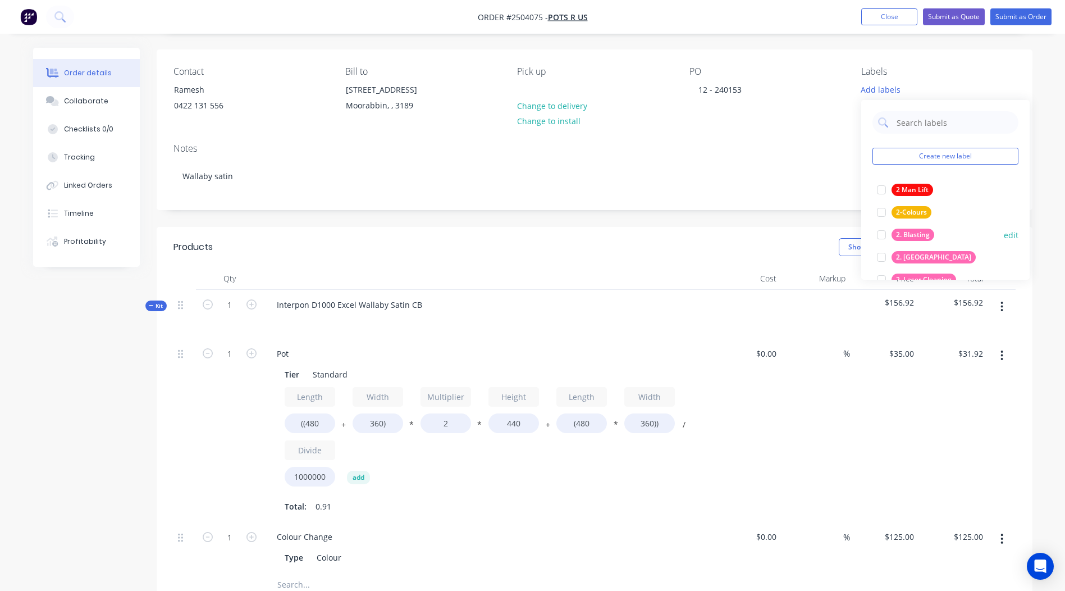
click at [915, 235] on div "2. Blasting" at bounding box center [913, 235] width 43 height 12
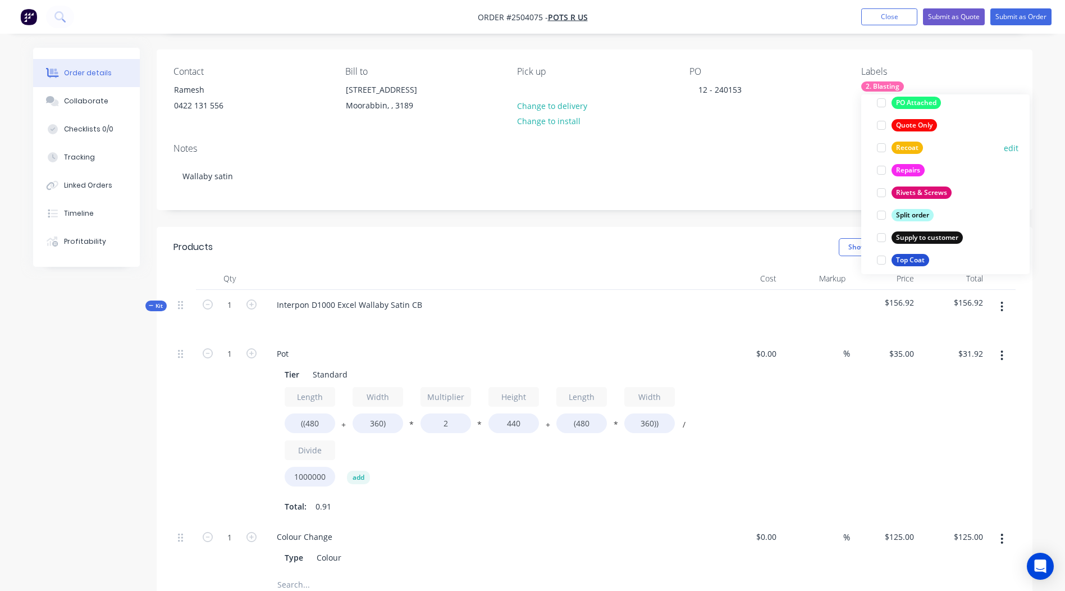
scroll to position [831, 0]
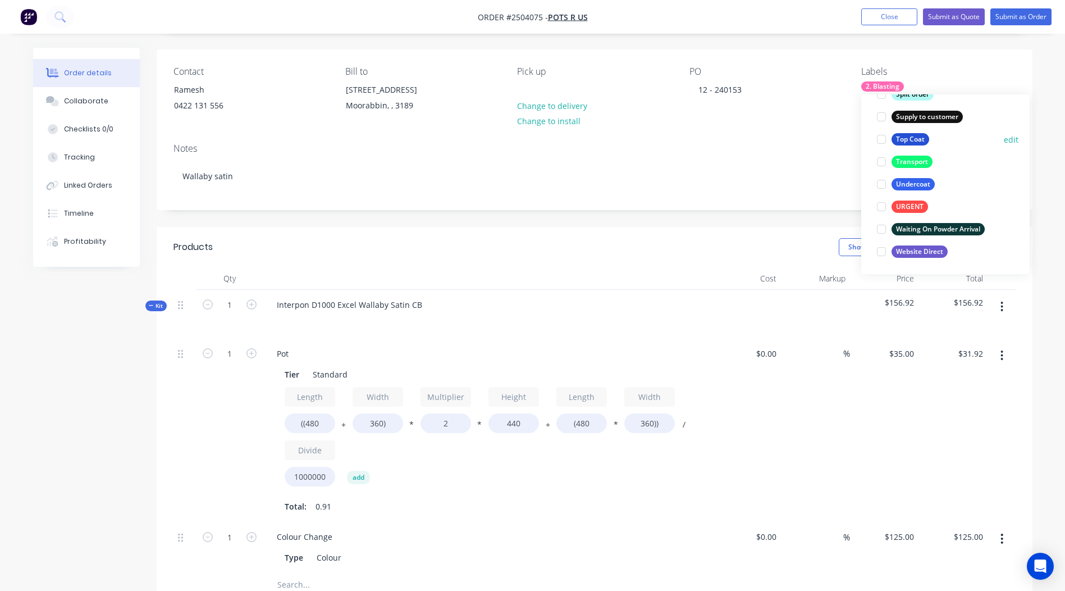
click at [910, 140] on div "Top Coat" at bounding box center [911, 139] width 38 height 12
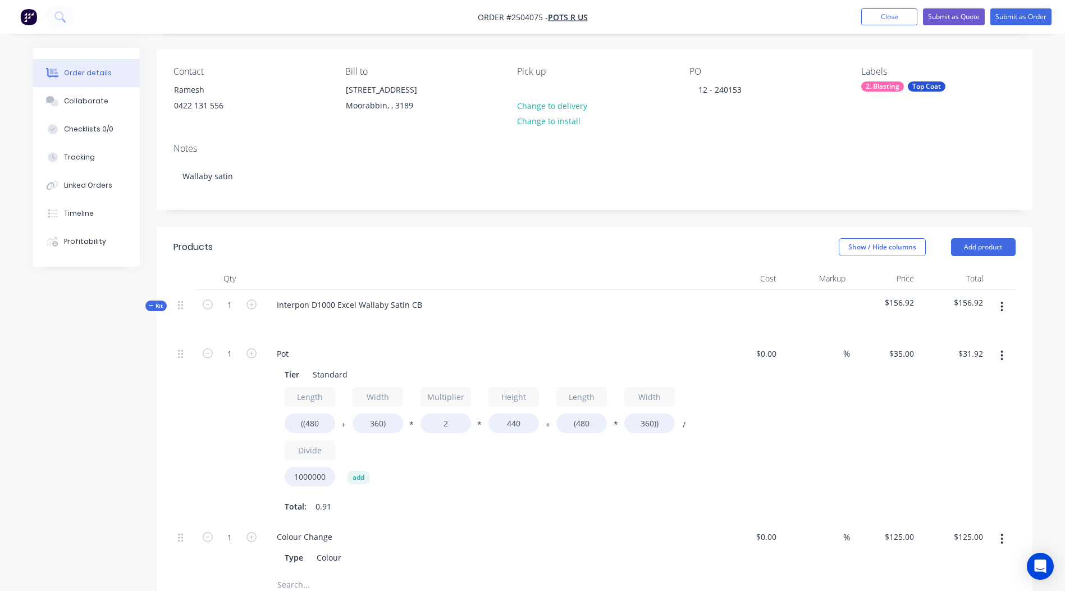
click at [621, 271] on div at bounding box center [487, 278] width 449 height 22
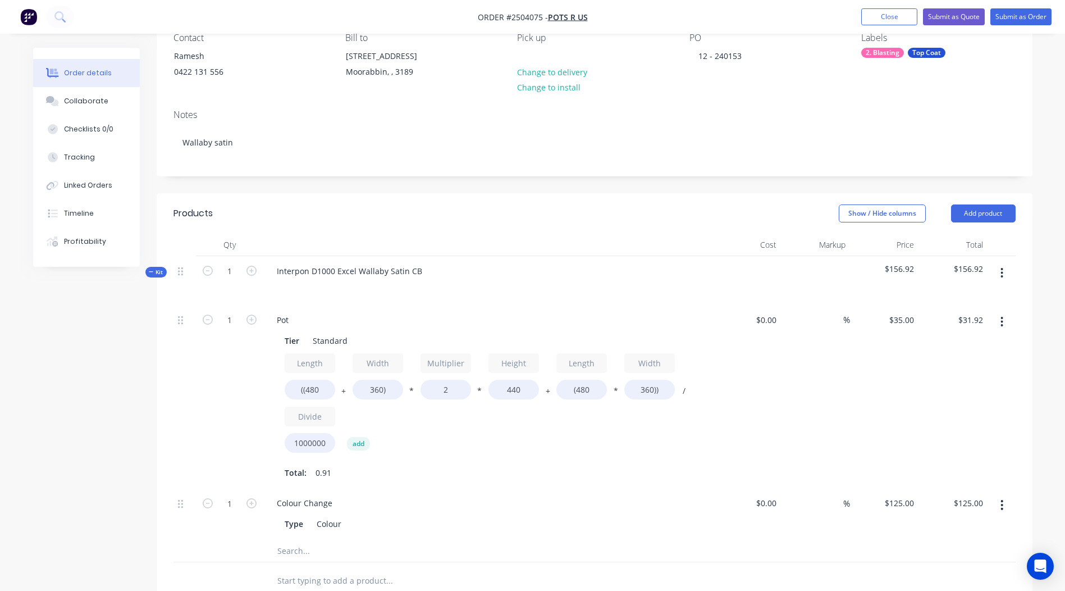
scroll to position [135, 0]
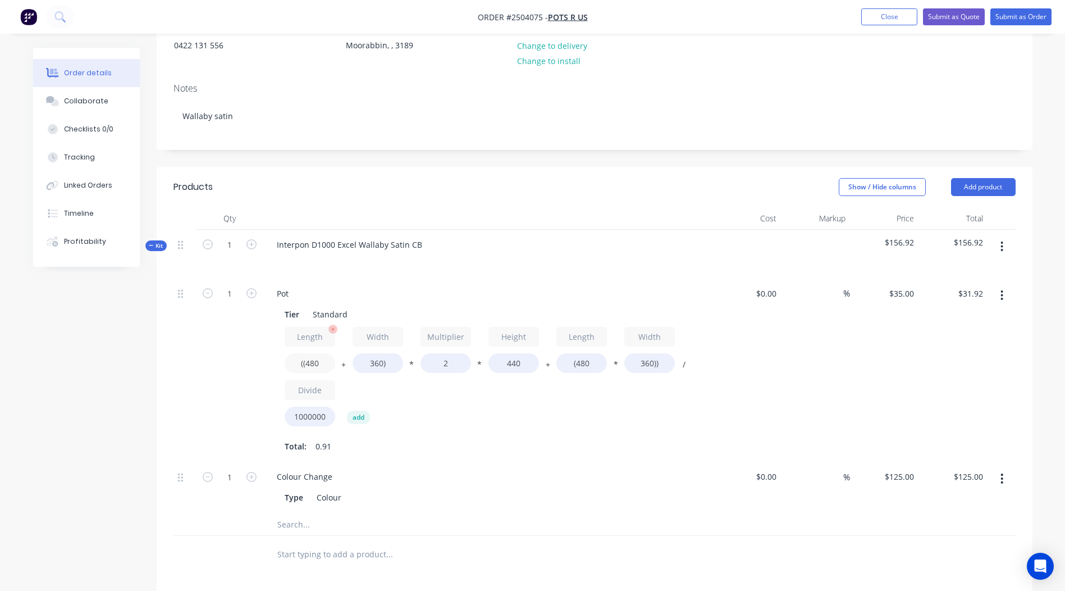
click at [331, 361] on input "((480" at bounding box center [310, 363] width 51 height 20
type input "((2000"
type input "$78.74"
click at [385, 362] on input "360)" at bounding box center [378, 363] width 51 height 20
click at [382, 366] on input "360)" at bounding box center [378, 363] width 51 height 20
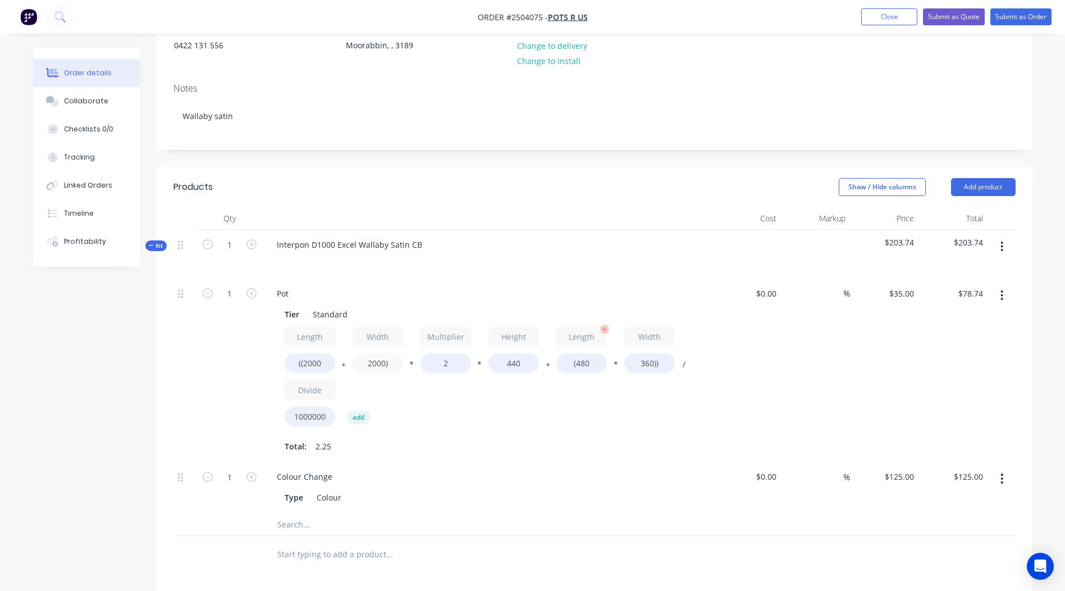
type input "2000)"
type input "$129.25"
click at [577, 343] on div "Length ((2000 + Width 2000) * Multiplier 2 * Height 440 + Length (480 * Width 3…" at bounding box center [488, 379] width 407 height 104
click at [526, 367] on input "440" at bounding box center [514, 363] width 51 height 20
type input "4"
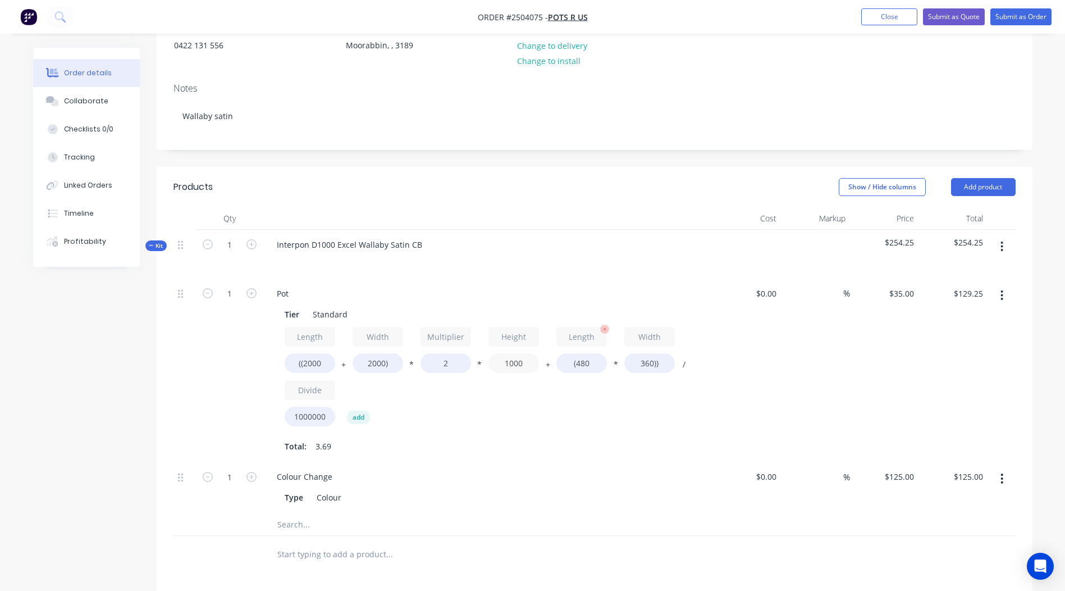
type input "1000"
type input "$286.05"
click at [587, 361] on input "(480" at bounding box center [582, 363] width 51 height 20
type input "(2000"
type input "$305.20"
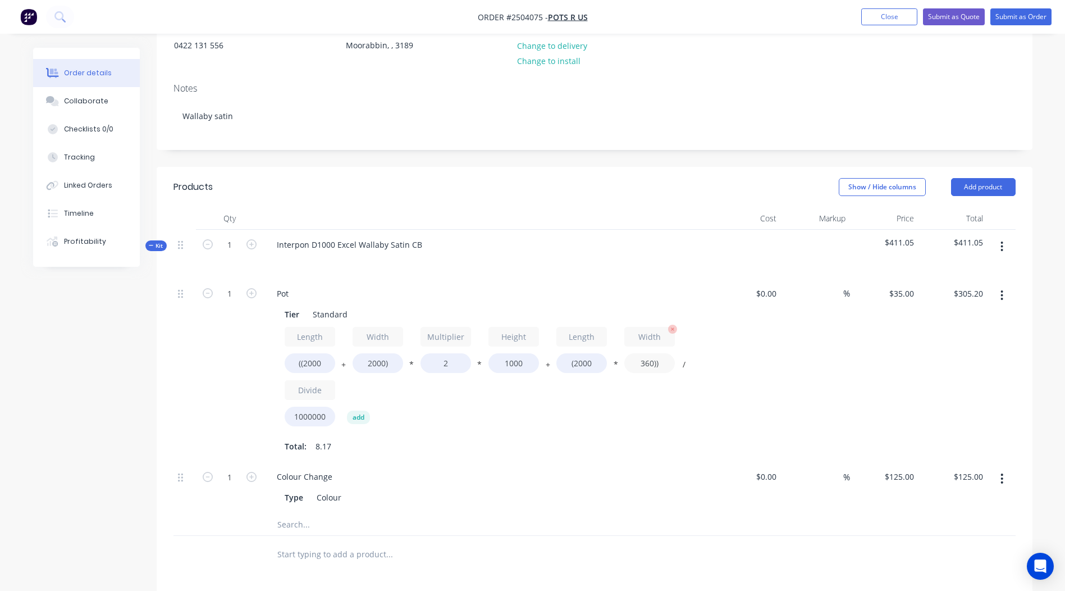
click at [649, 359] on input "360))" at bounding box center [649, 363] width 51 height 20
type input "2000))"
type input "$420.00"
click at [992, 356] on div at bounding box center [1002, 371] width 28 height 184
drag, startPoint x: 453, startPoint y: 364, endPoint x: 278, endPoint y: 361, distance: 175.2
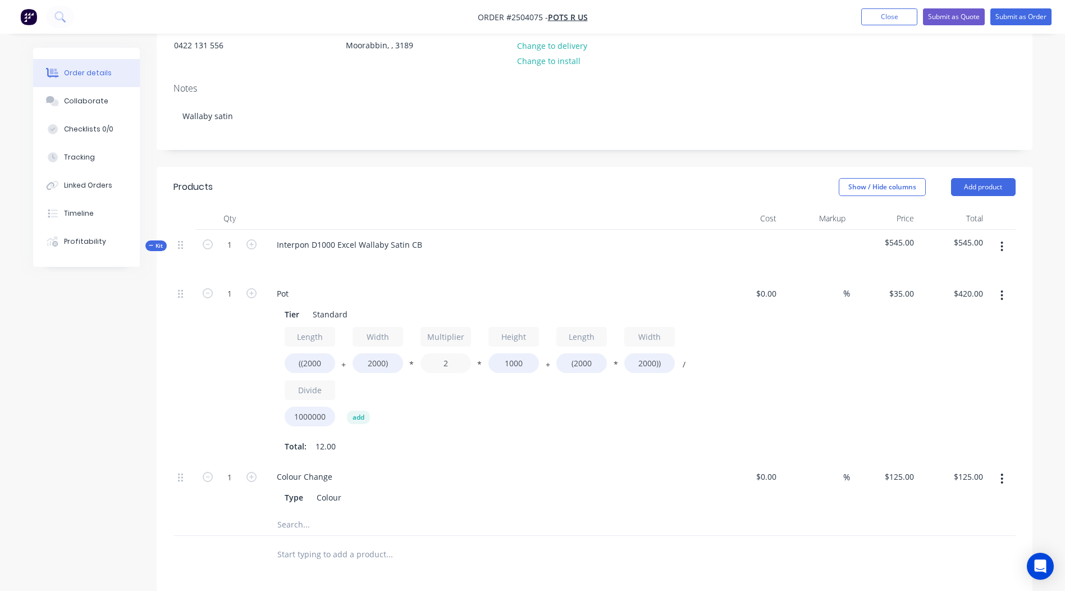
click at [351, 369] on div "Length ((2000 + Width 2000) * Multiplier 2 * Height 1000 + Length (2000 * Width…" at bounding box center [488, 379] width 407 height 104
type input "1.9"
type input "$406.00"
click at [1048, 393] on div "Order details Collaborate Checklists 0/0 Tracking Linked Orders Timeline Profit…" at bounding box center [532, 362] width 1065 height 994
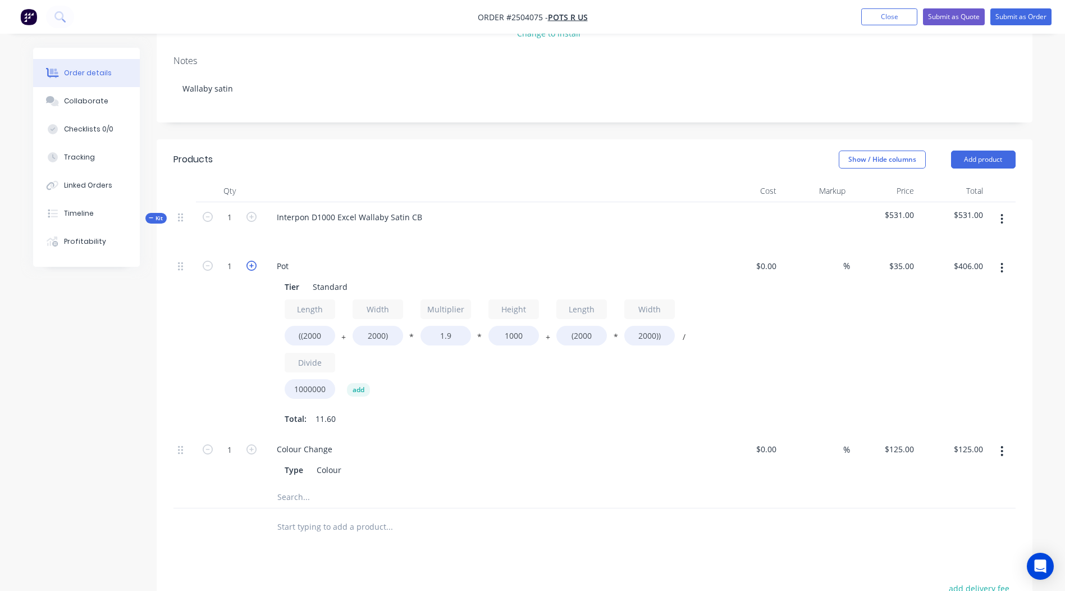
click at [252, 261] on icon "button" at bounding box center [252, 266] width 10 height 10
type input "2"
type input "$812.00"
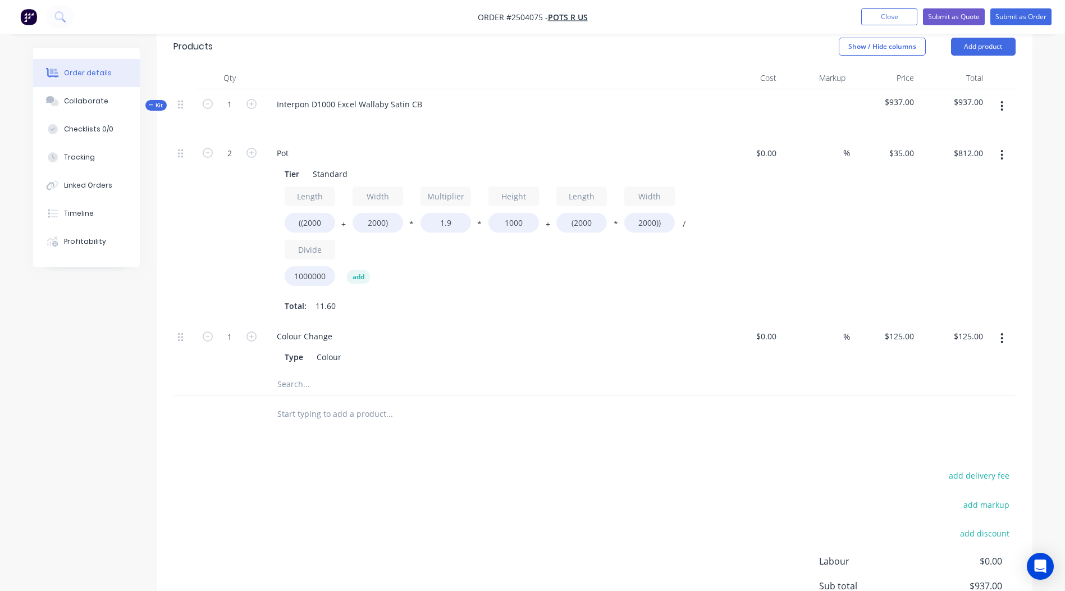
scroll to position [224, 0]
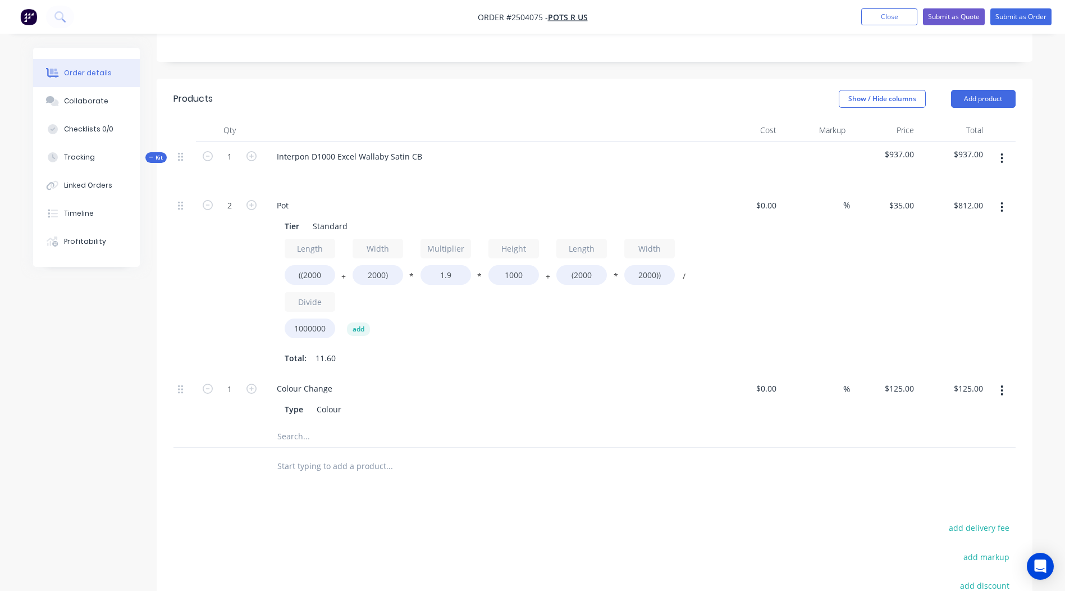
click at [1000, 161] on button "button" at bounding box center [1002, 158] width 26 height 20
click at [966, 191] on div "Add product to kit" at bounding box center [962, 188] width 86 height 16
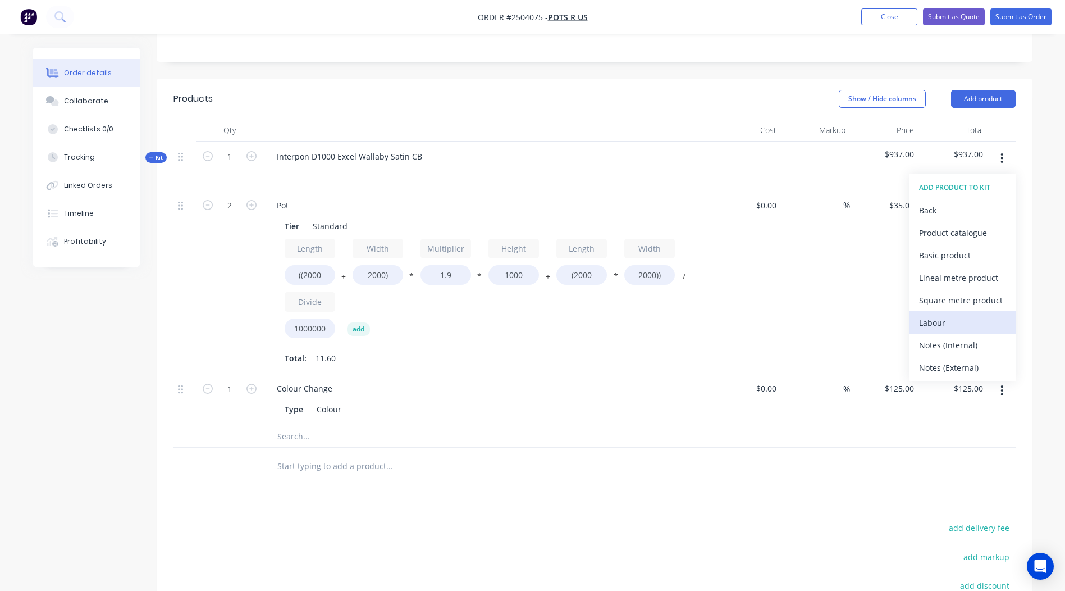
click at [932, 316] on div "Labour" at bounding box center [962, 322] width 86 height 16
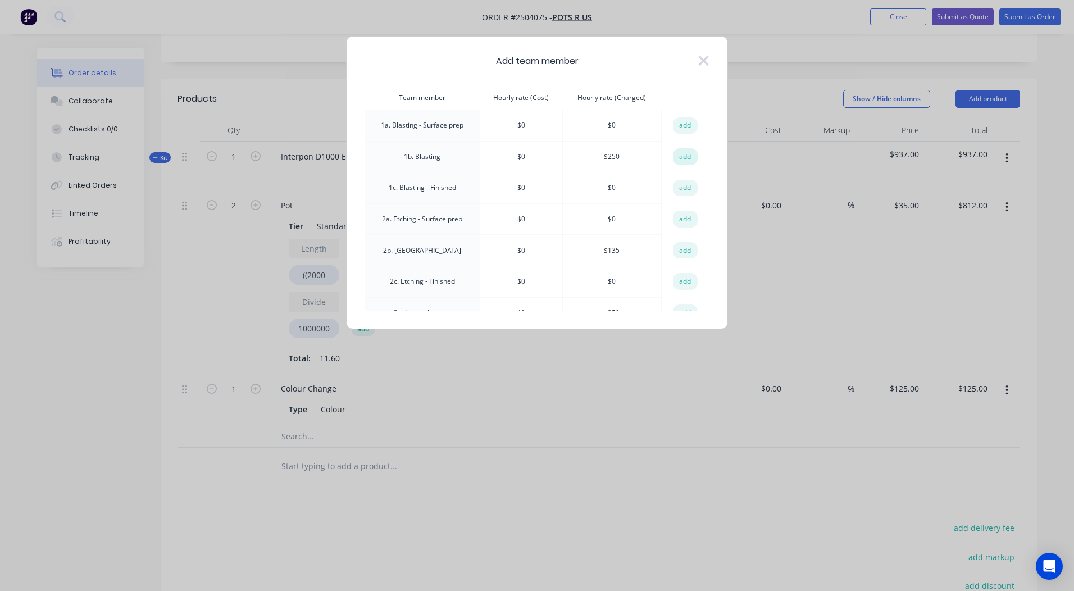
click at [688, 157] on button "add" at bounding box center [685, 156] width 25 height 17
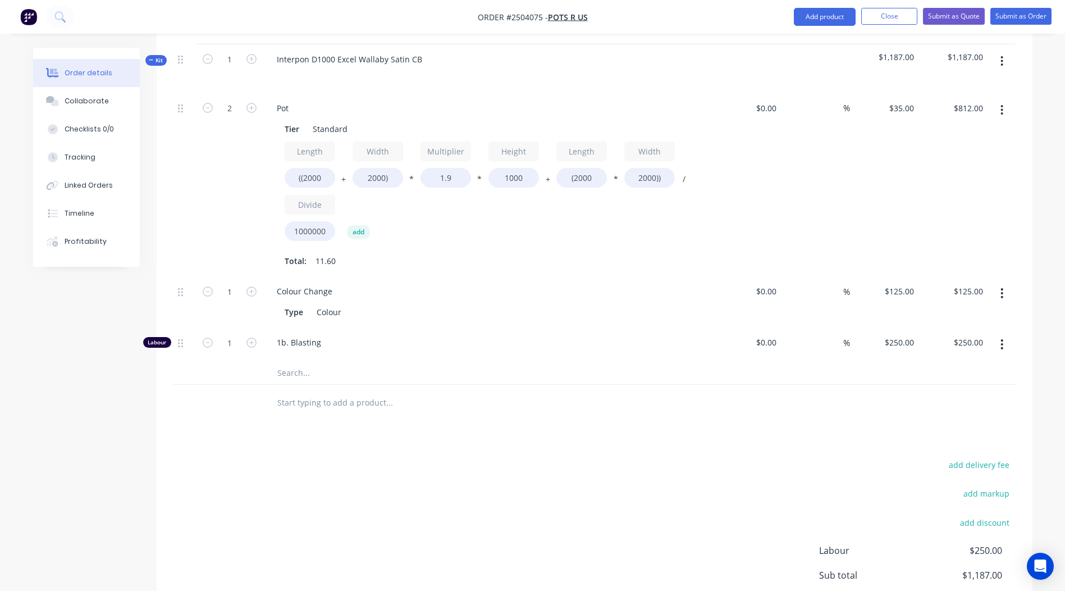
scroll to position [437, 0]
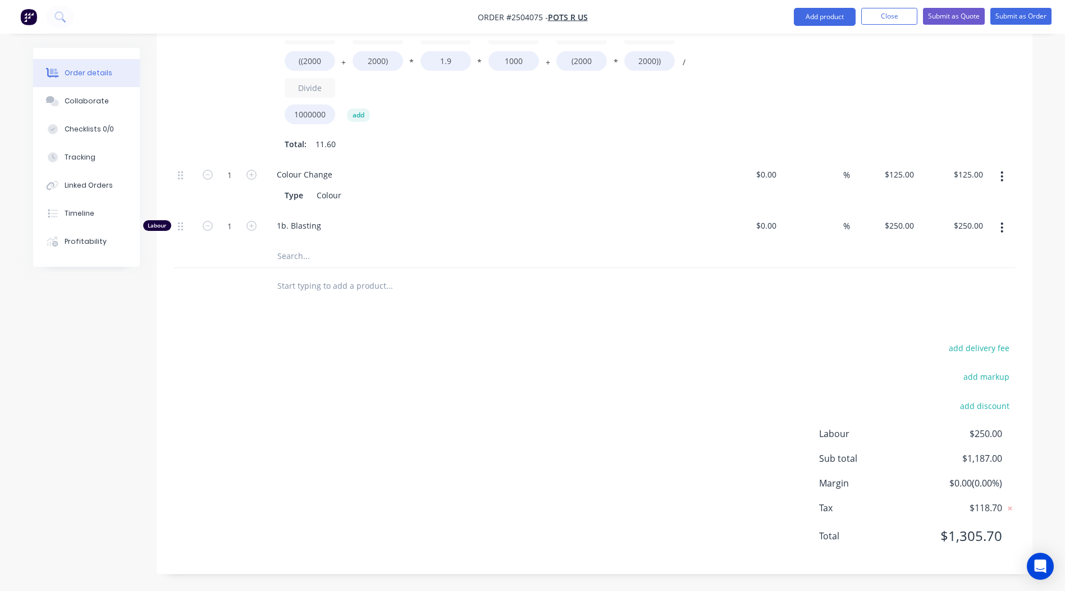
click at [224, 213] on div "1" at bounding box center [229, 228] width 67 height 34
click at [227, 218] on input "1" at bounding box center [229, 225] width 29 height 17
type input "0.25"
type input "$62.50"
click at [563, 383] on div "add delivery fee add markup add discount Labour $250.00 Sub total $1,187.00 Mar…" at bounding box center [595, 448] width 842 height 217
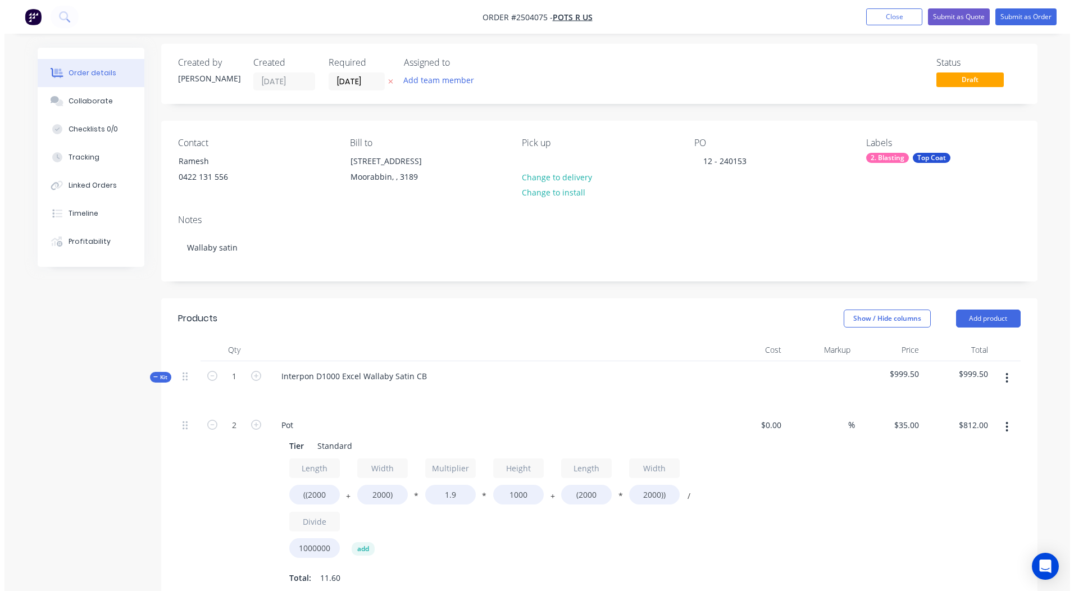
scroll to position [0, 0]
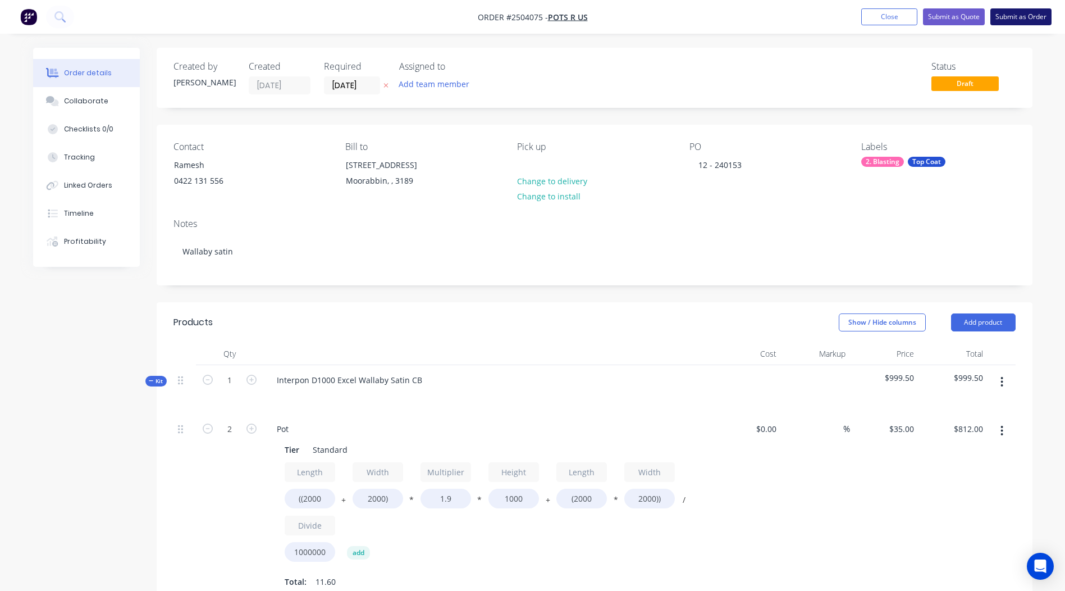
click at [1010, 24] on button "Submit as Order" at bounding box center [1021, 16] width 61 height 17
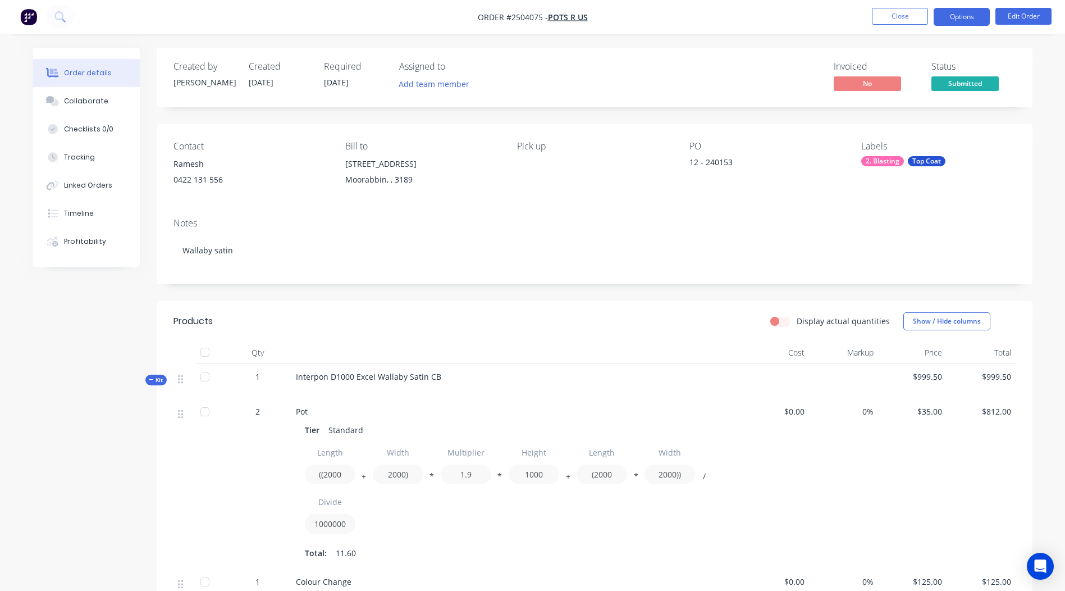
click at [953, 17] on button "Options" at bounding box center [962, 17] width 56 height 18
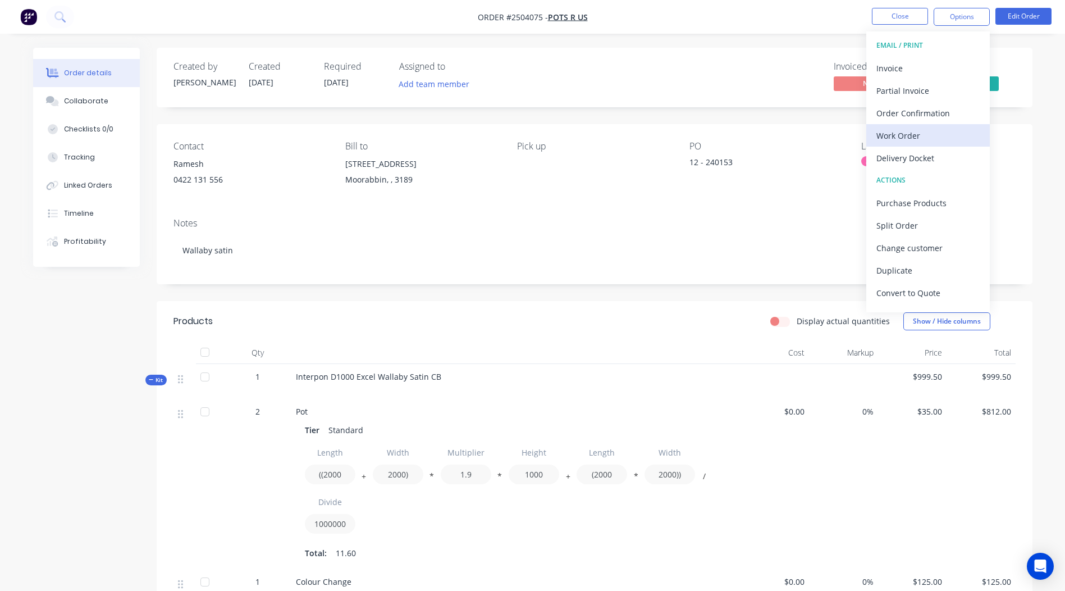
click at [929, 127] on div "Work Order" at bounding box center [928, 135] width 103 height 16
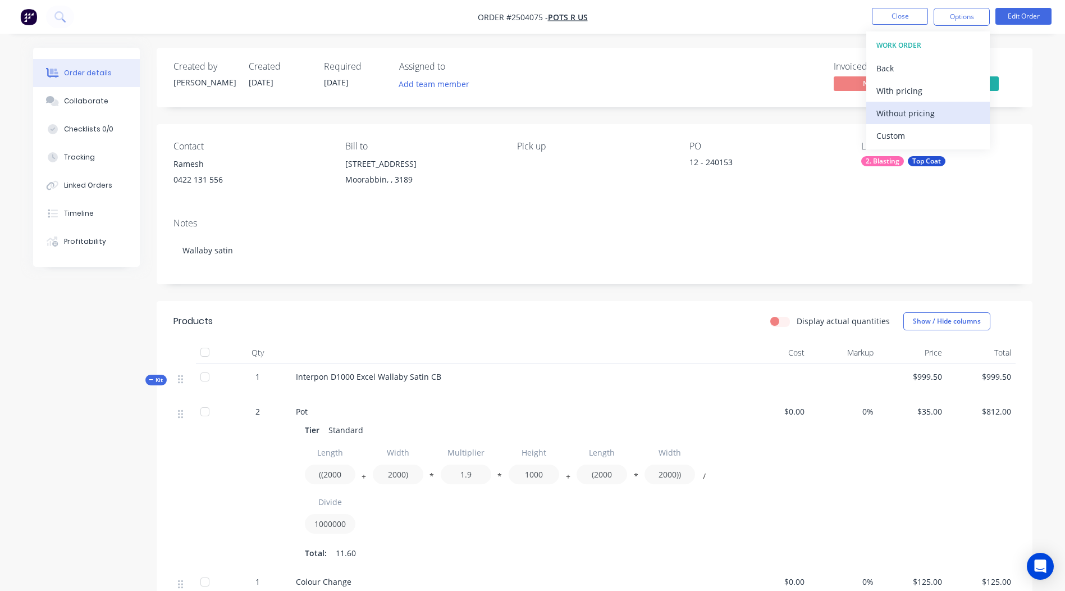
click at [939, 112] on div "Without pricing" at bounding box center [928, 113] width 103 height 16
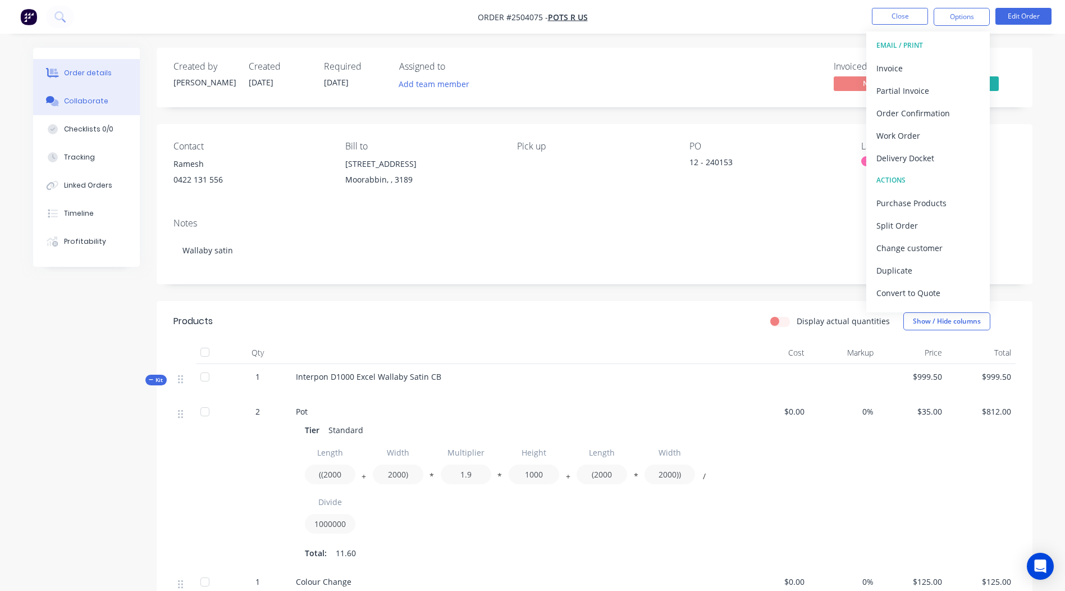
click at [102, 98] on div "Collaborate" at bounding box center [86, 101] width 44 height 10
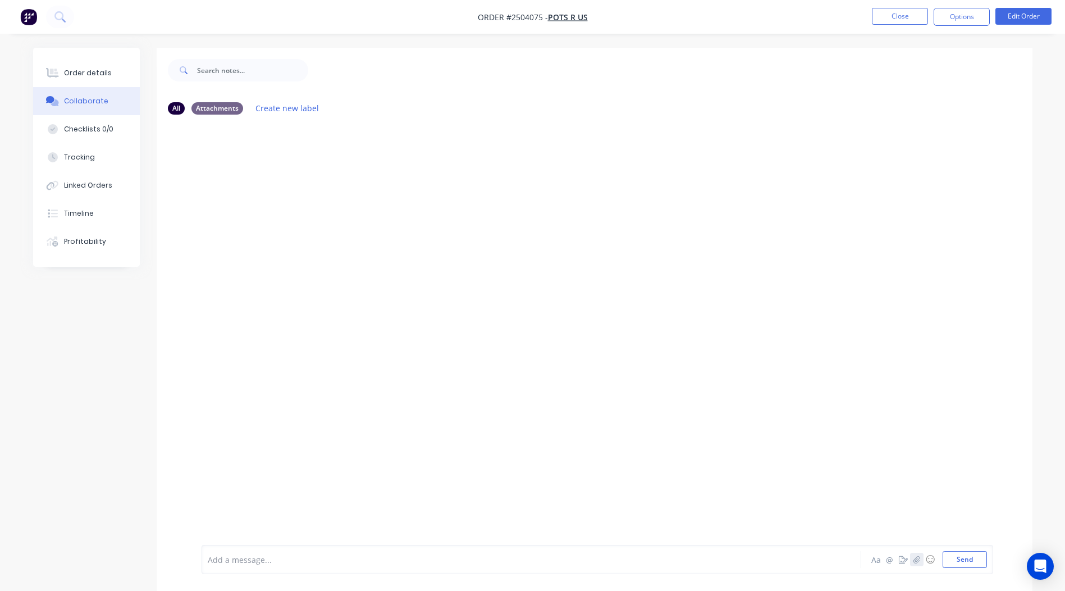
click at [916, 564] on button "button" at bounding box center [916, 559] width 13 height 13
click at [972, 557] on button "Send" at bounding box center [965, 559] width 44 height 17
click at [868, 12] on ul "Close Options Edit Order" at bounding box center [962, 17] width 207 height 18
click at [879, 13] on button "Close" at bounding box center [900, 16] width 56 height 17
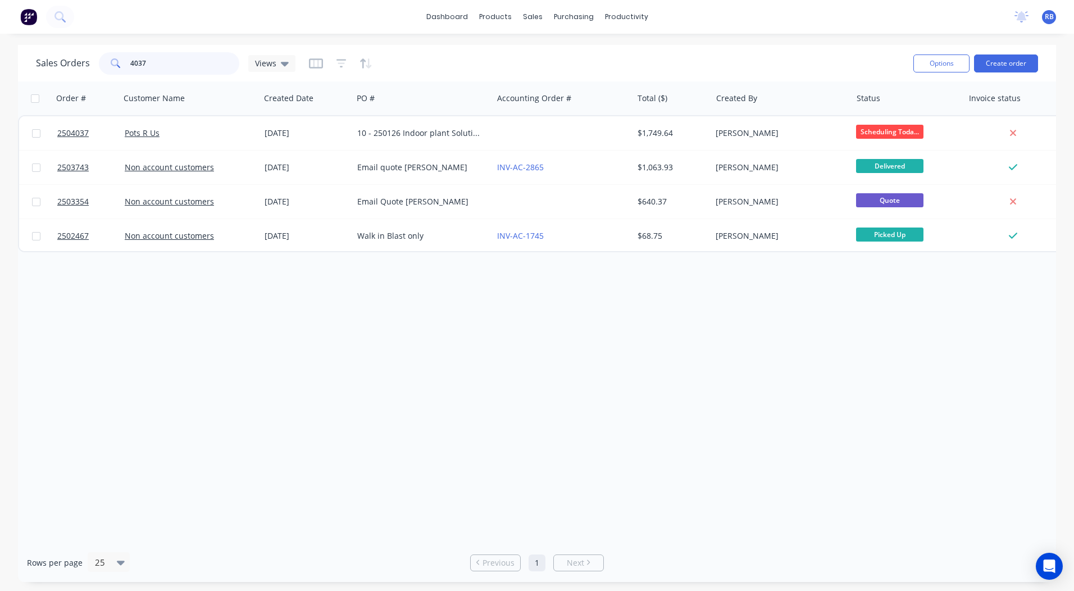
click at [0, 74] on html "dashboard products sales purchasing productivity dashboard products Product Cat…" at bounding box center [537, 295] width 1074 height 591
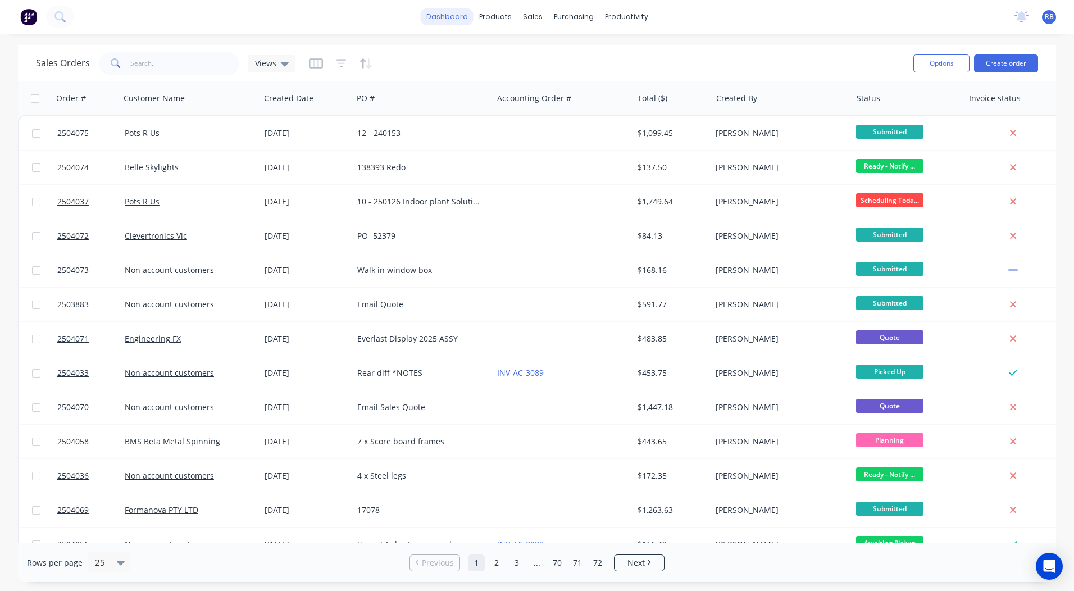
click at [437, 9] on link "dashboard" at bounding box center [447, 16] width 53 height 17
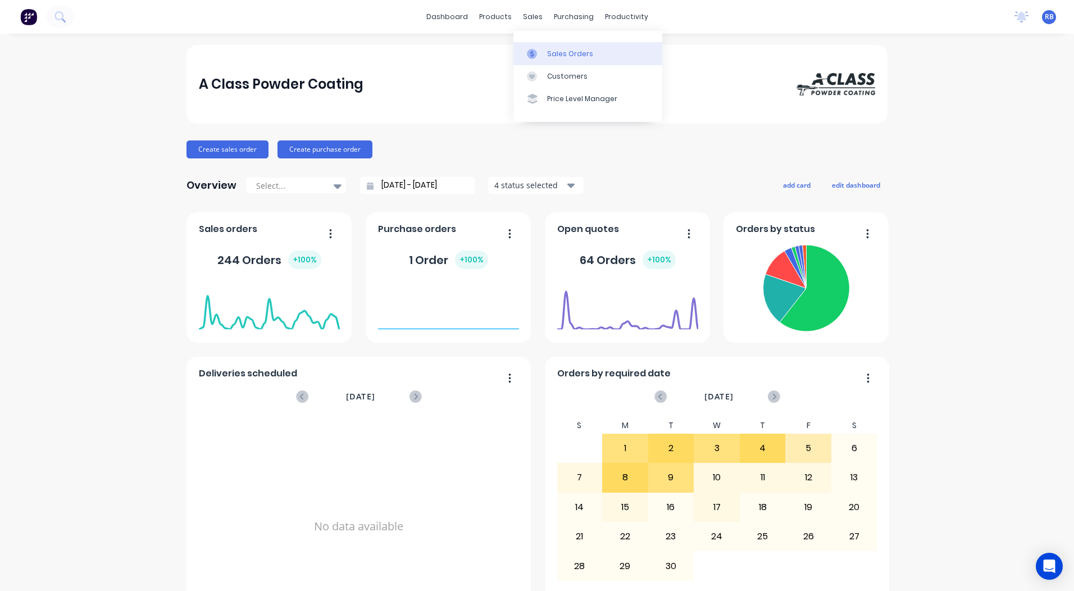
click at [547, 56] on div "Sales Orders" at bounding box center [570, 54] width 46 height 10
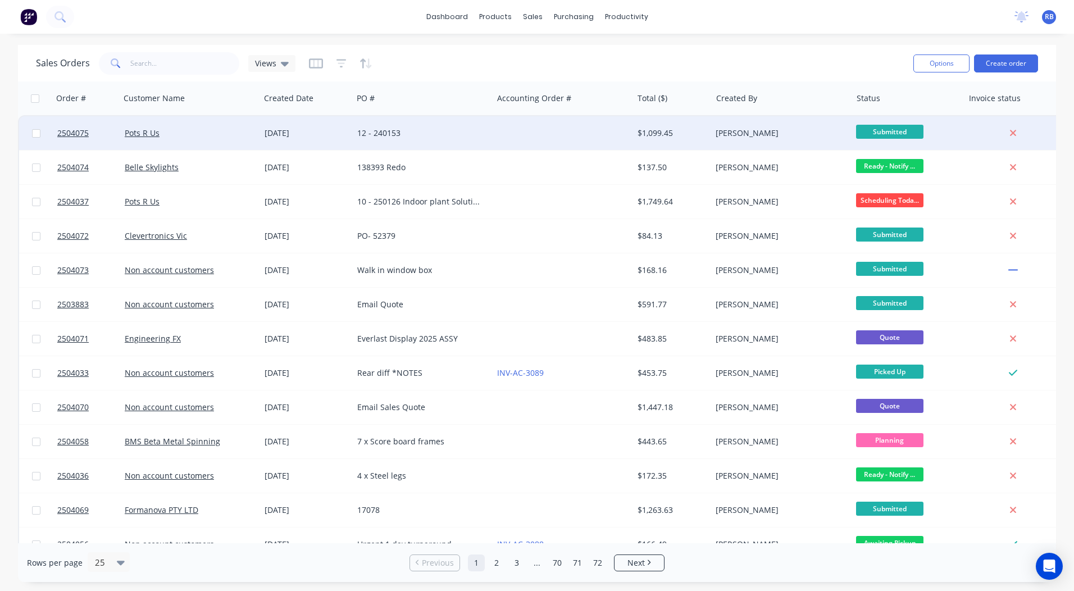
click at [208, 136] on div "Pots R Us" at bounding box center [187, 132] width 125 height 11
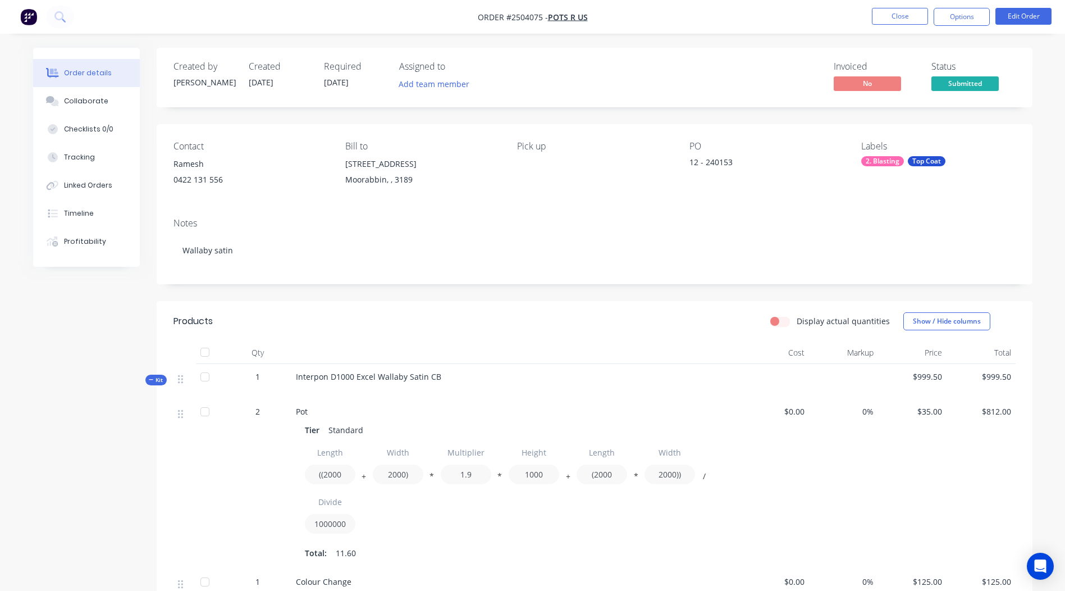
click at [69, 98] on div "Collaborate" at bounding box center [86, 101] width 44 height 10
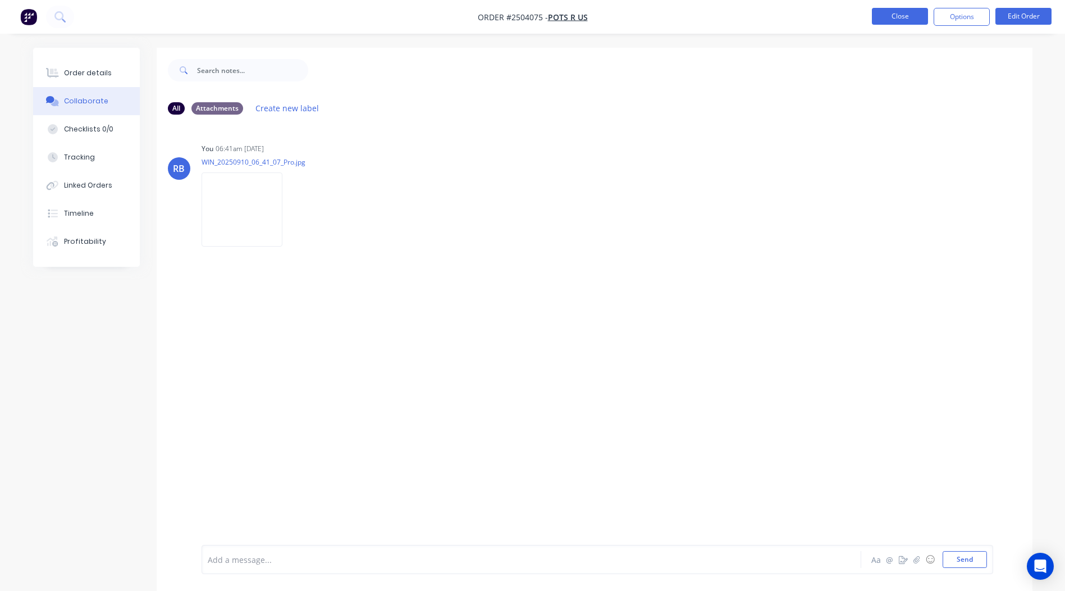
click at [900, 20] on button "Close" at bounding box center [900, 16] width 56 height 17
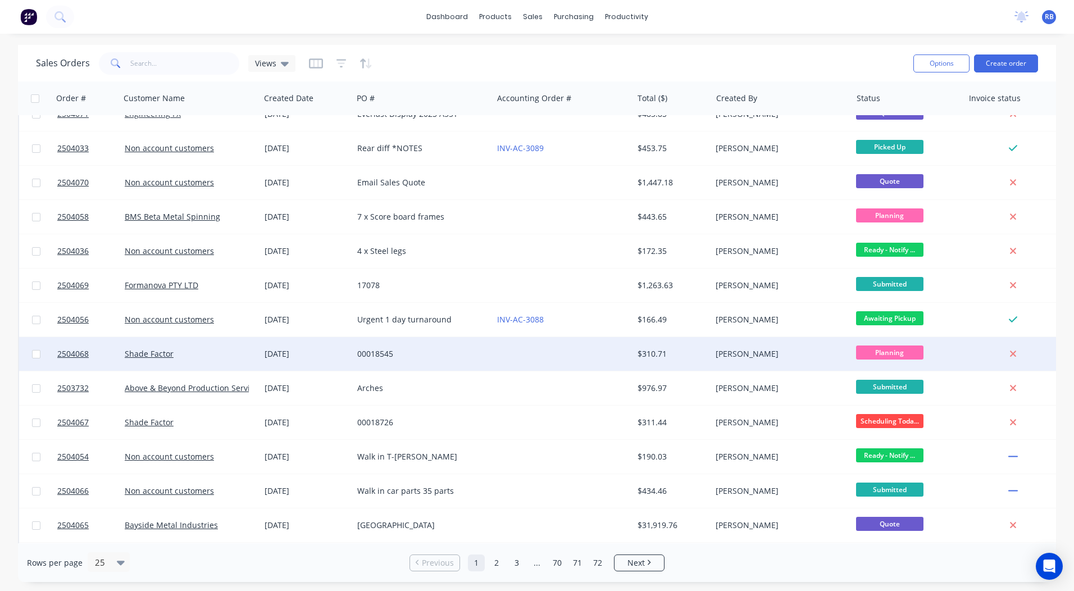
scroll to position [337, 0]
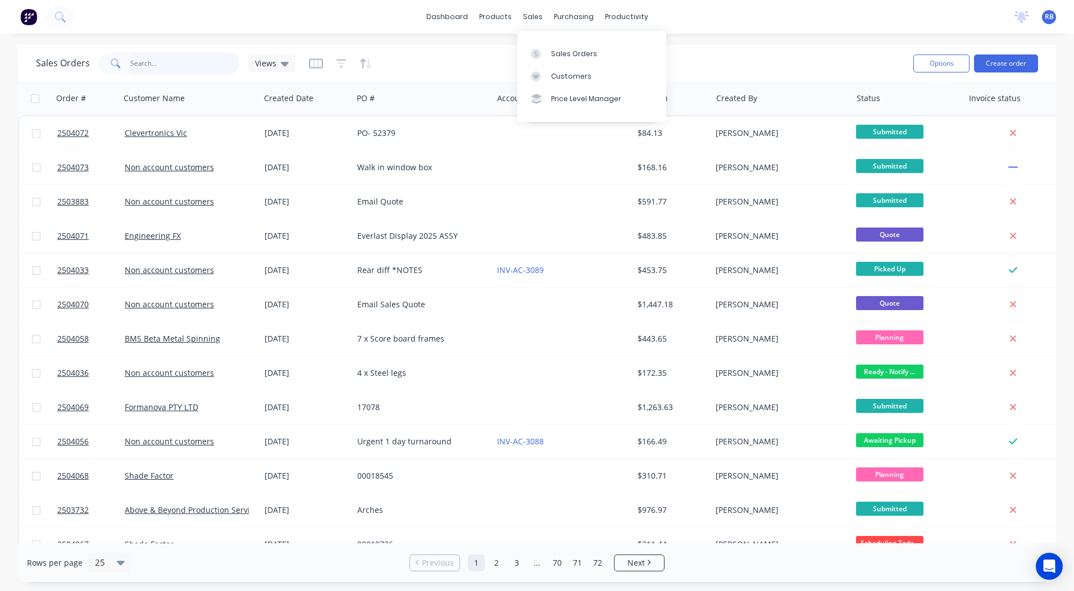
click at [144, 62] on input "text" at bounding box center [185, 63] width 110 height 22
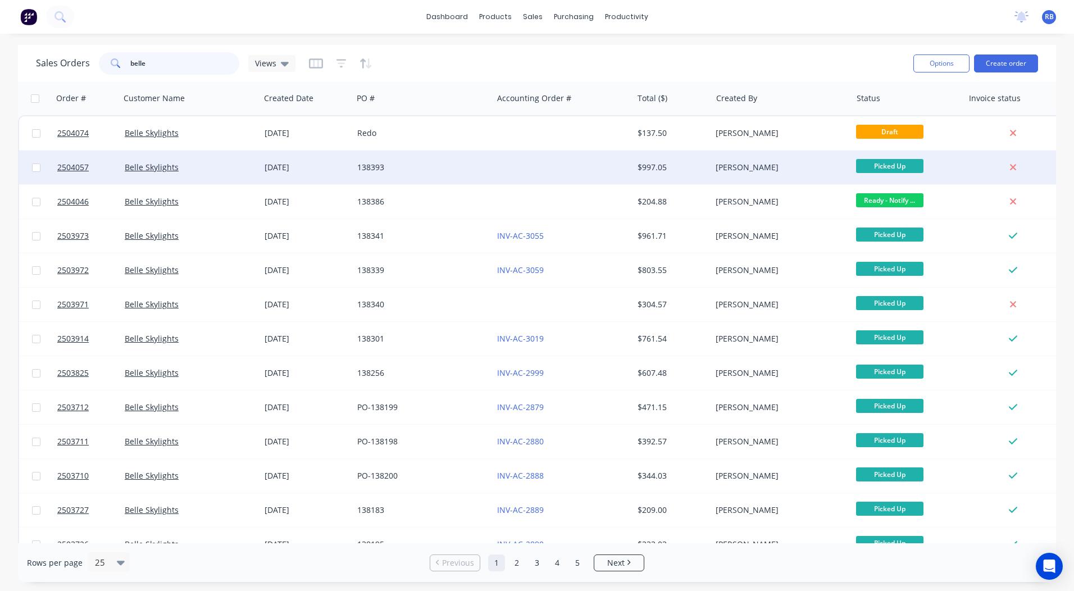
type input "belle"
click at [587, 158] on div at bounding box center [562, 168] width 140 height 34
